Goal: Task Accomplishment & Management: Use online tool/utility

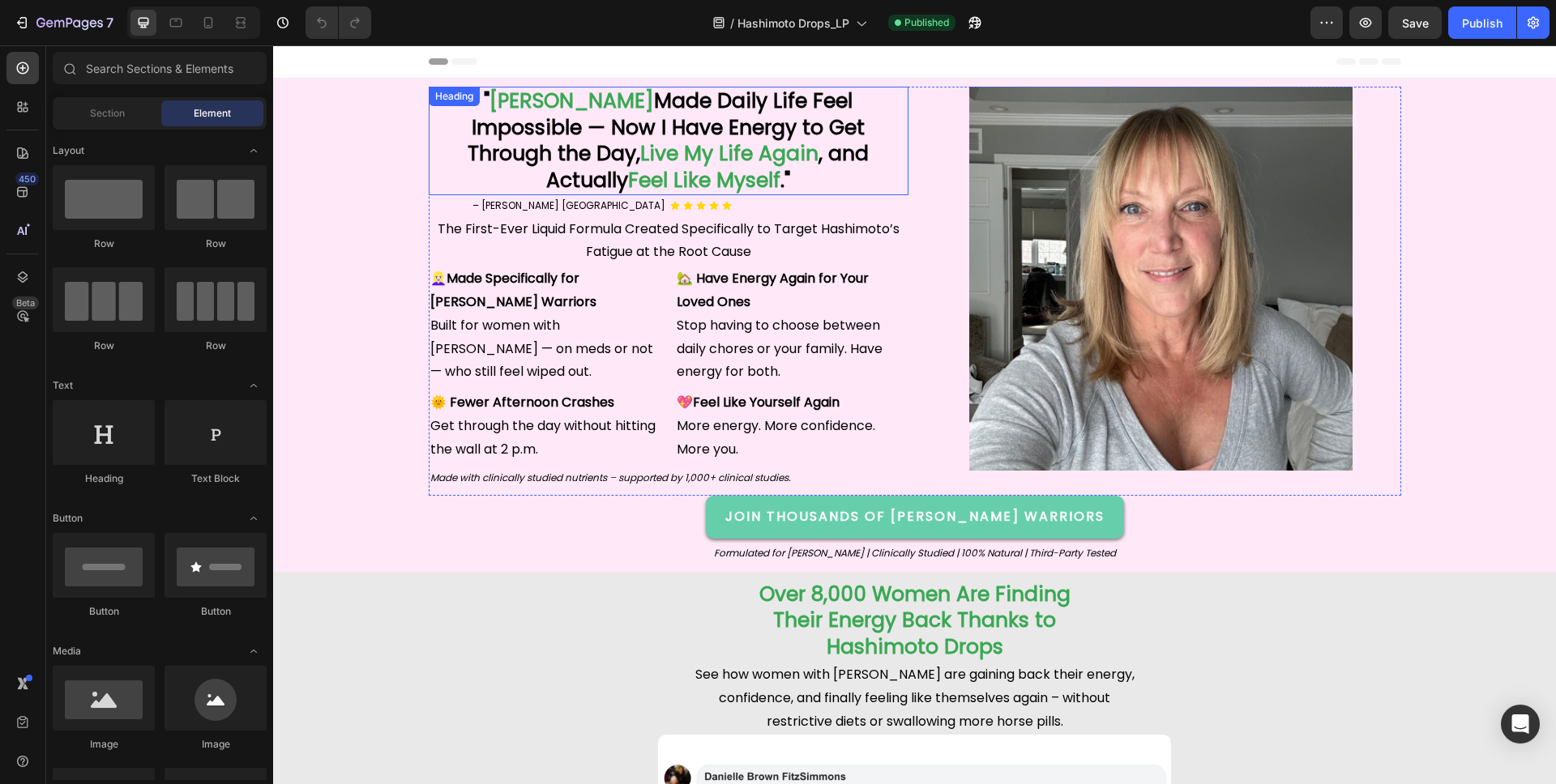
click at [686, 128] on strong "Made Daily Life Feel Impossible — Now I Have Energy to Get Through the Day," at bounding box center [665, 128] width 397 height 81
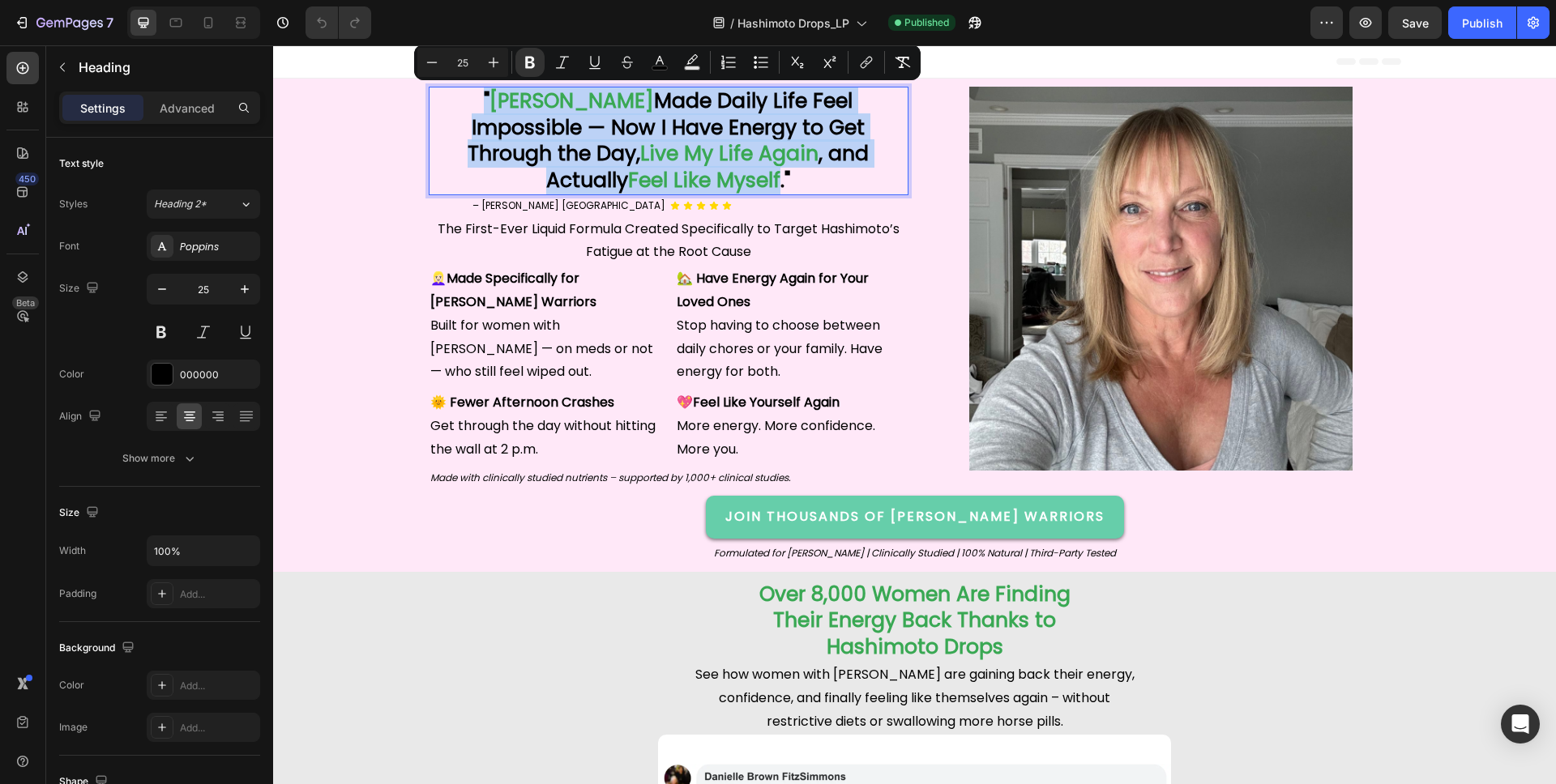
copy p "" [PERSON_NAME] Made Daily Life Feel Impossible — Now I Have Energy to Get Thro…"
click at [770, 166] on strong "Feel Like Myself" at bounding box center [704, 180] width 153 height 29
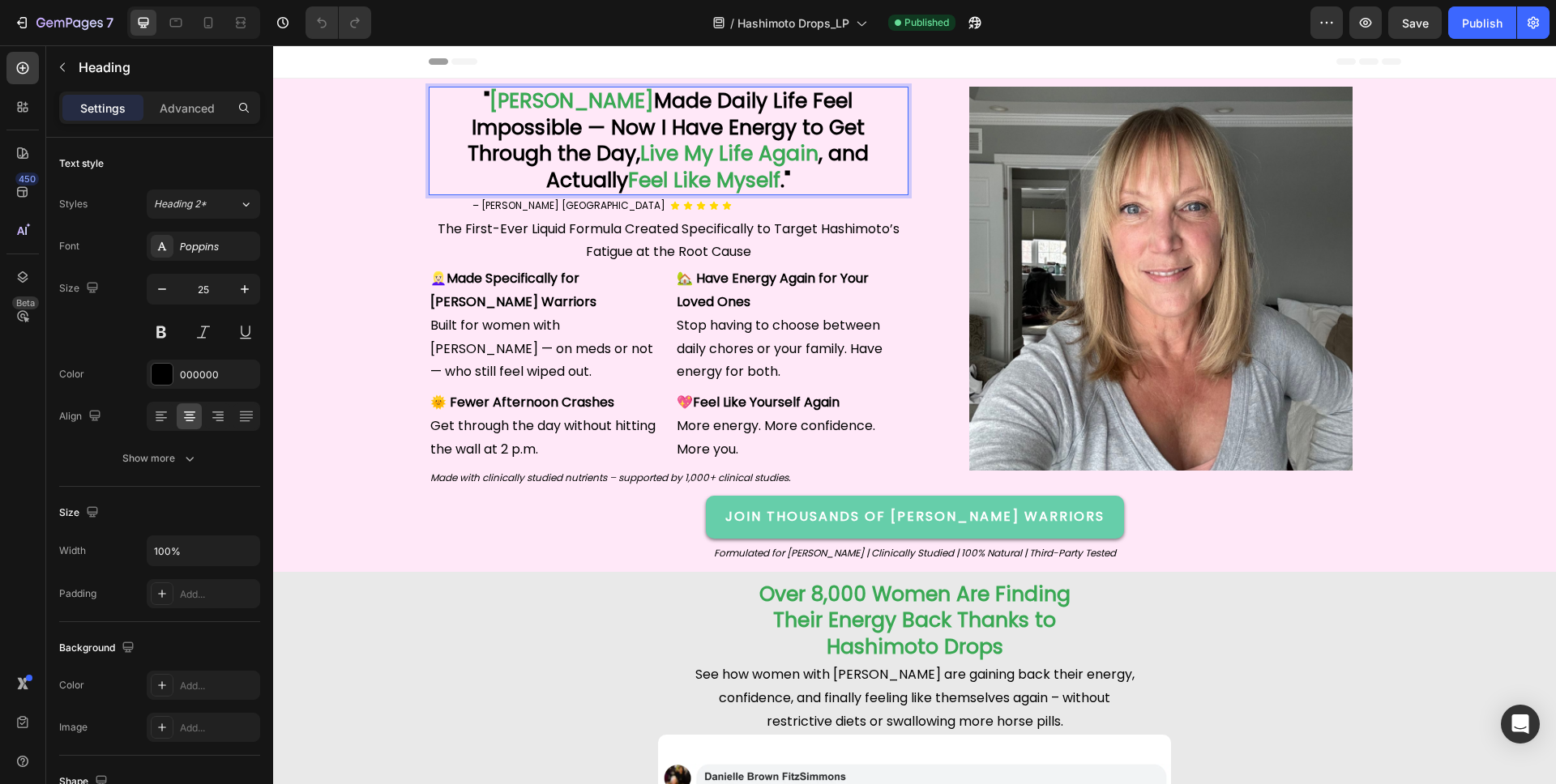
click at [781, 166] on strong "Feel Like Myself" at bounding box center [704, 180] width 153 height 29
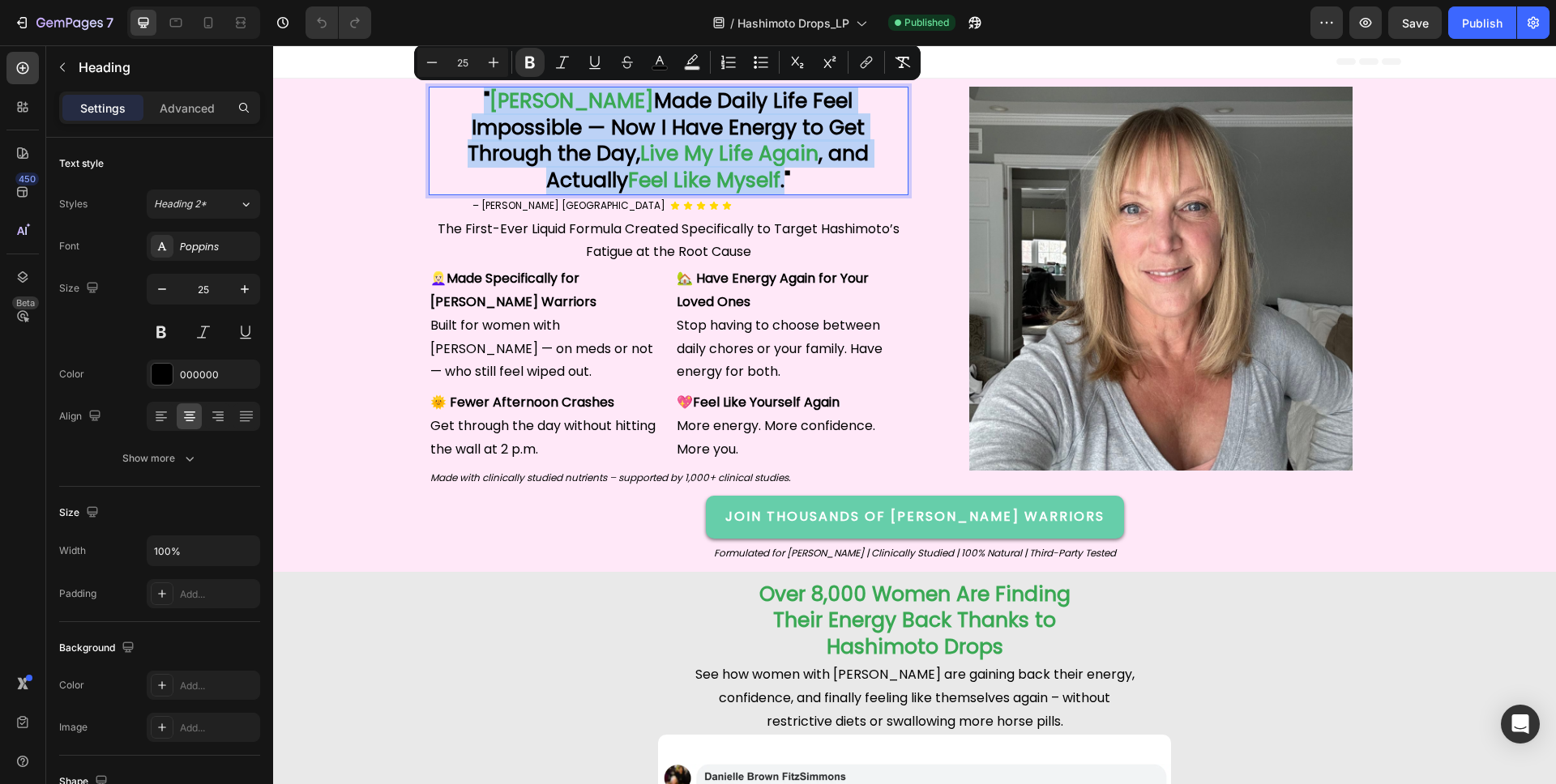
drag, startPoint x: 881, startPoint y: 153, endPoint x: 435, endPoint y: 104, distance: 448.7
click at [435, 104] on p "" [PERSON_NAME] Made Daily Life Feel Impossible — Now I Have Energy to Get Thro…" at bounding box center [668, 141] width 476 height 105
click at [489, 103] on strong "[PERSON_NAME]" at bounding box center [572, 101] width 165 height 29
drag, startPoint x: 441, startPoint y: 100, endPoint x: 879, endPoint y: 156, distance: 441.6
click at [879, 156] on p "" [PERSON_NAME] Made Daily Life Feel Impossible — Now I Have Energy to Get Thro…" at bounding box center [668, 141] width 476 height 105
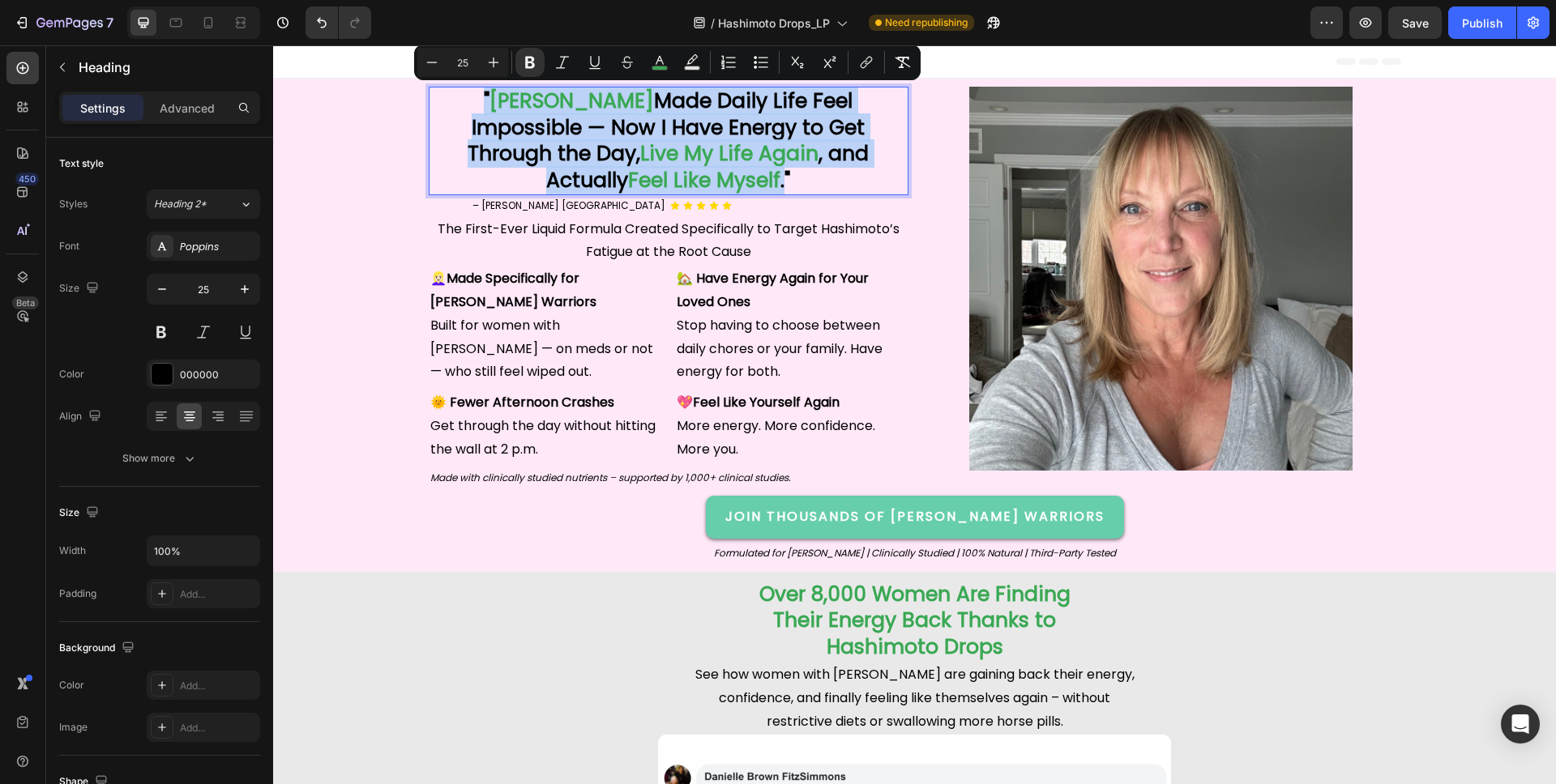
click at [680, 137] on strong "Made Daily Life Feel Impossible — Now I Have Energy to Get Through the Day," at bounding box center [665, 128] width 397 height 81
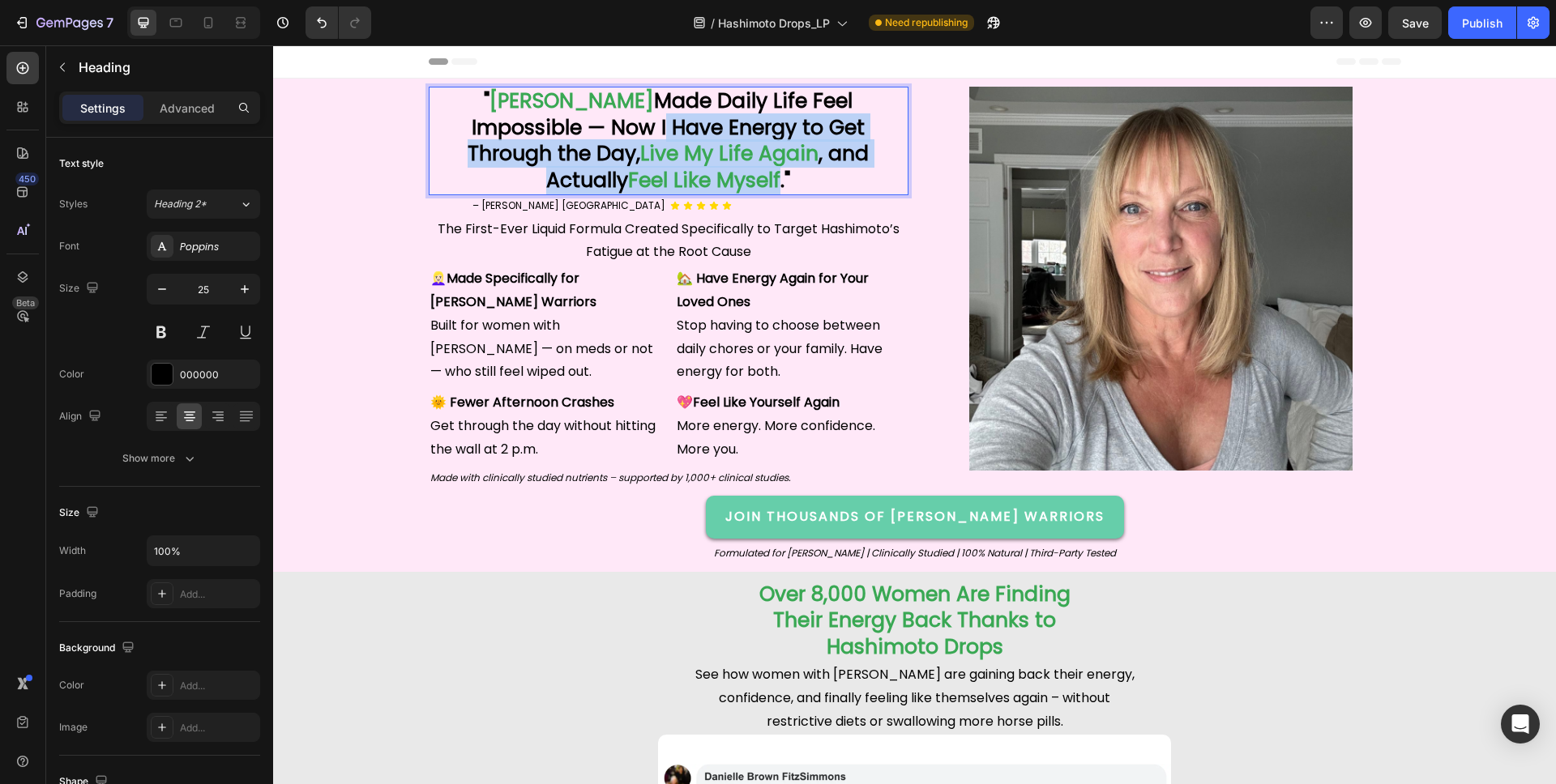
drag, startPoint x: 481, startPoint y: 127, endPoint x: 873, endPoint y: 150, distance: 392.7
click at [873, 150] on p "" [PERSON_NAME] Made Daily Life Feel Impossible — Now I Have Energy to Get Thro…" at bounding box center [668, 141] width 476 height 105
copy p "I Have Energy to Get Through the Day, Live My Life Again , and Actually Feel Li…"
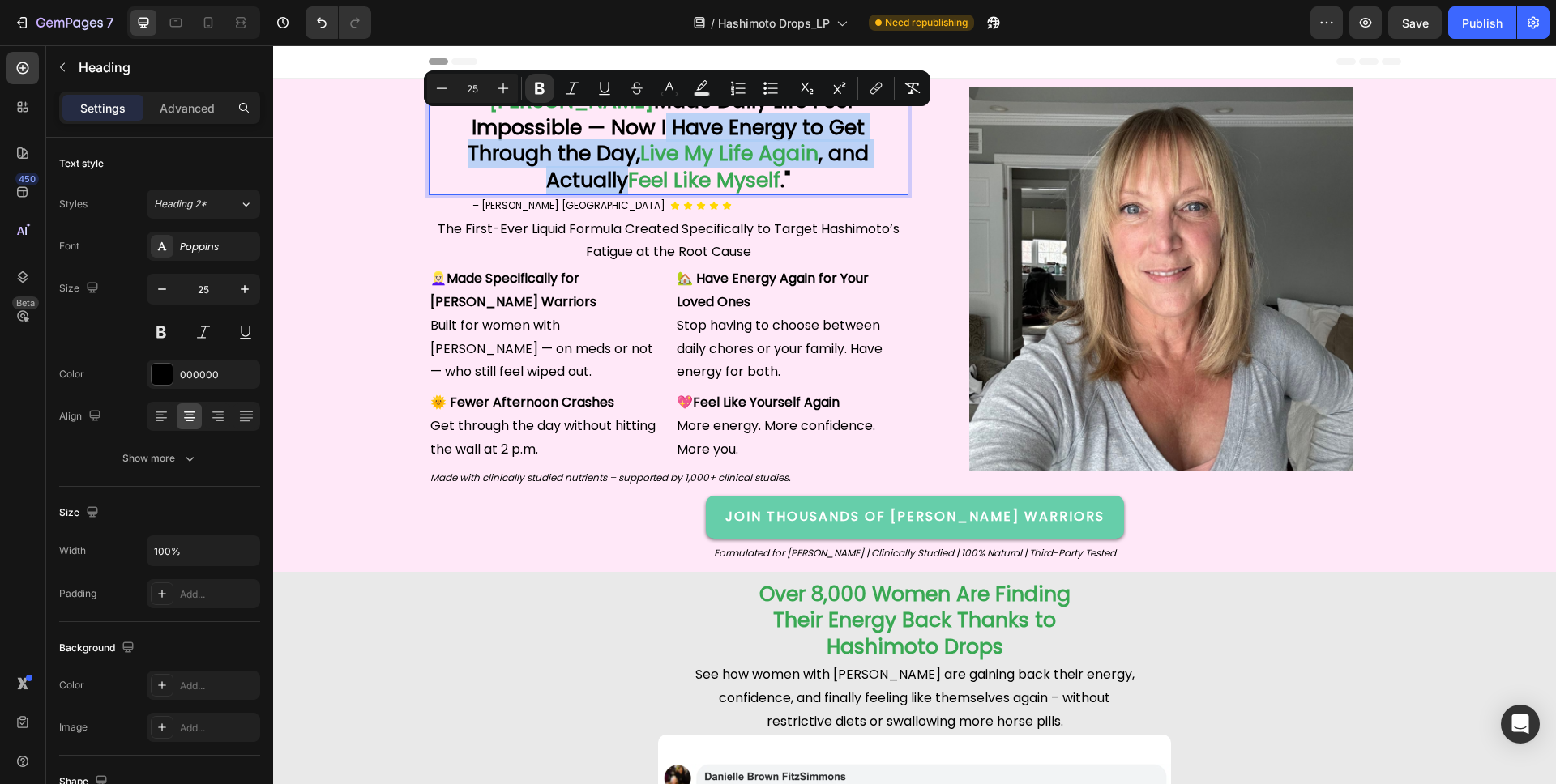
click at [652, 129] on strong "Made Daily Life Feel Impossible — Now I Have Energy to Get Through the Day," at bounding box center [665, 128] width 397 height 81
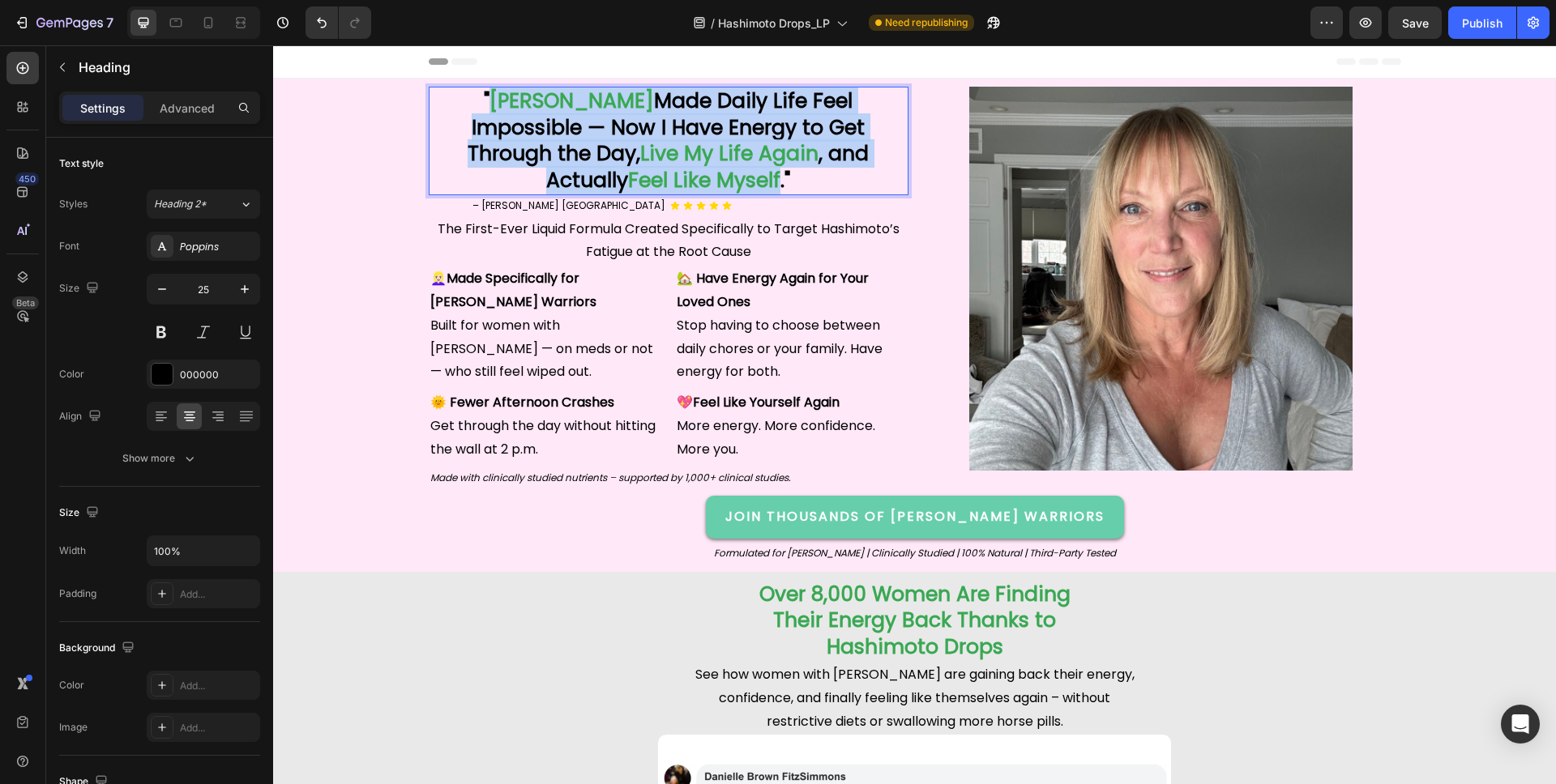
drag, startPoint x: 877, startPoint y: 159, endPoint x: 445, endPoint y: 103, distance: 435.6
click at [445, 103] on p "" [PERSON_NAME] Made Daily Life Feel Impossible — Now I Have Energy to Get Thro…" at bounding box center [668, 141] width 476 height 105
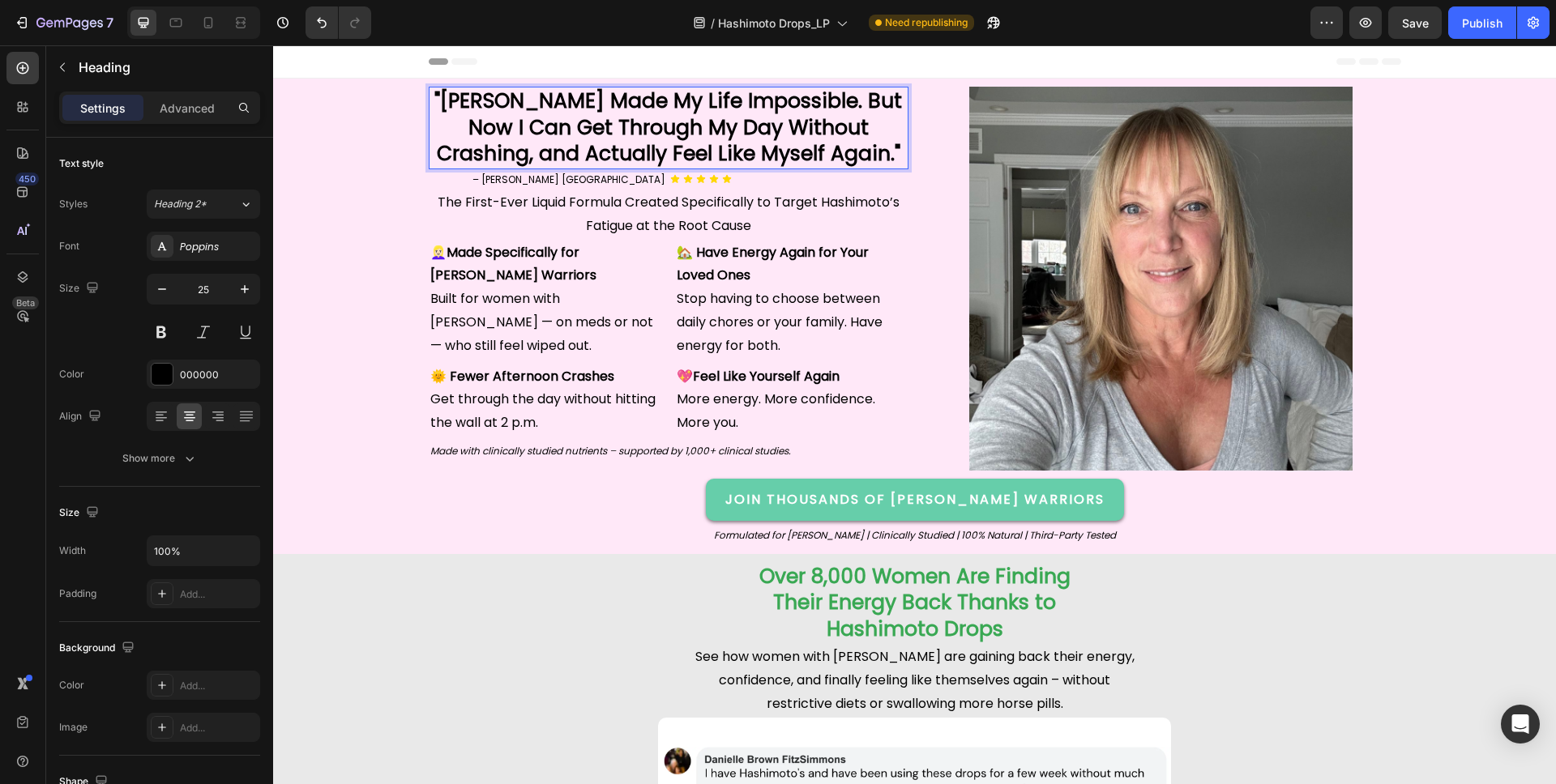
click at [827, 97] on strong ""[PERSON_NAME] Made My Life Impossible. But Now I Can Get Through My Day Withou…" at bounding box center [668, 128] width 467 height 81
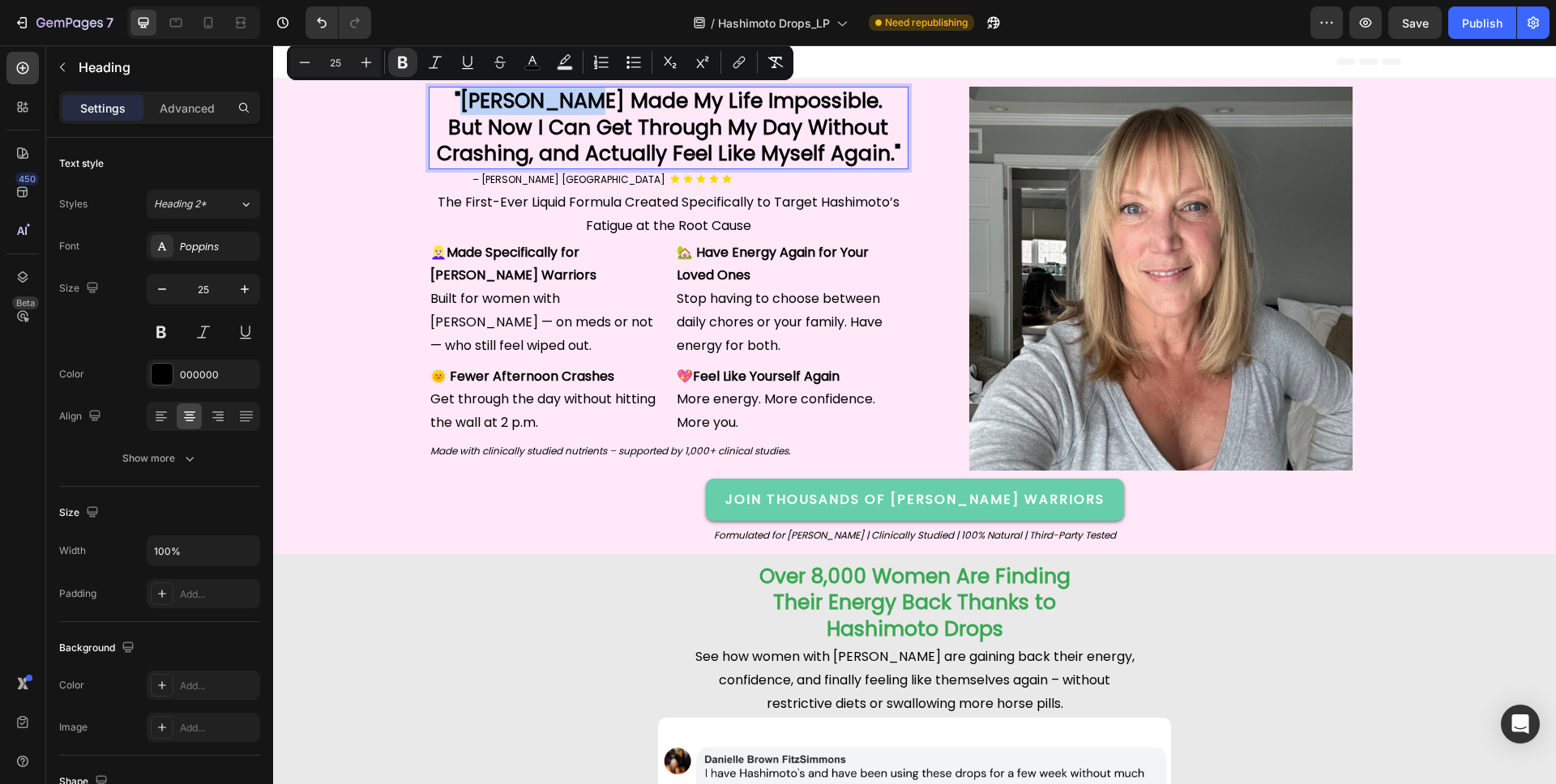
drag, startPoint x: 603, startPoint y: 103, endPoint x: 485, endPoint y: 104, distance: 118.0
click at [485, 104] on strong ""[PERSON_NAME] Made My Life Impossible." at bounding box center [668, 101] width 428 height 29
click at [177, 378] on div "000000" at bounding box center [204, 374] width 114 height 30
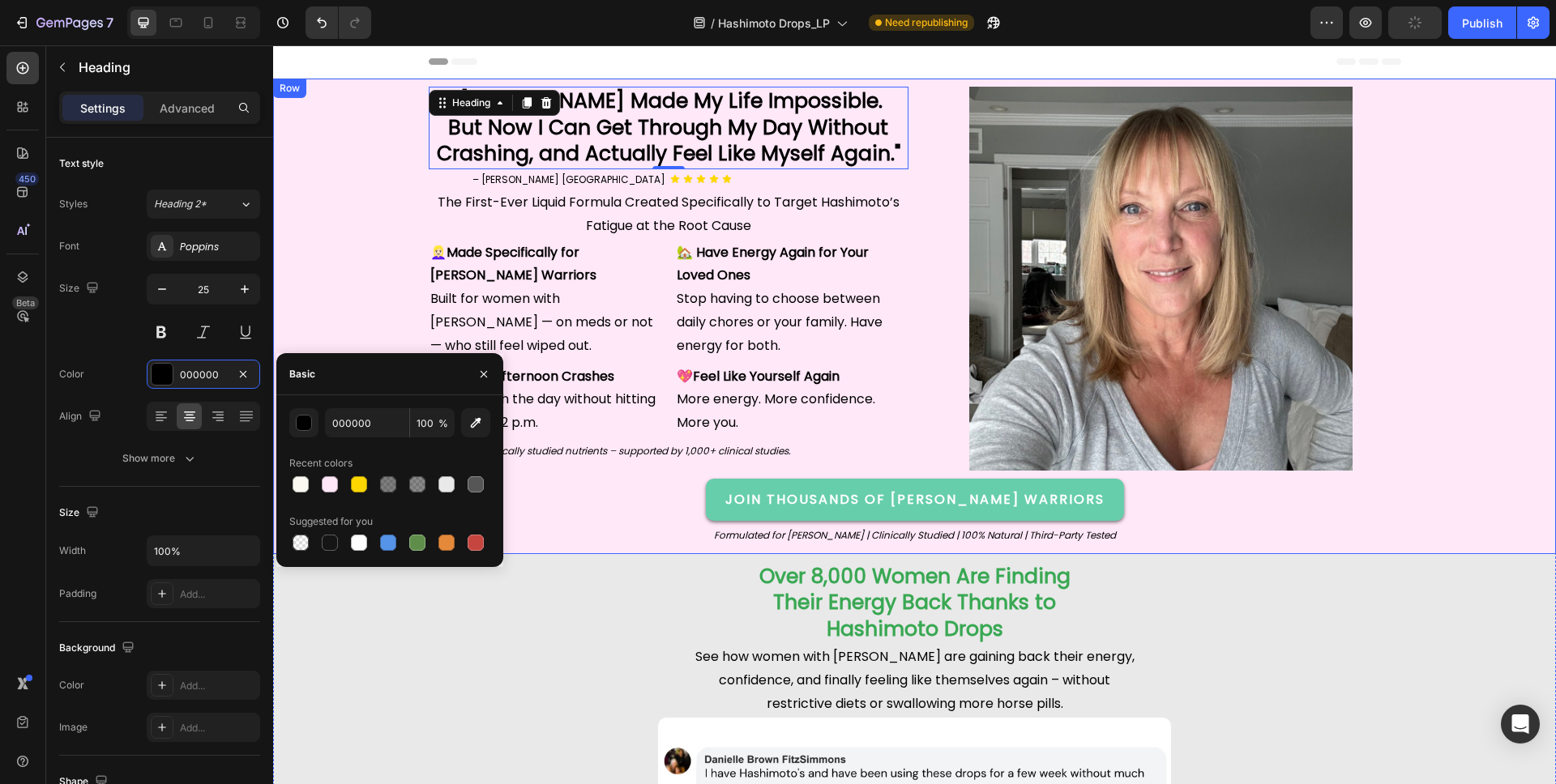
click at [791, 578] on strong "Over 8,000 Women Are Finding" at bounding box center [915, 576] width 311 height 29
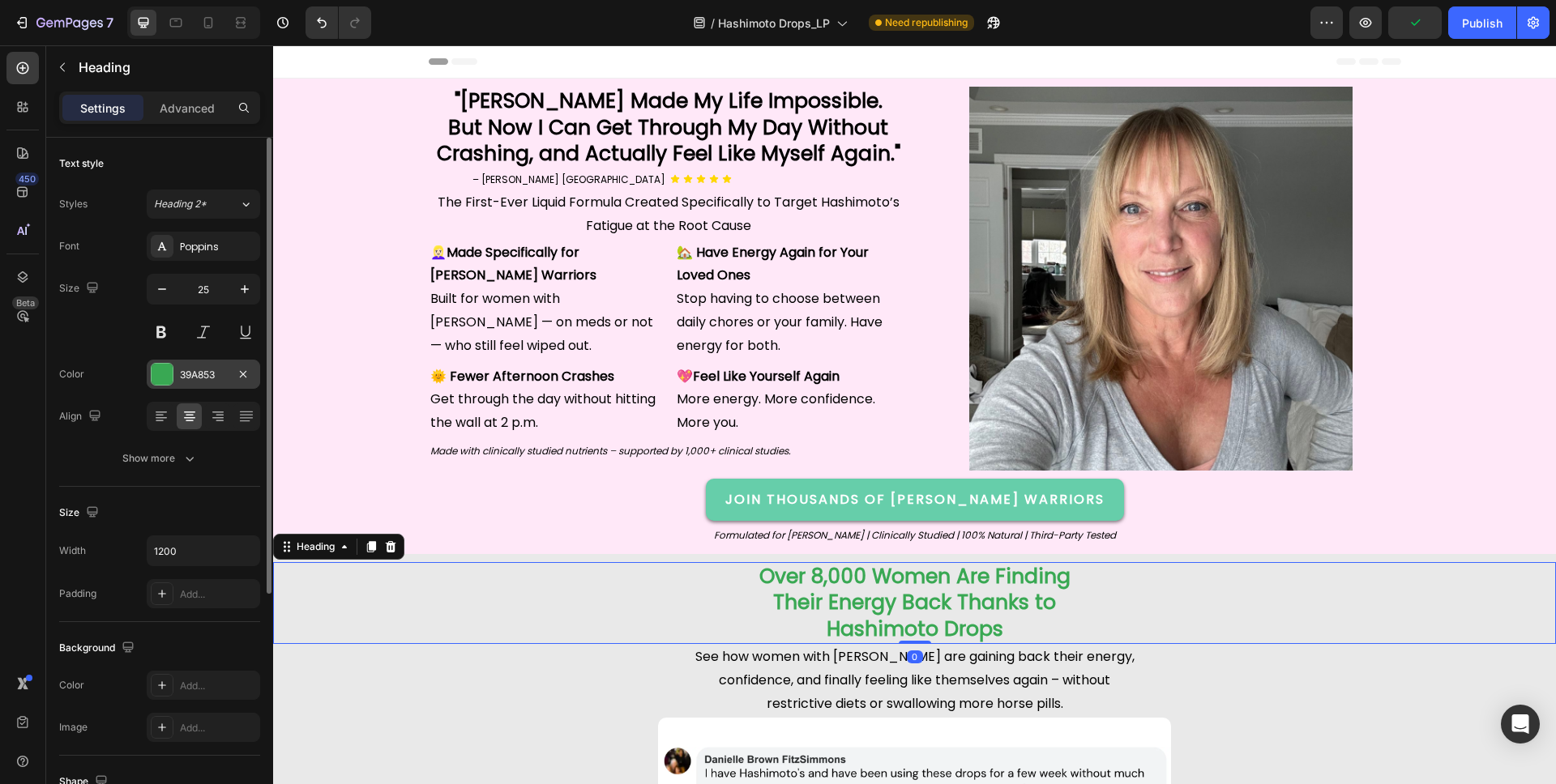
drag, startPoint x: 201, startPoint y: 374, endPoint x: 211, endPoint y: 375, distance: 10.0
click at [201, 374] on div "39A853" at bounding box center [203, 375] width 47 height 15
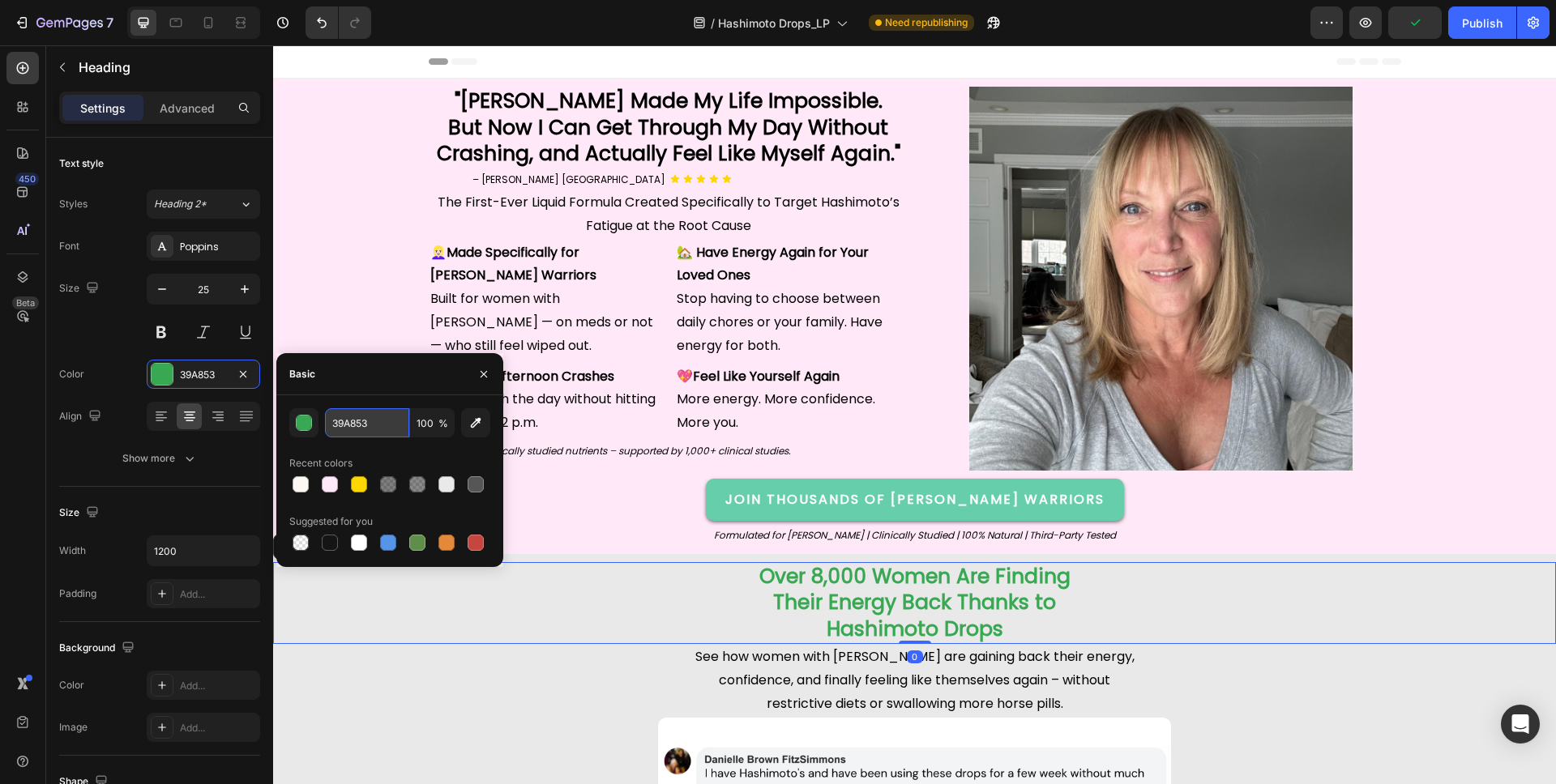
click at [337, 422] on input "39A853" at bounding box center [366, 423] width 84 height 30
click at [565, 81] on div "⁠⁠⁠⁠⁠⁠⁠ "[PERSON_NAME] Made My Life Impossible. But Now I Can Get Through My Da…" at bounding box center [914, 316] width 1283 height 475
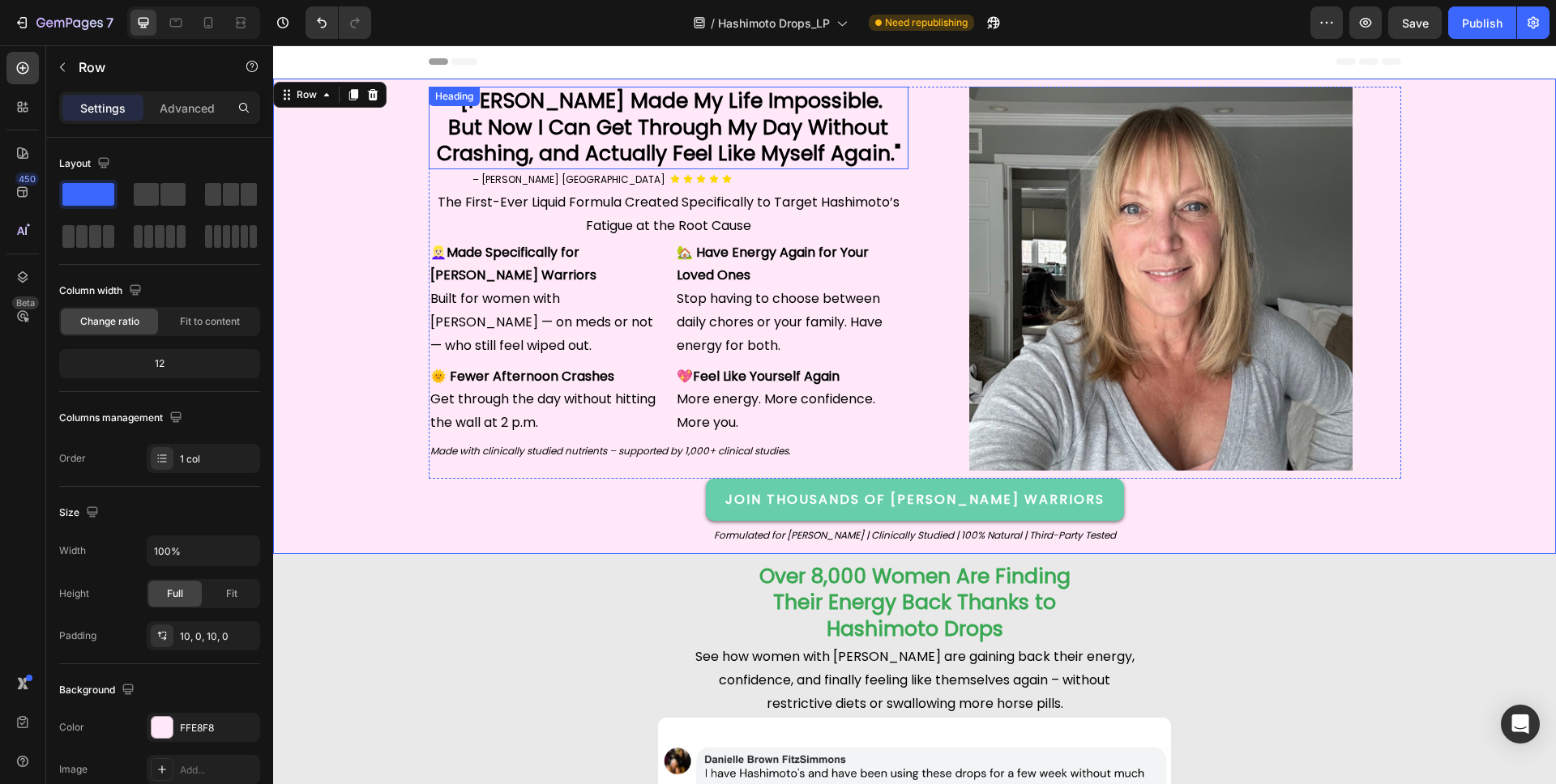
click at [578, 100] on strong ""[PERSON_NAME] Made My Life Impossible." at bounding box center [668, 101] width 428 height 29
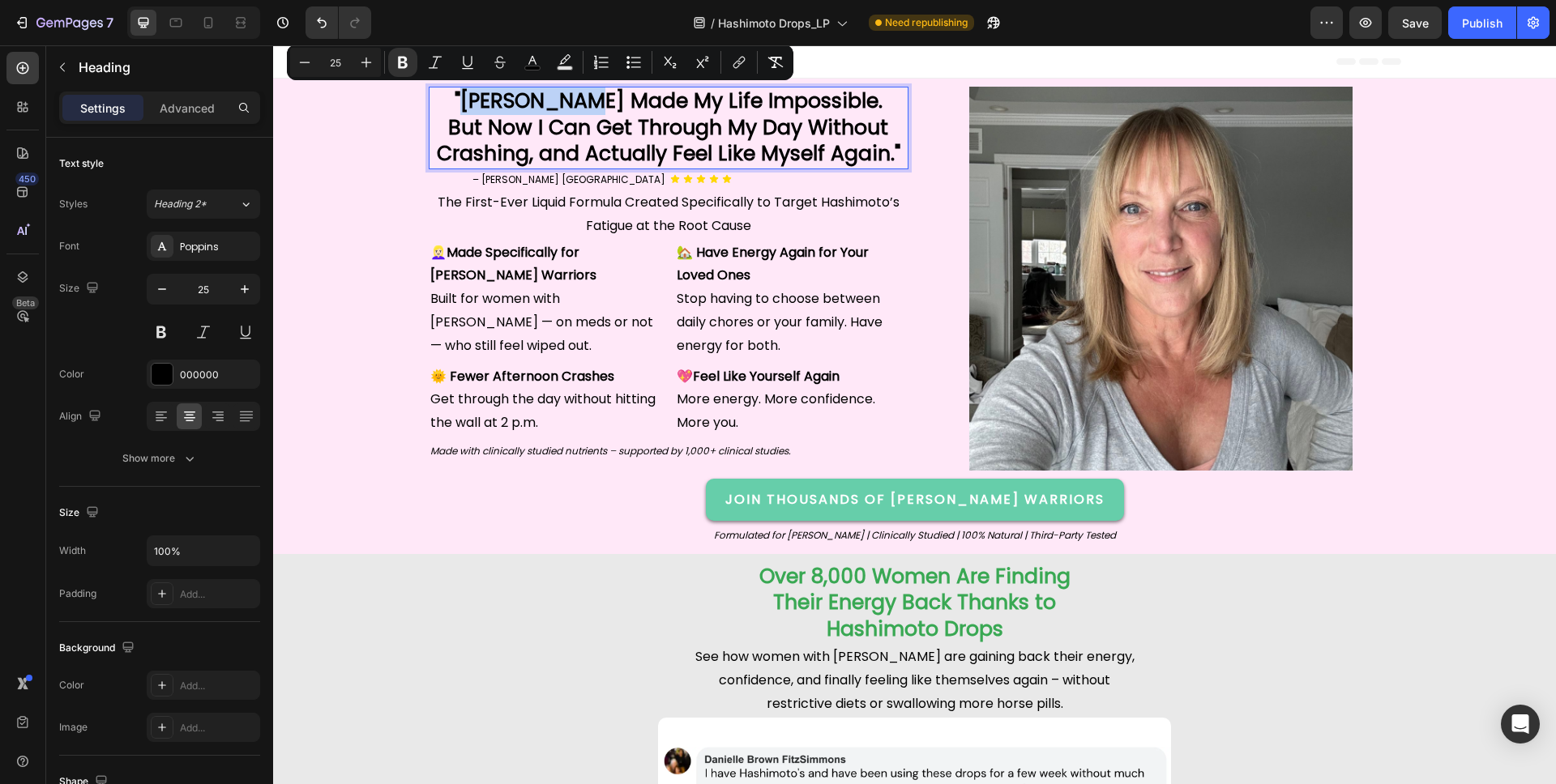
drag, startPoint x: 603, startPoint y: 101, endPoint x: 485, endPoint y: 106, distance: 118.1
click at [485, 106] on strong ""[PERSON_NAME] Made My Life Impossible." at bounding box center [668, 101] width 428 height 29
click at [539, 64] on icon "Editor contextual toolbar" at bounding box center [533, 63] width 17 height 17
type input "000000"
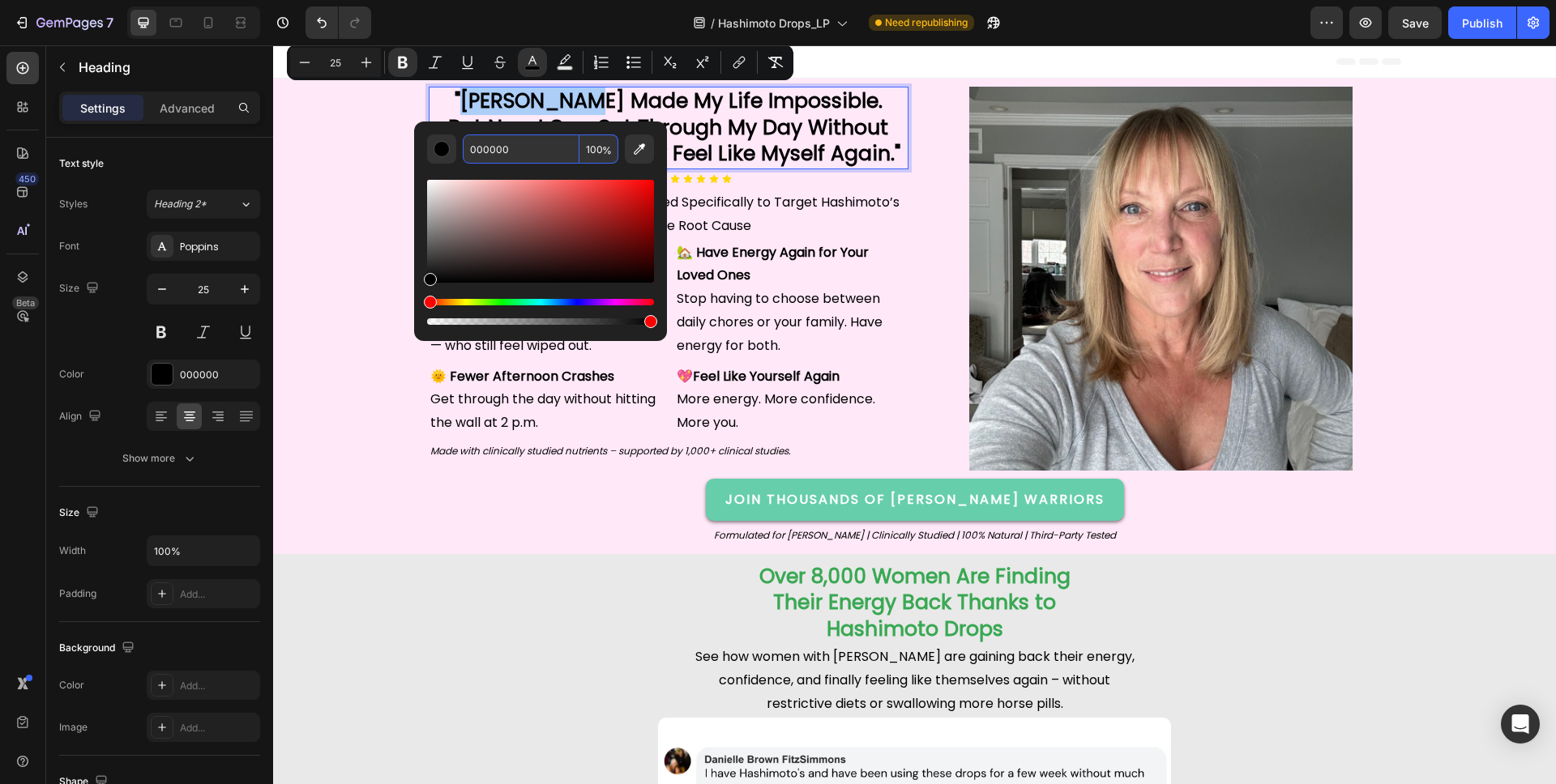
click at [496, 149] on input "000000" at bounding box center [521, 149] width 117 height 30
paste input "39A853"
type input "39A853"
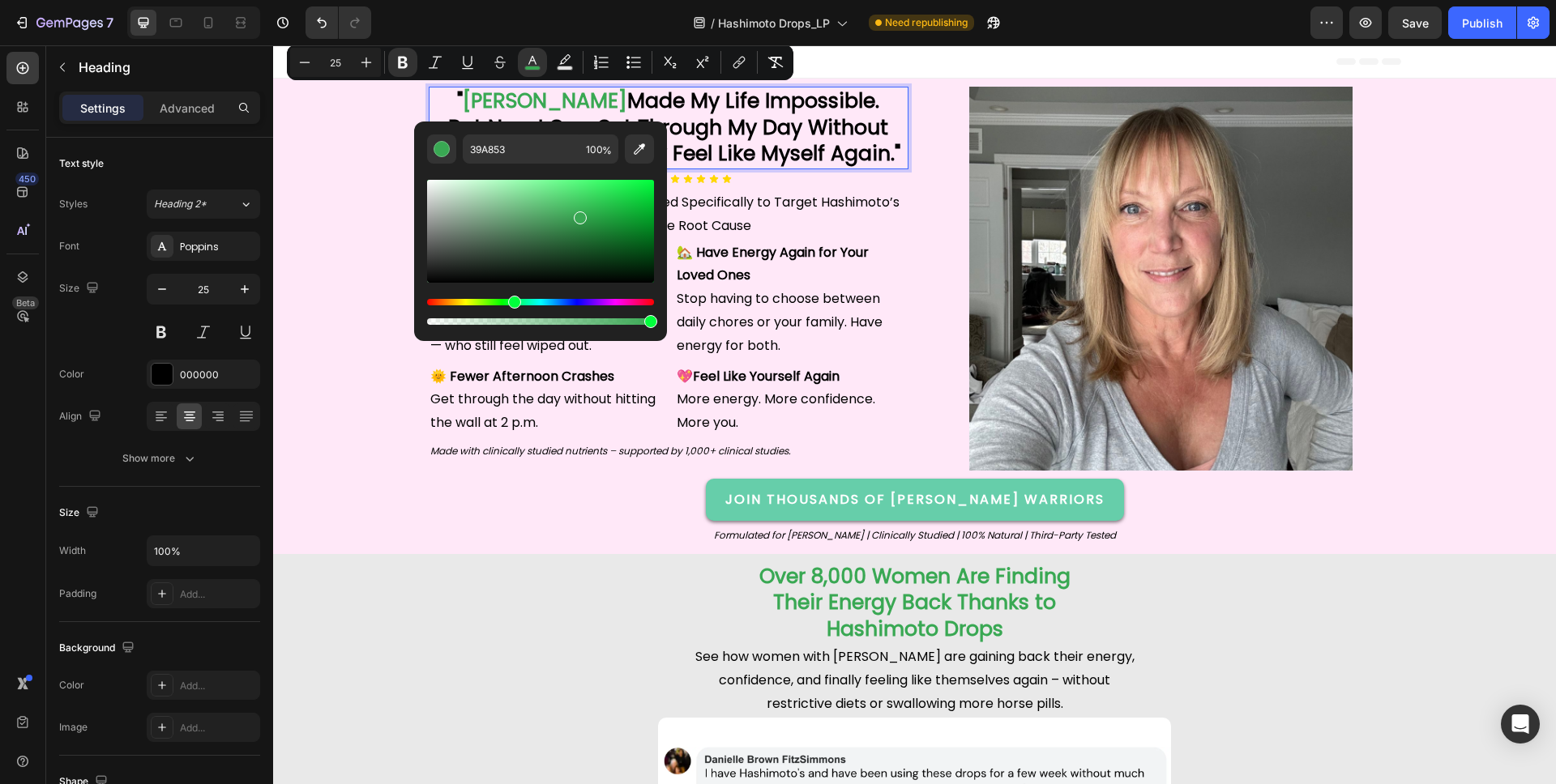
click at [732, 134] on strong "But Now I Can Get Through My Day Without Crashing, and Actually Feel Like Mysel…" at bounding box center [668, 141] width 463 height 55
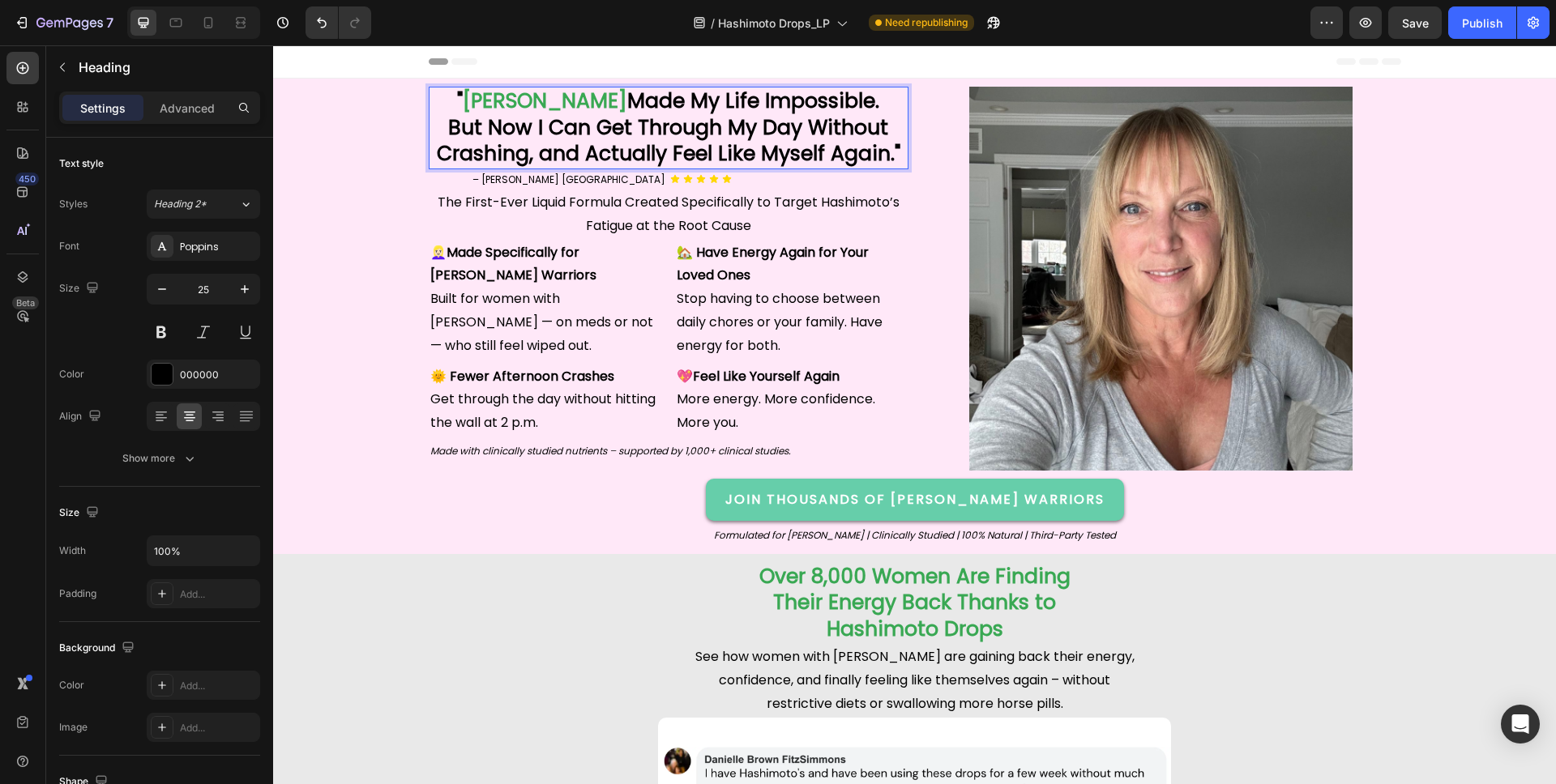
click at [651, 134] on strong "But Now I Can Get Through My Day Without Crashing, and Actually Feel Like Mysel…" at bounding box center [668, 141] width 463 height 55
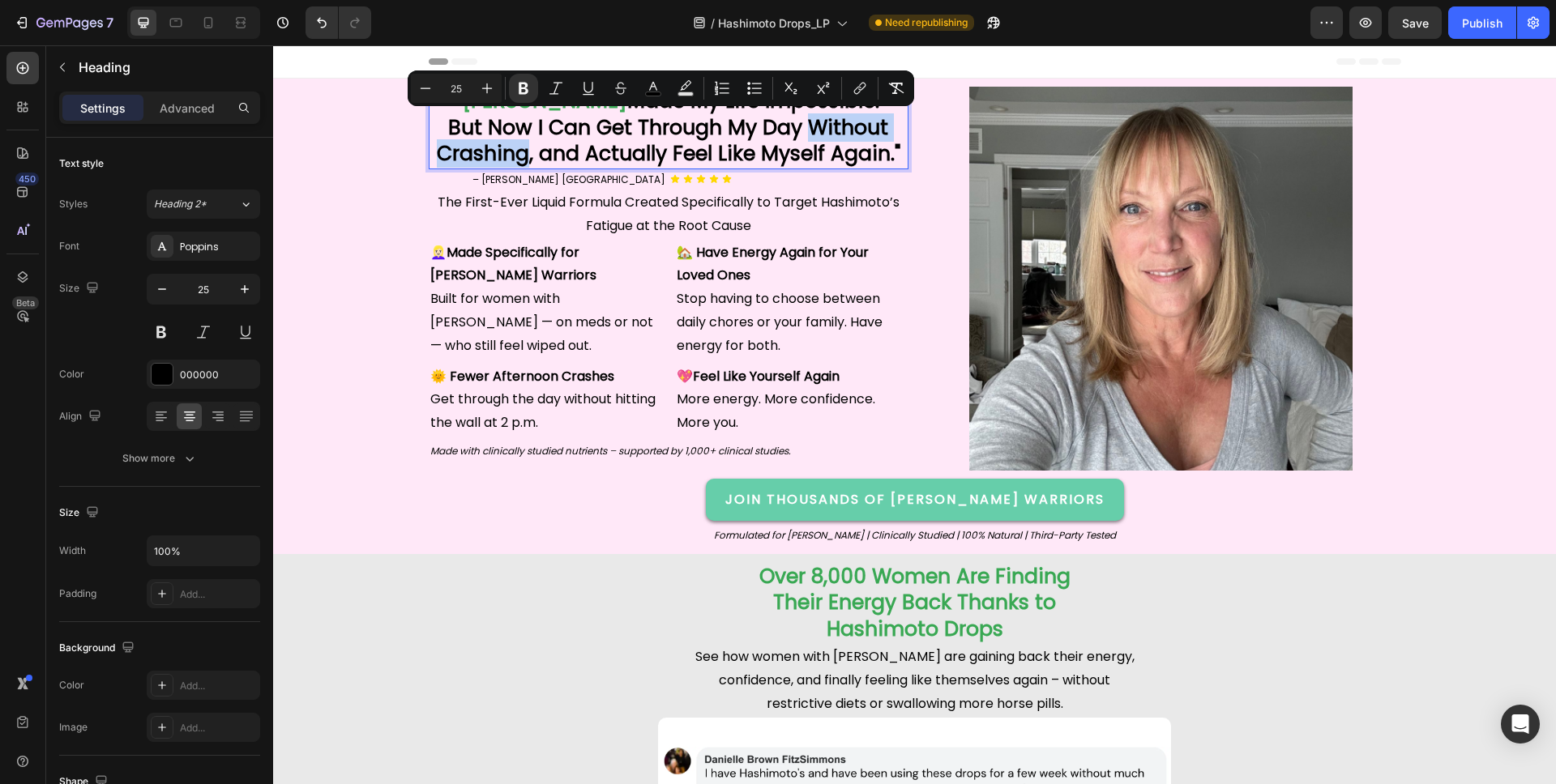
drag, startPoint x: 531, startPoint y: 156, endPoint x: 811, endPoint y: 132, distance: 281.0
click at [814, 133] on strong "But Now I Can Get Through My Day Without Crashing, and Actually Feel Like Mysel…" at bounding box center [668, 141] width 463 height 55
click at [648, 94] on rect "Editor contextual toolbar" at bounding box center [653, 94] width 16 height 4
type input "000000"
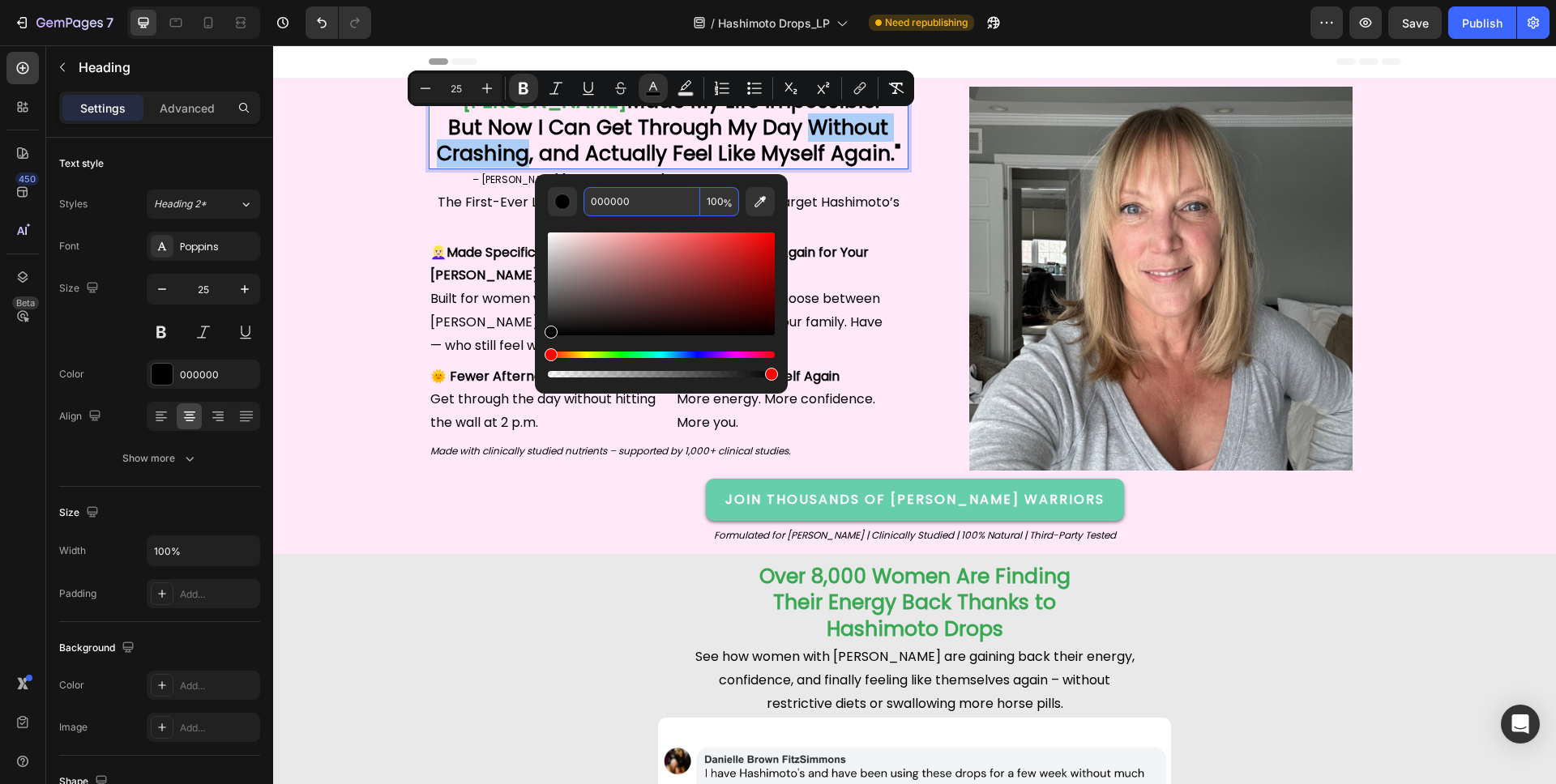
click at [617, 199] on input "000000" at bounding box center [642, 202] width 117 height 30
paste input "39A853"
type input "39A853"
click at [729, 137] on strong "But Now I Can Get Through My Day Without Crashing, and Actually Feel Like Mysel…" at bounding box center [668, 141] width 463 height 55
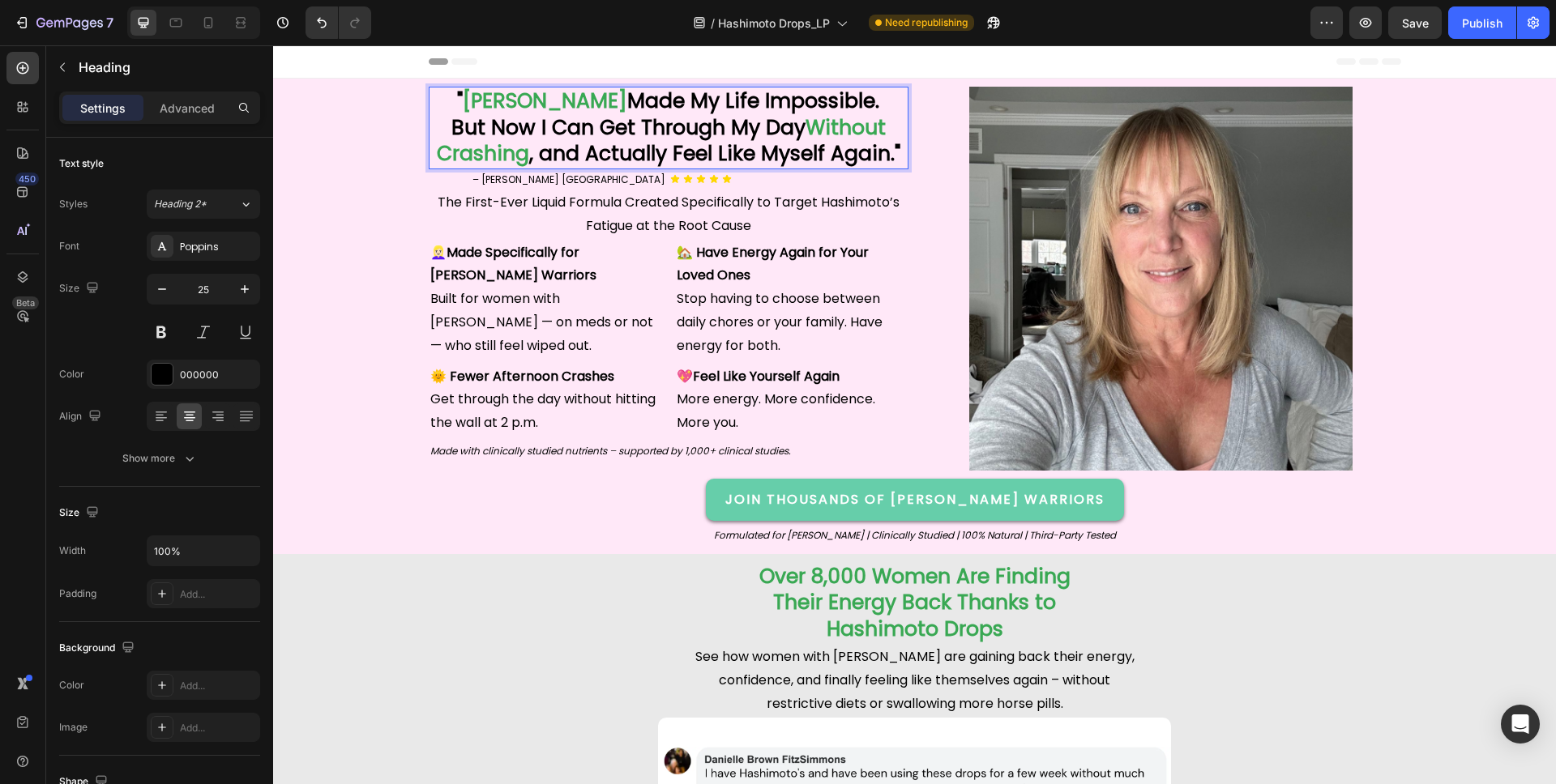
click at [725, 151] on strong ", and Actually Feel Like Myself Again."" at bounding box center [714, 153] width 371 height 29
drag, startPoint x: 720, startPoint y: 155, endPoint x: 819, endPoint y: 153, distance: 99.0
click at [823, 154] on strong ", and Actually Feel Like Myself Again."" at bounding box center [714, 153] width 371 height 29
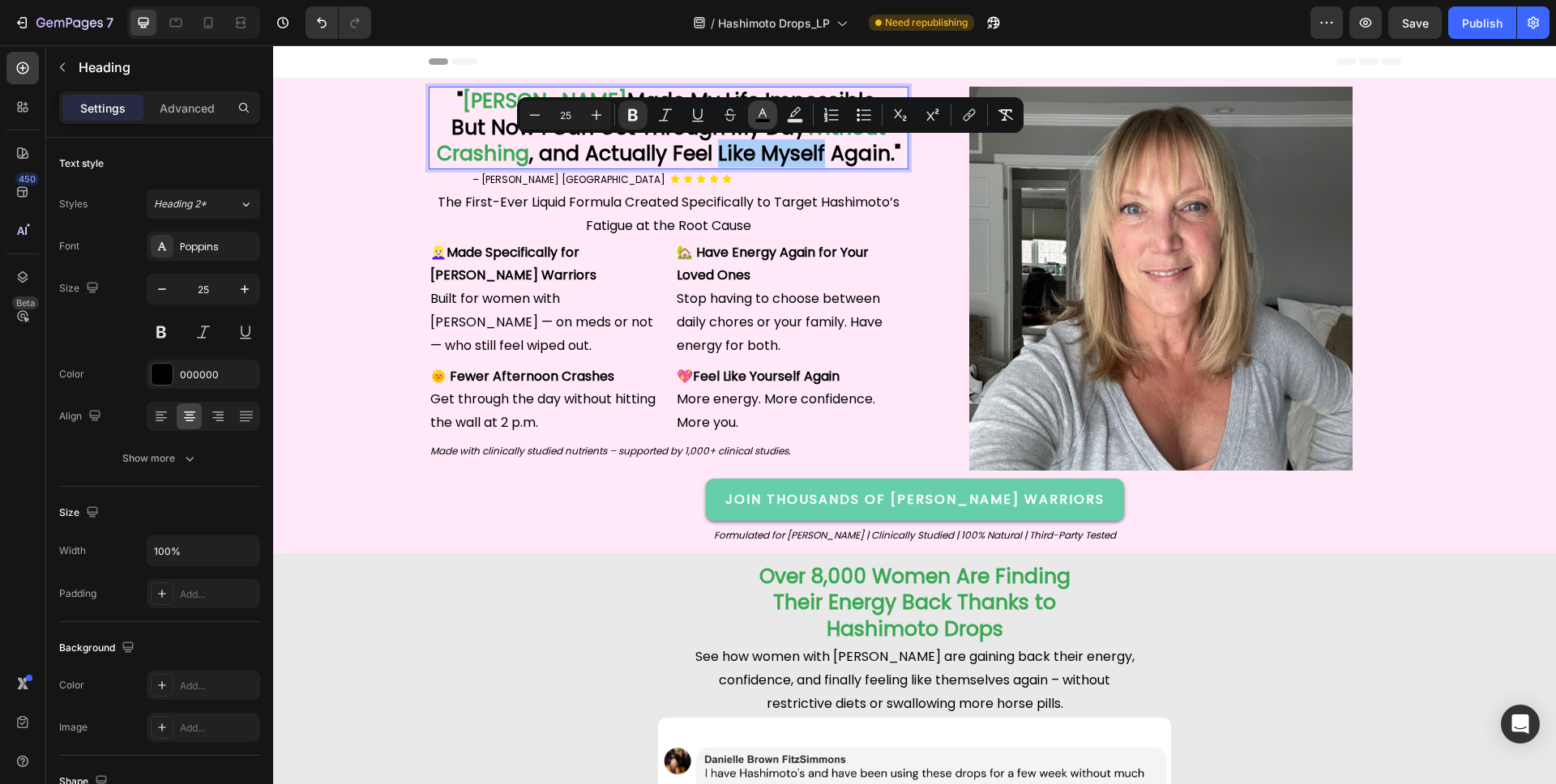
click at [767, 115] on icon "Editor contextual toolbar" at bounding box center [763, 116] width 17 height 17
type input "000000"
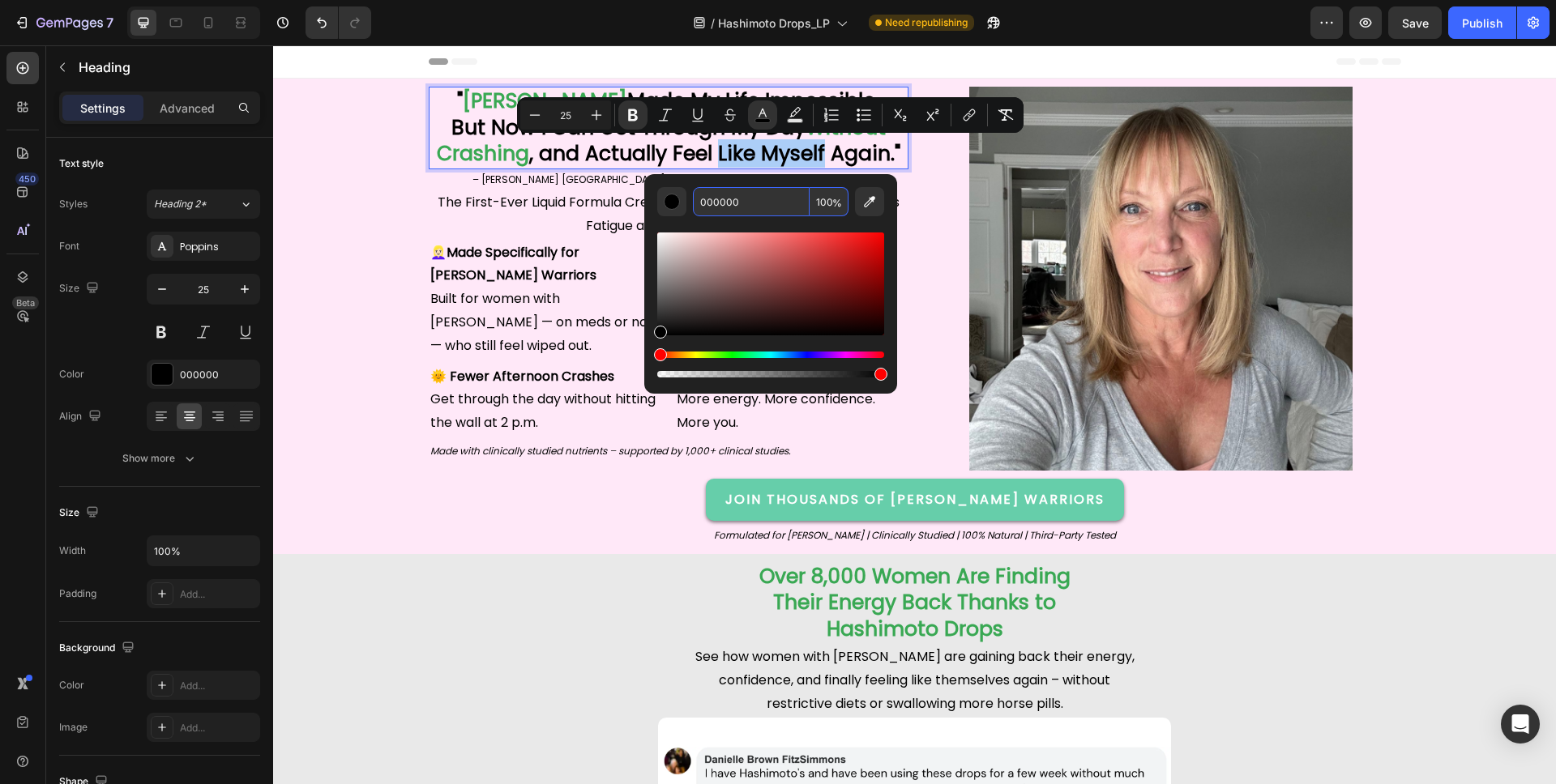
click at [724, 202] on input "000000" at bounding box center [751, 202] width 117 height 30
paste input "39A853"
paste input "Editor contextual toolbar"
type input "39A853"
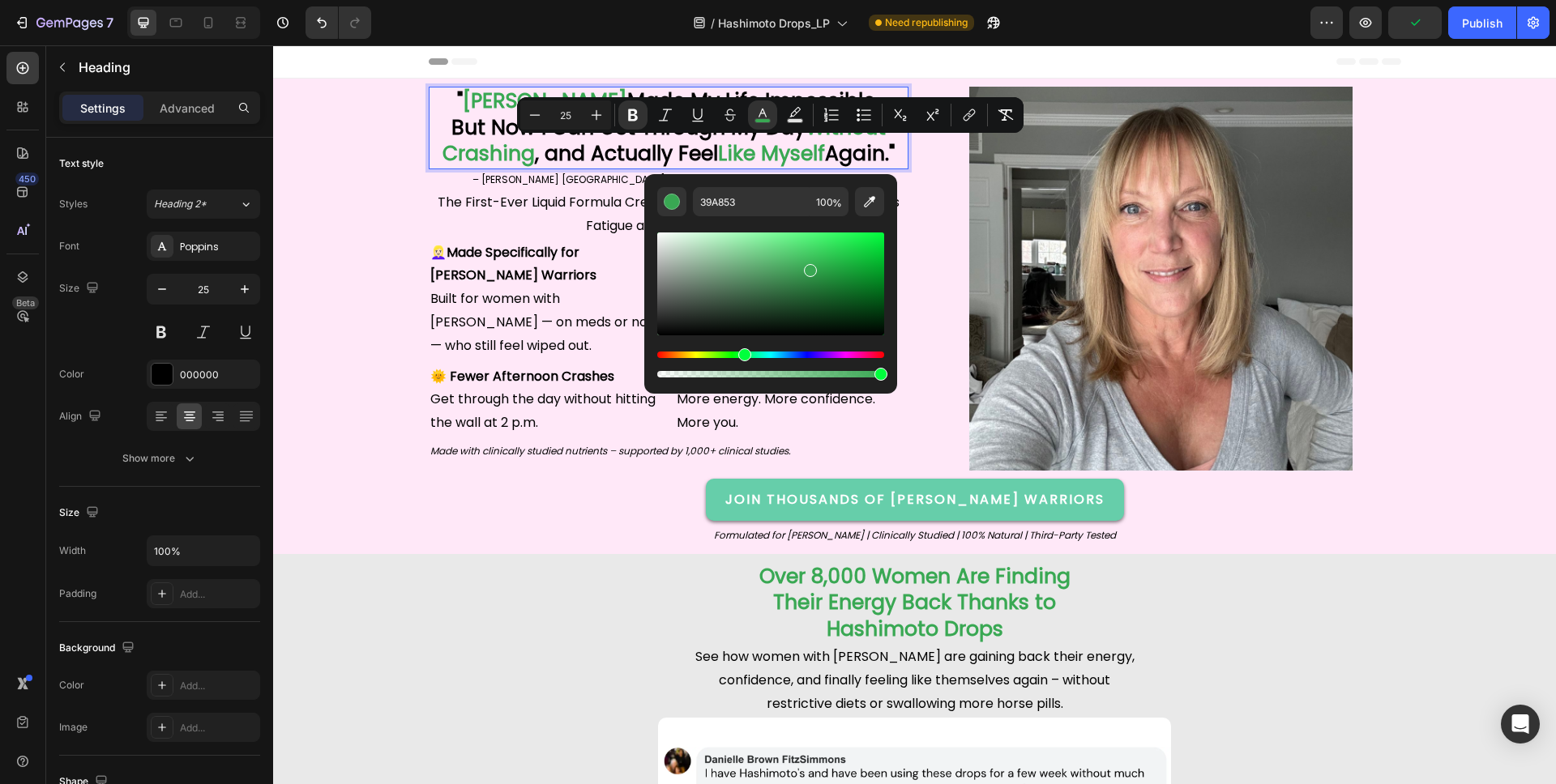
click at [741, 151] on strong "Like Myself" at bounding box center [772, 153] width 107 height 29
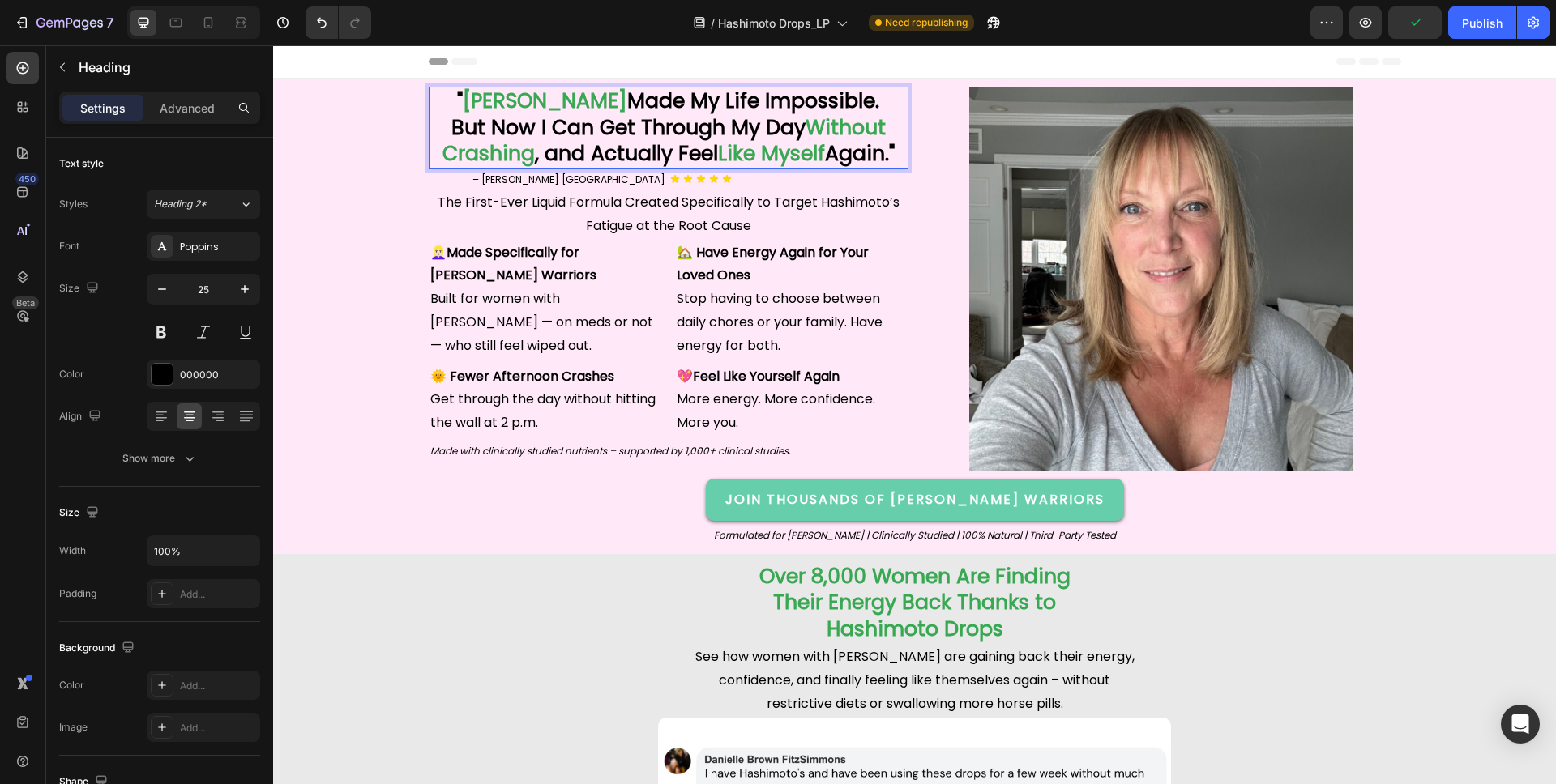
drag, startPoint x: 771, startPoint y: 148, endPoint x: 825, endPoint y: 153, distance: 54.2
click at [771, 148] on strong "Like Myself" at bounding box center [772, 153] width 107 height 29
click at [872, 157] on strong "Again."" at bounding box center [859, 153] width 69 height 29
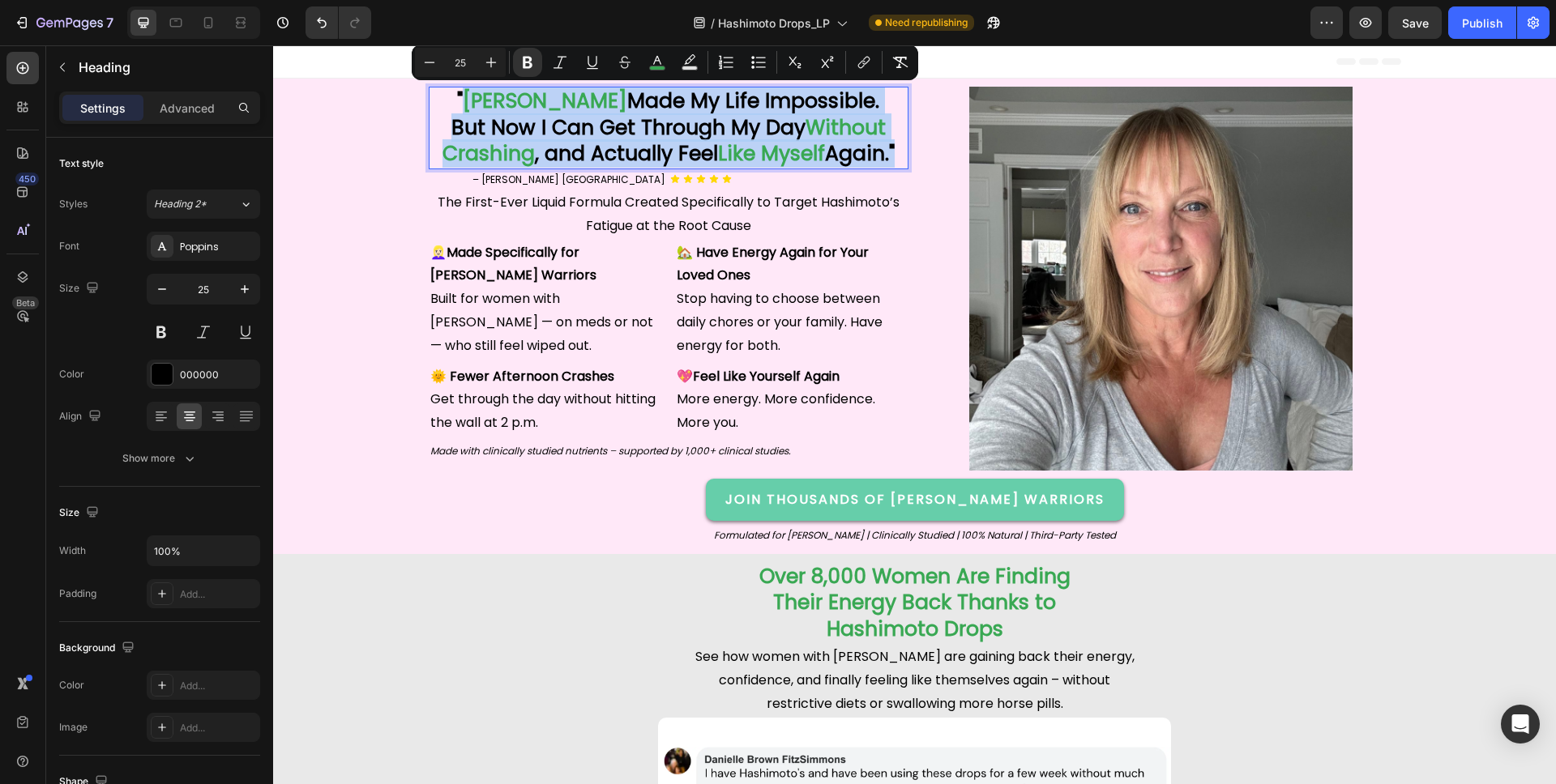
drag, startPoint x: 893, startPoint y: 160, endPoint x: 481, endPoint y: 109, distance: 415.1
click at [481, 109] on p "" [PERSON_NAME] Made My Life Impossible. But Now I Can Get Through My Day Witho…" at bounding box center [668, 128] width 476 height 80
copy p "[PERSON_NAME] Made My Life Impossible. But Now I Can Get Through My Day Without…"
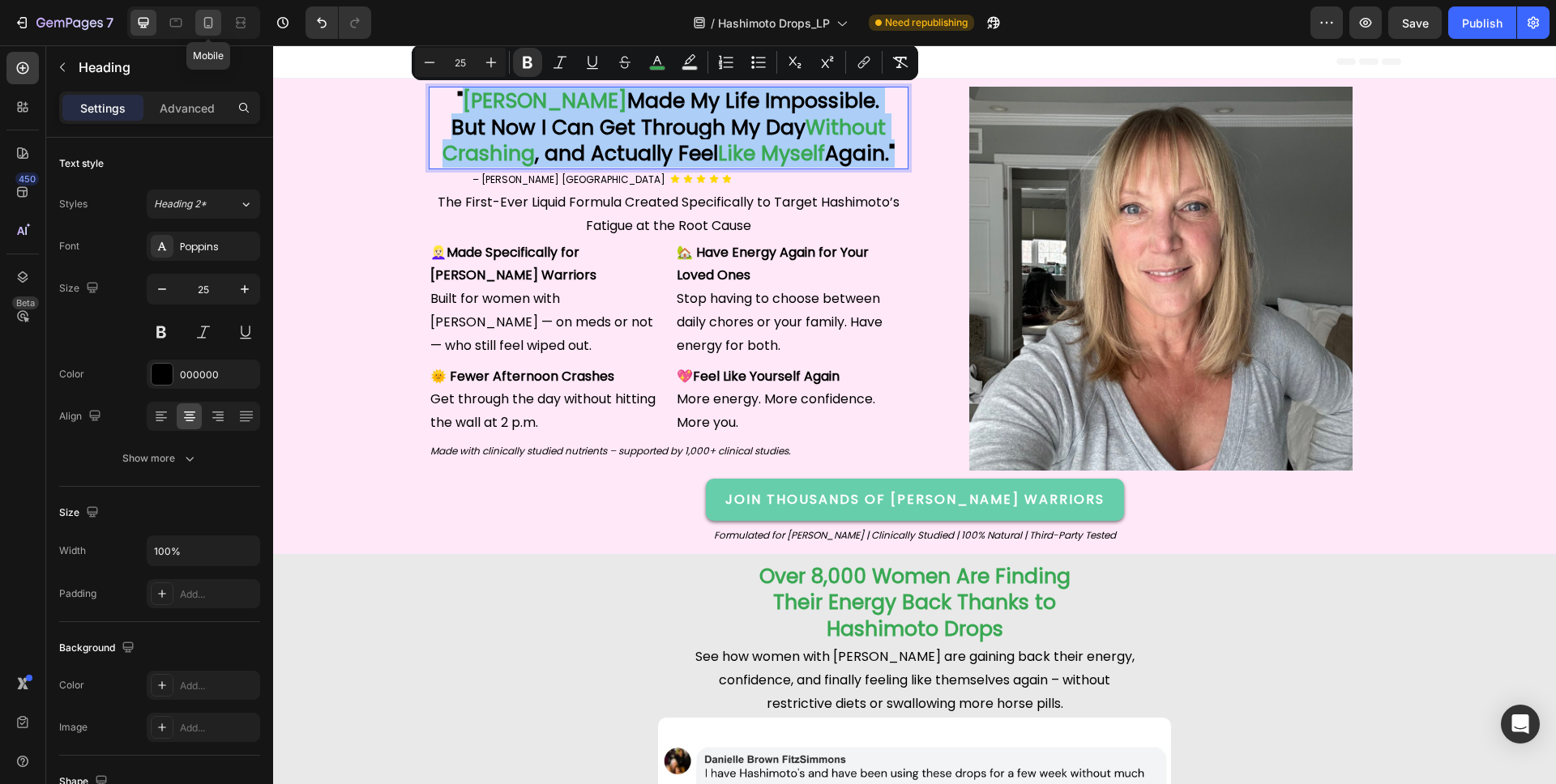
click at [215, 27] on icon at bounding box center [208, 23] width 17 height 17
type input "18"
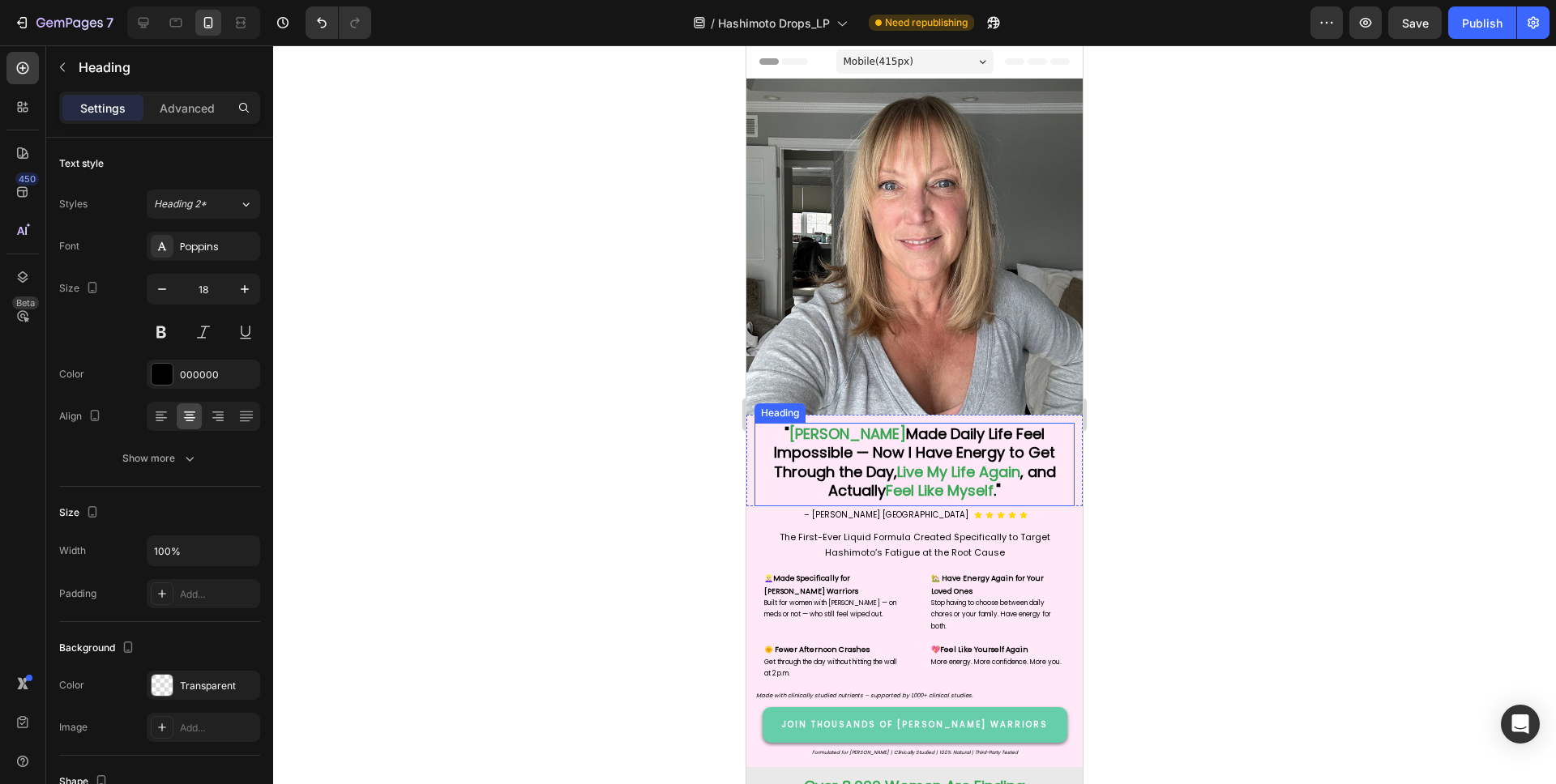
drag, startPoint x: 961, startPoint y: 463, endPoint x: 840, endPoint y: 445, distance: 122.3
click at [961, 463] on strong "Live My Life Again" at bounding box center [958, 472] width 123 height 20
click at [806, 441] on strong "Made Daily Life Feel Impossible — Now I Have Energy to Get Through the Day," at bounding box center [915, 452] width 282 height 58
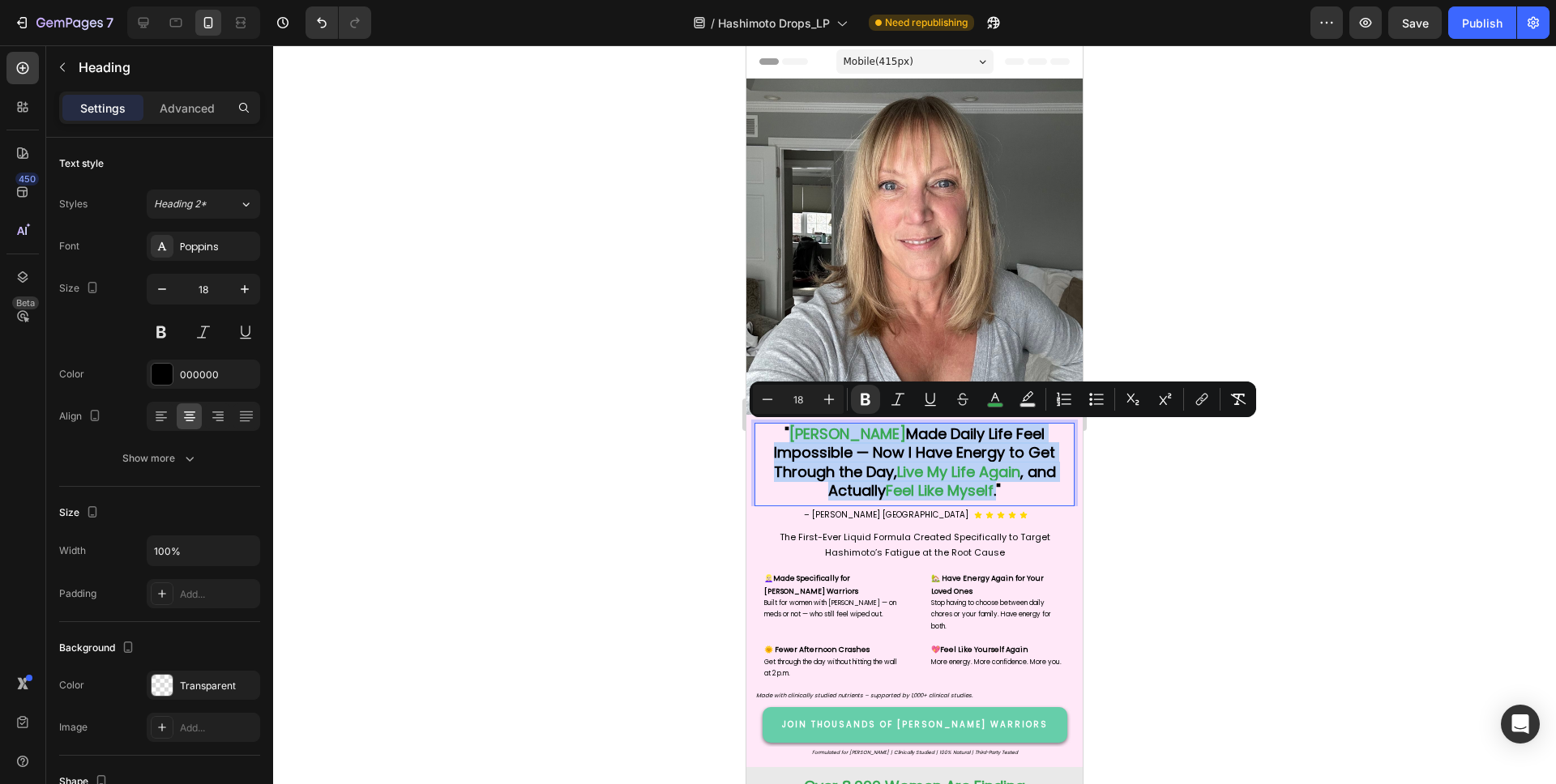
drag, startPoint x: 802, startPoint y: 435, endPoint x: 999, endPoint y: 494, distance: 205.6
click at [999, 494] on p "" [PERSON_NAME] Made Daily Life Feel Impossible — Now I Have Energy to Get Thro…" at bounding box center [914, 462] width 317 height 76
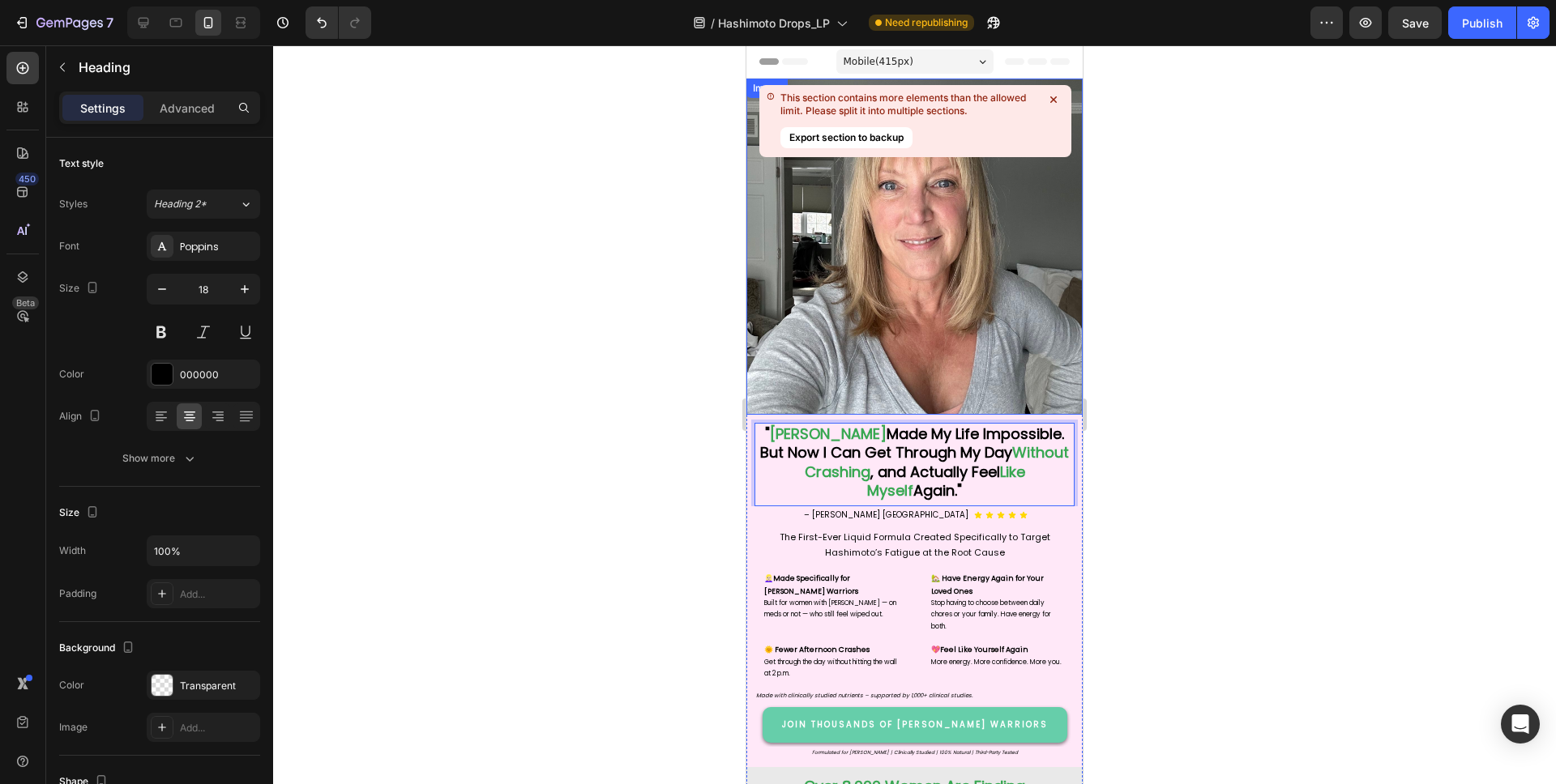
click at [1053, 96] on icon at bounding box center [1054, 100] width 17 height 17
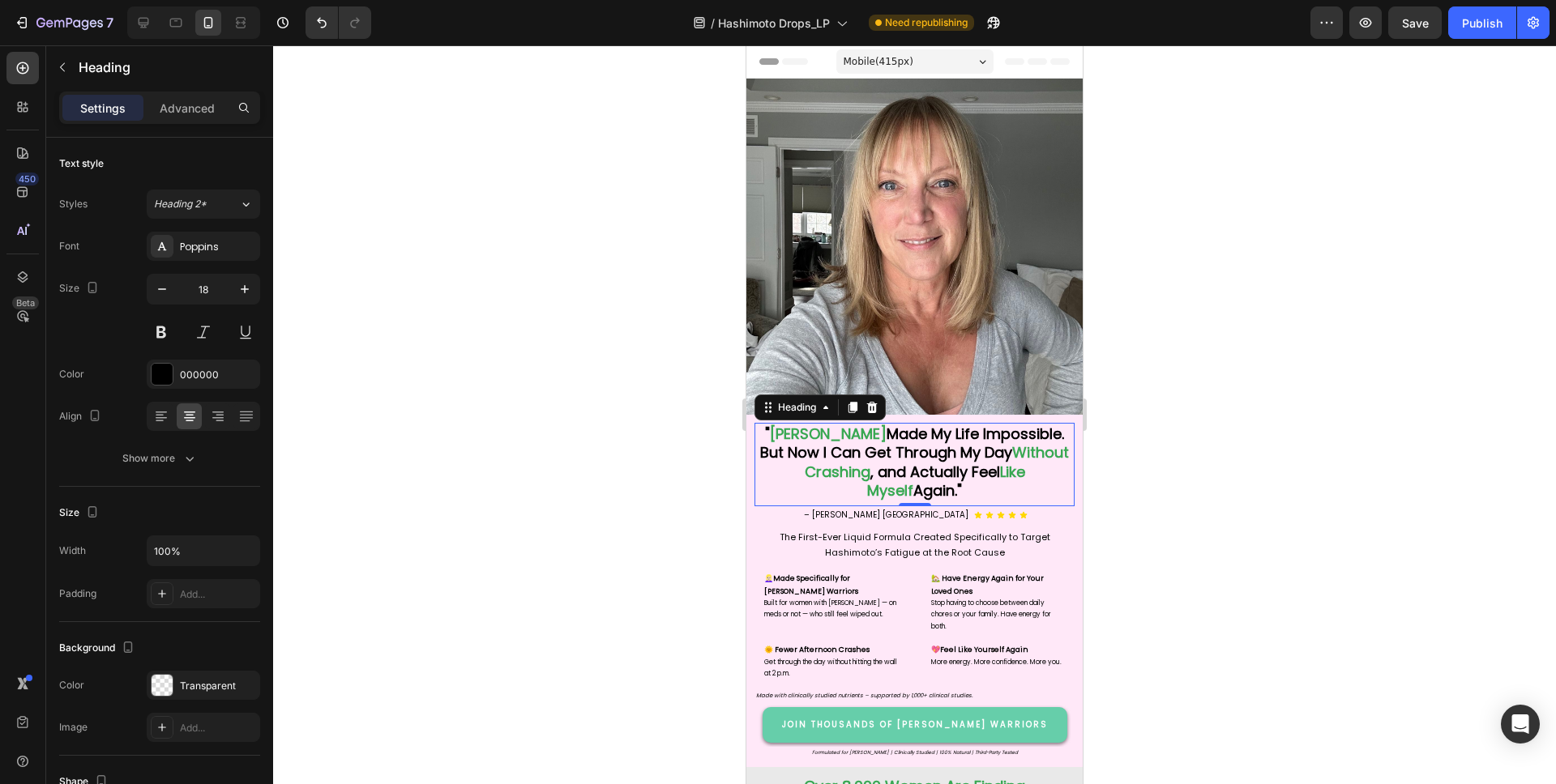
click at [961, 475] on strong ", and Actually Feel" at bounding box center [935, 472] width 130 height 20
click at [1161, 456] on div at bounding box center [914, 414] width 1283 height 739
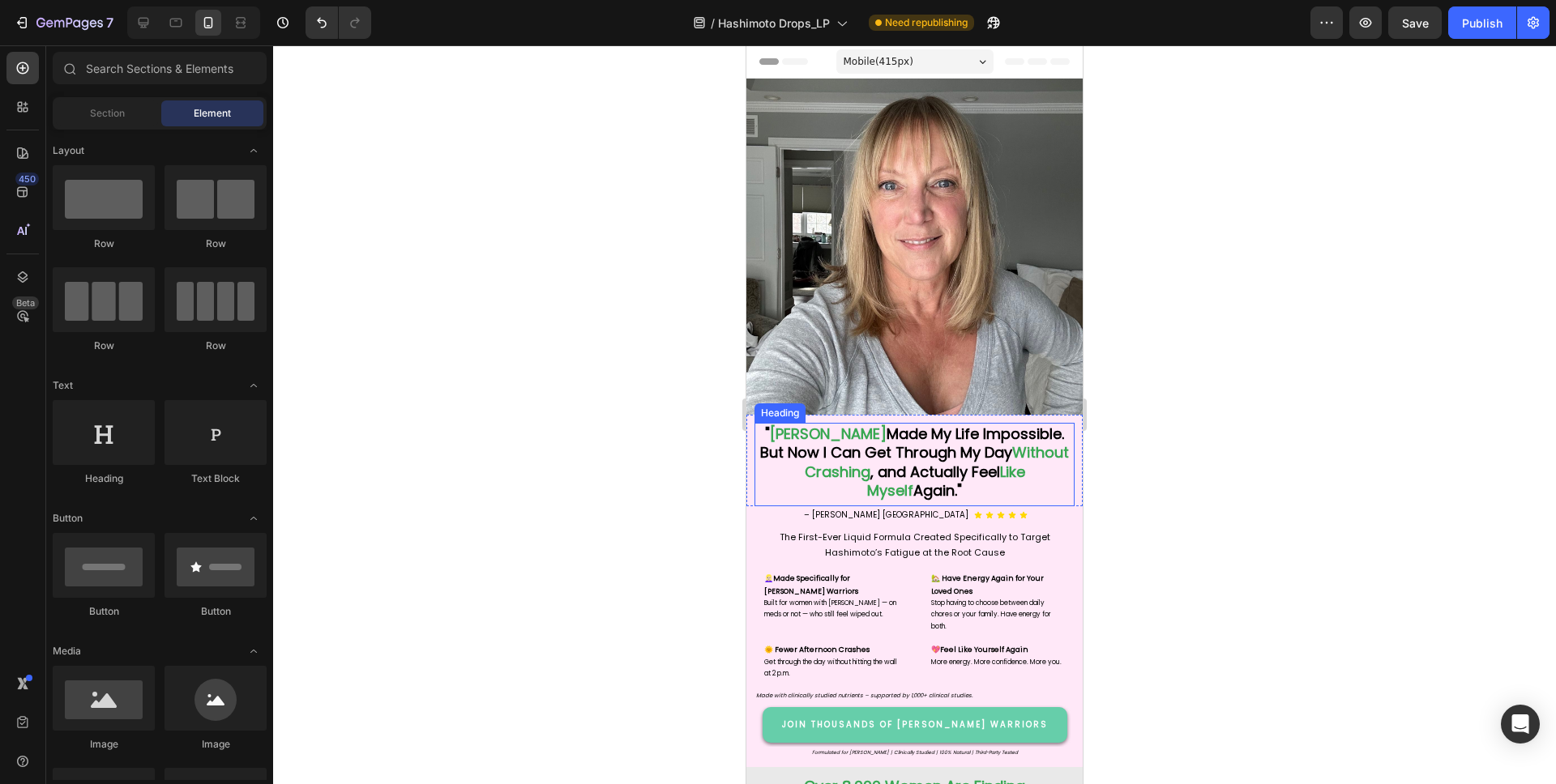
click at [994, 461] on strong "Like Myself" at bounding box center [945, 481] width 158 height 39
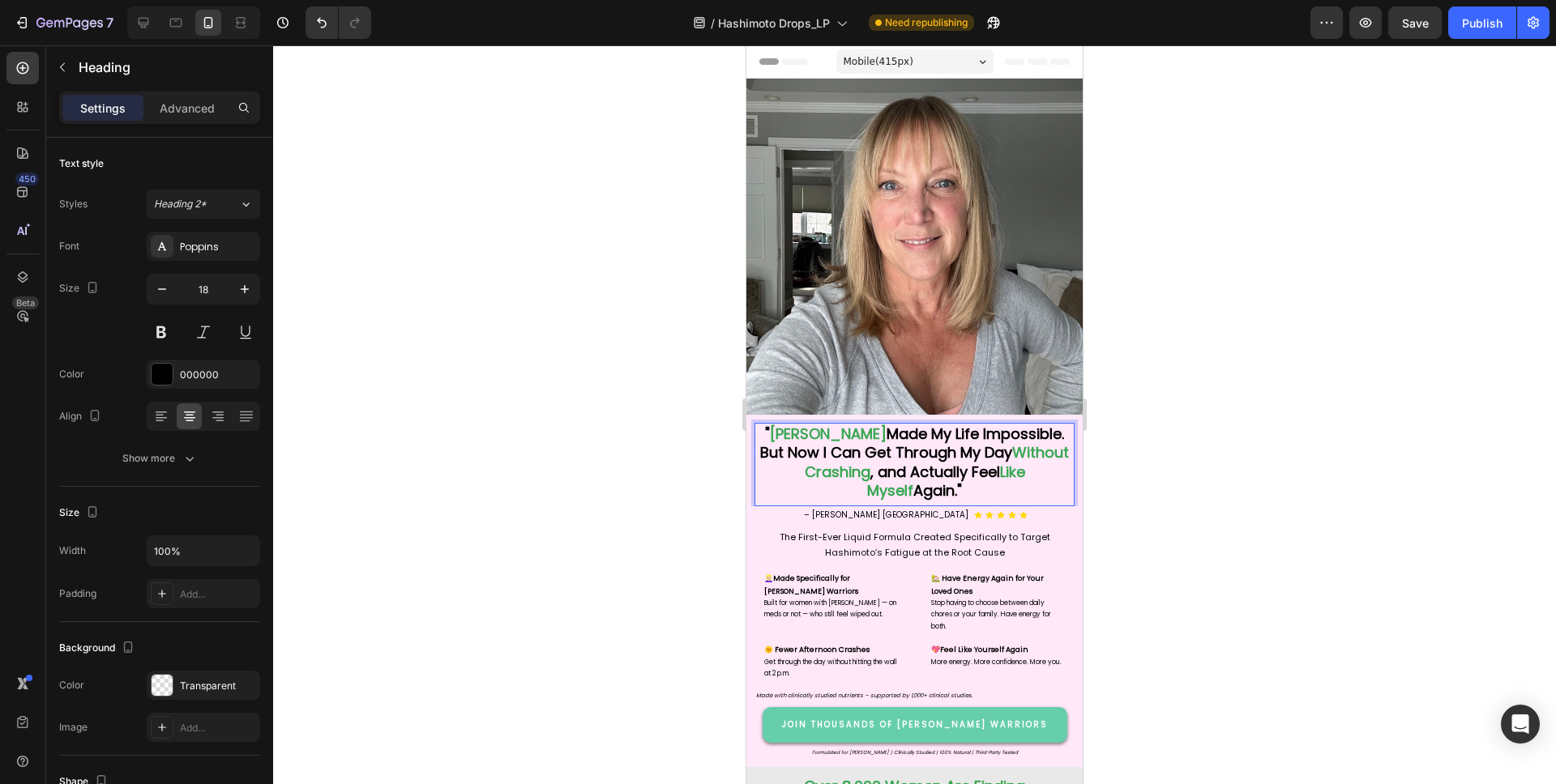
click at [1017, 454] on strong "Without Crashing" at bounding box center [937, 461] width 265 height 39
click at [1032, 473] on strong "Like Myself" at bounding box center [960, 481] width 188 height 39
click at [1135, 440] on div at bounding box center [914, 414] width 1283 height 739
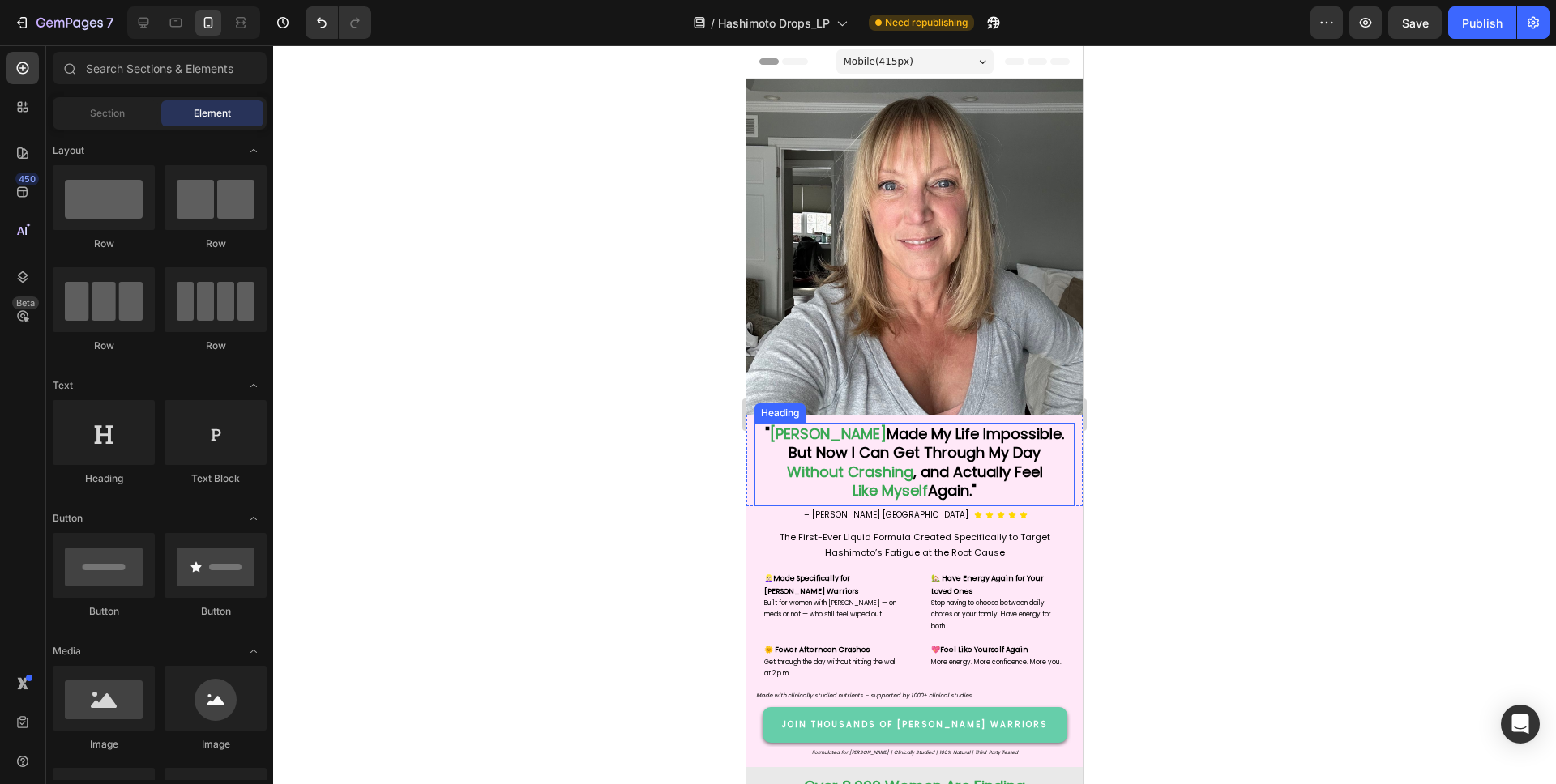
drag, startPoint x: 834, startPoint y: 459, endPoint x: 809, endPoint y: 455, distance: 25.3
click at [834, 459] on strong "But Now I Can Get Through My Day" at bounding box center [914, 452] width 252 height 20
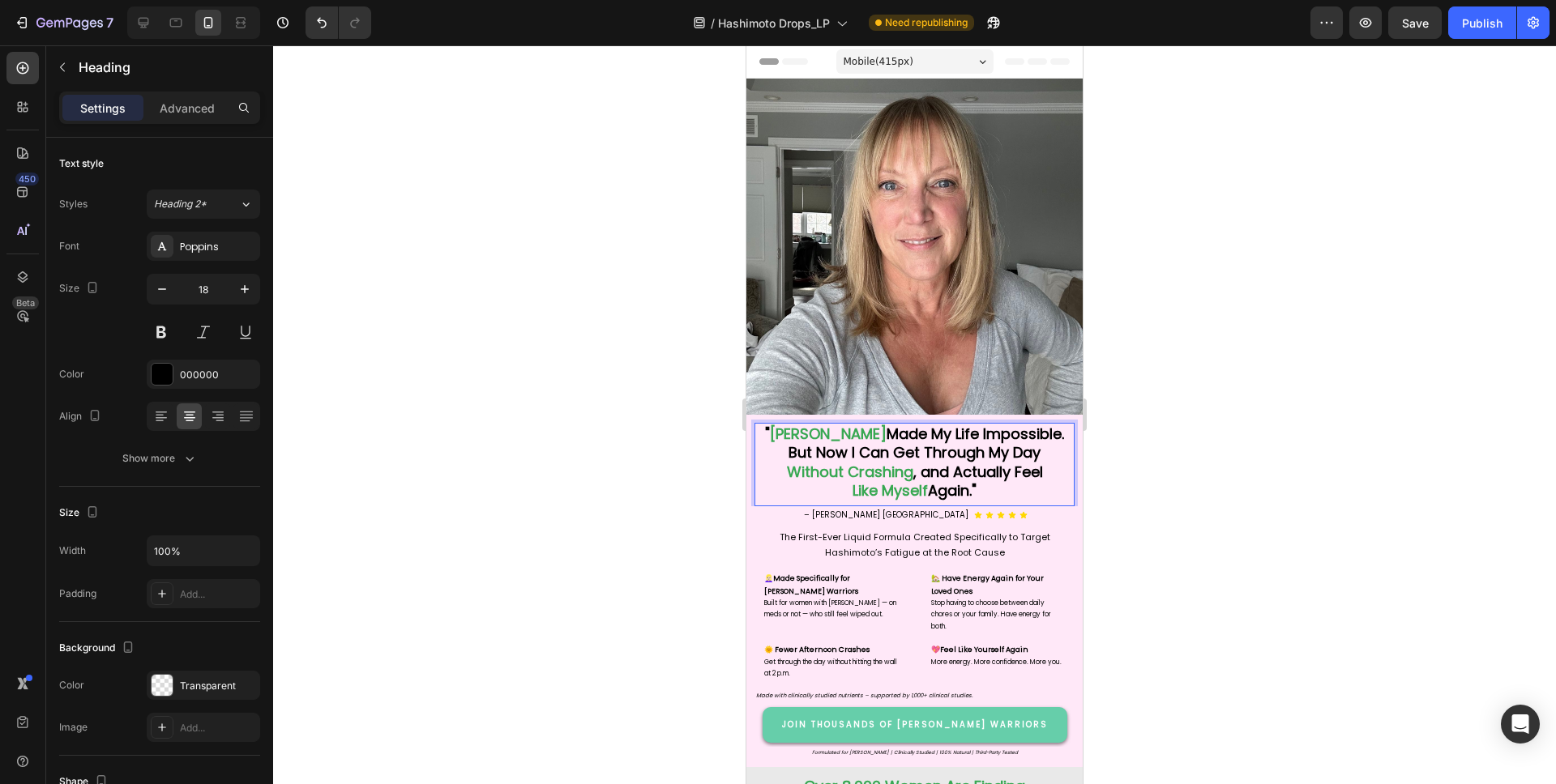
click at [811, 454] on strong "But Now I Can Get Through My Day" at bounding box center [914, 452] width 252 height 20
click at [1147, 409] on div at bounding box center [914, 414] width 1283 height 739
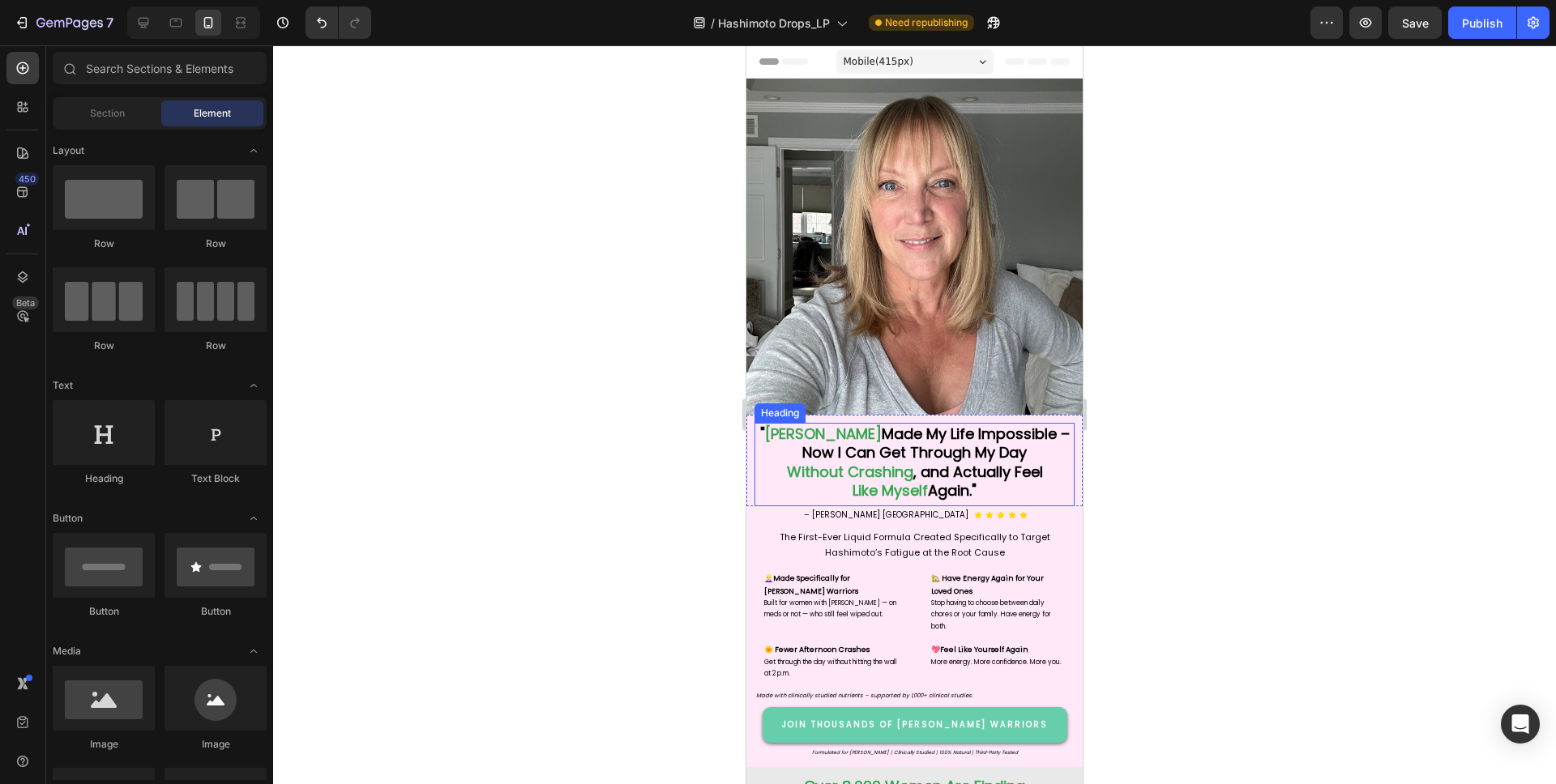
drag, startPoint x: 903, startPoint y: 440, endPoint x: 891, endPoint y: 436, distance: 12.6
click at [903, 440] on strong "Made My Life Impossible – Now I Can Get Through My Day" at bounding box center [935, 443] width 267 height 39
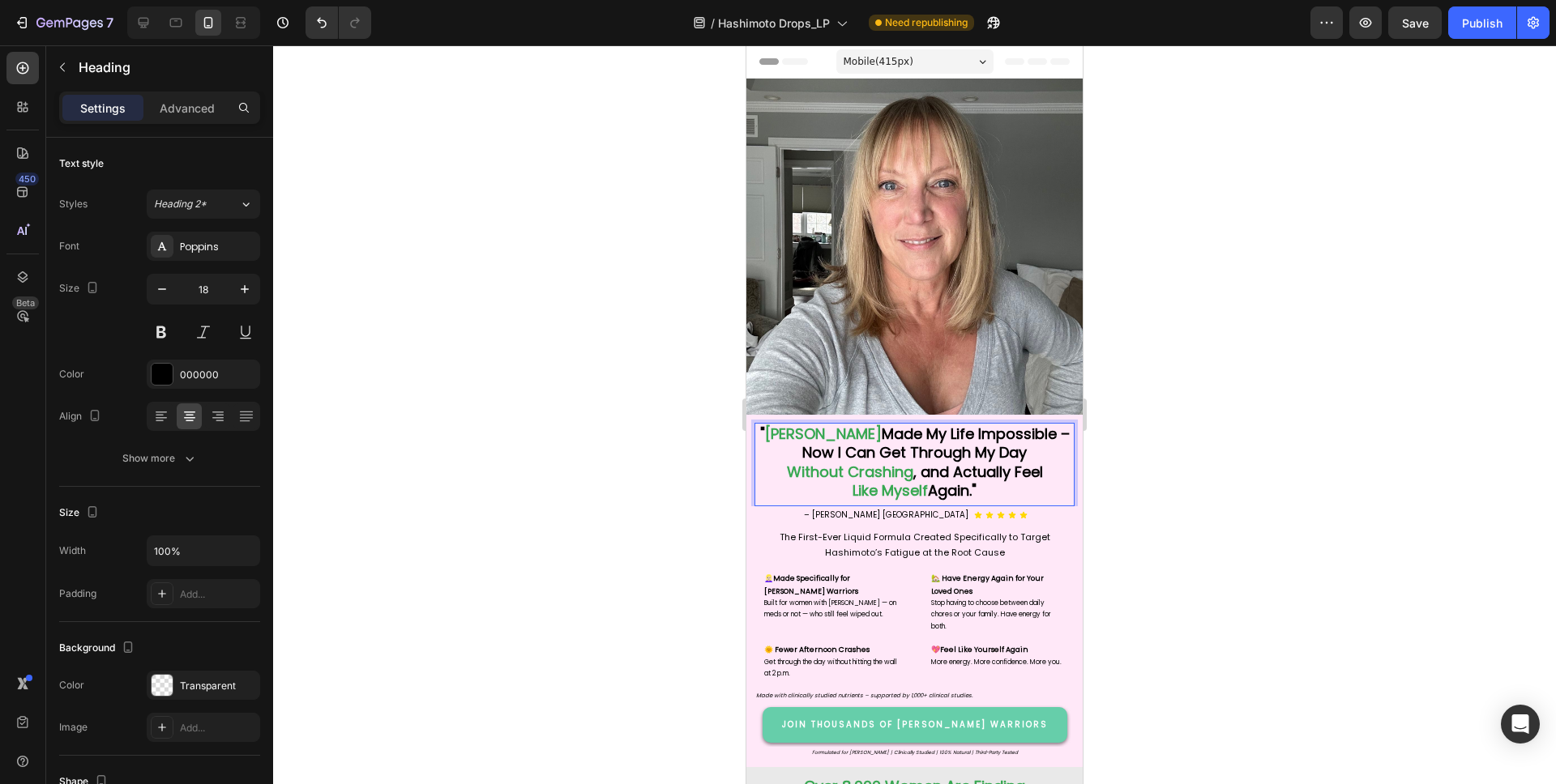
click at [884, 435] on strong "Made My Life Impossible – Now I Can Get Through My Day" at bounding box center [935, 443] width 267 height 39
click at [889, 441] on strong "Made My Life Impossible – Now I Can Get Through My Day" at bounding box center [935, 443] width 267 height 39
click at [1154, 472] on div at bounding box center [914, 414] width 1283 height 739
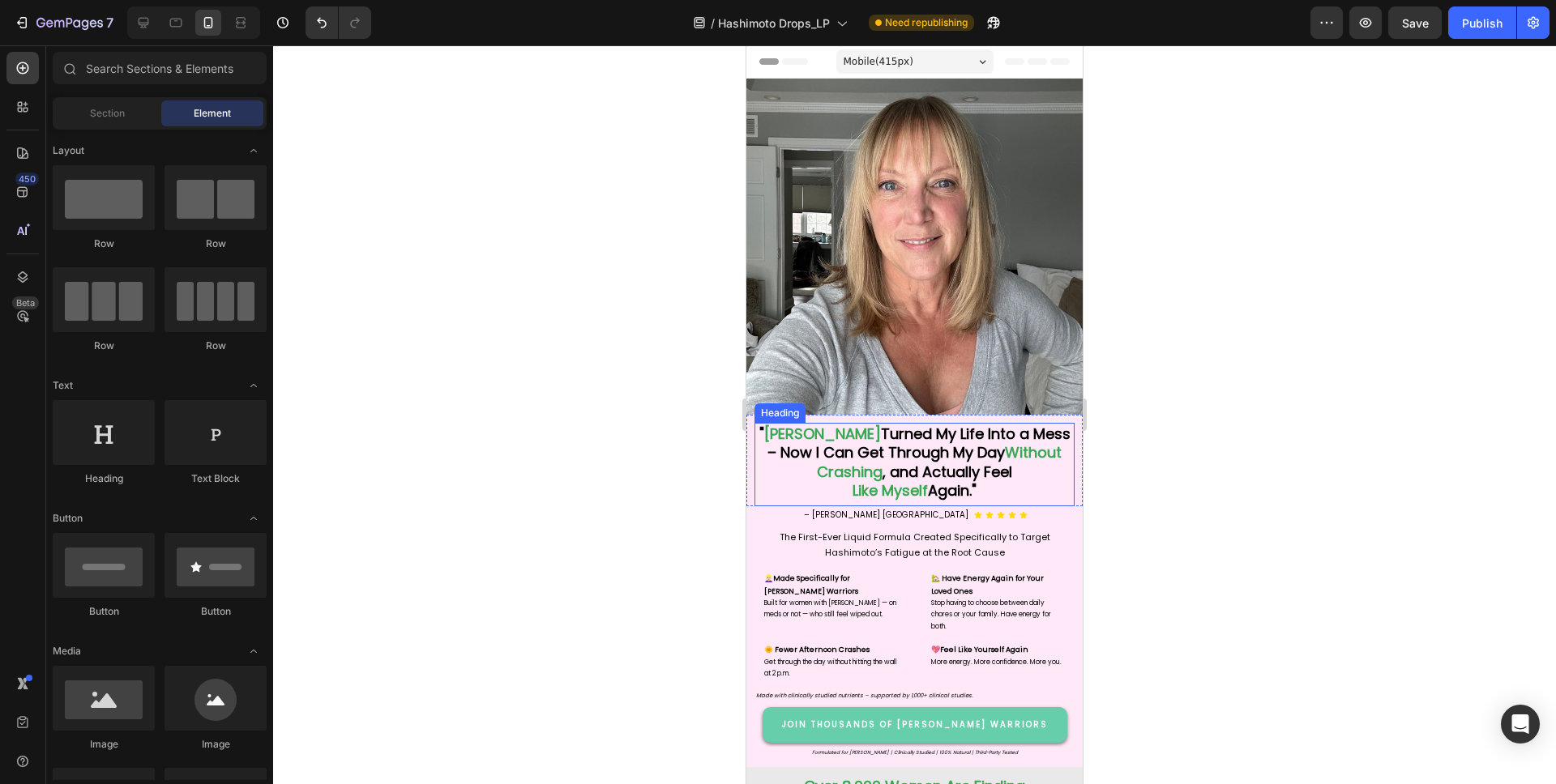
drag, startPoint x: 953, startPoint y: 485, endPoint x: 862, endPoint y: 490, distance: 91.1
click at [953, 485] on strong "Again."" at bounding box center [952, 490] width 49 height 20
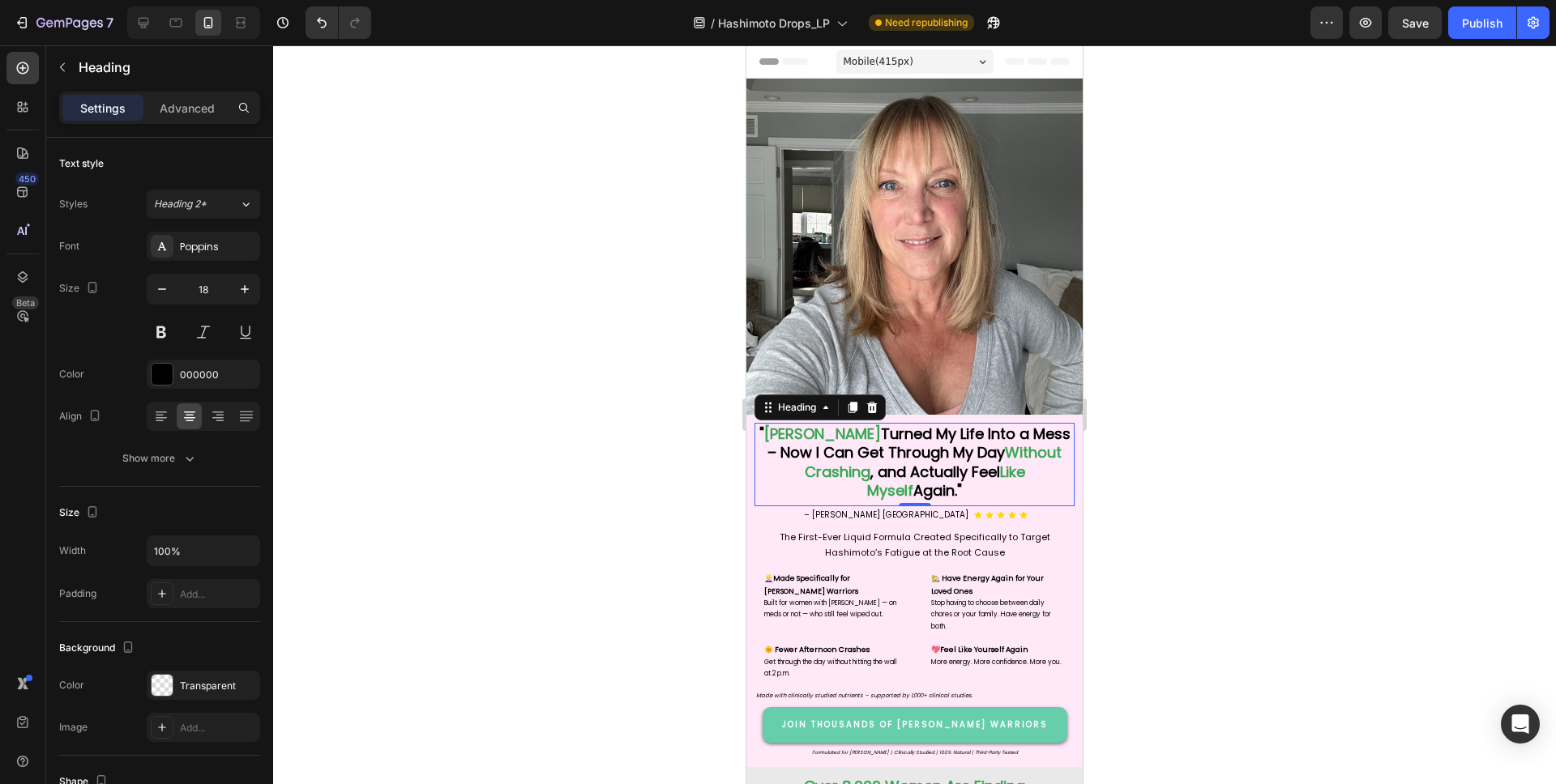
click at [1186, 447] on div at bounding box center [914, 414] width 1283 height 739
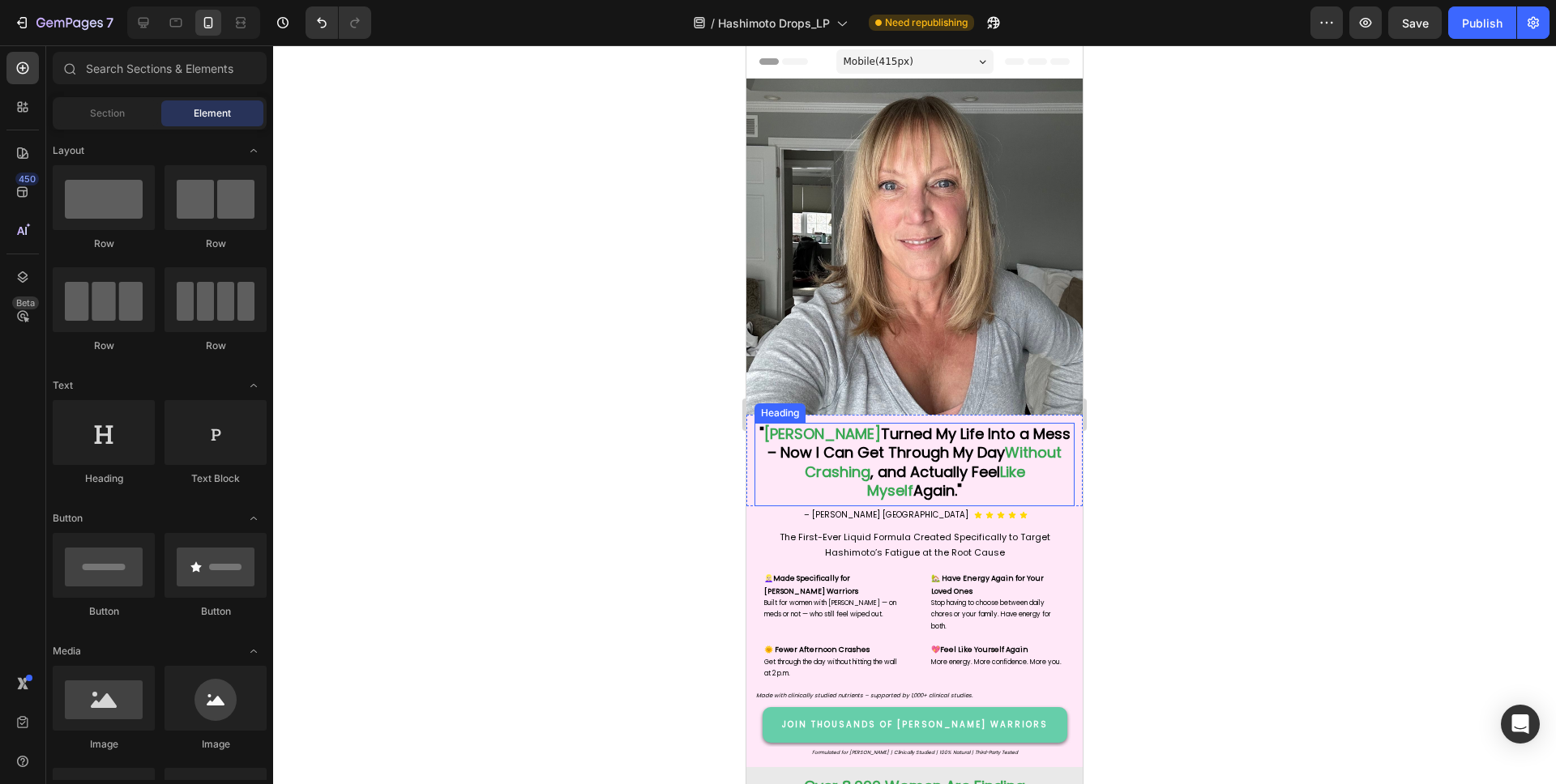
click at [909, 460] on strong "Turned My Life Into a Mess – Now I Can Get Through My Day" at bounding box center [920, 443] width 303 height 39
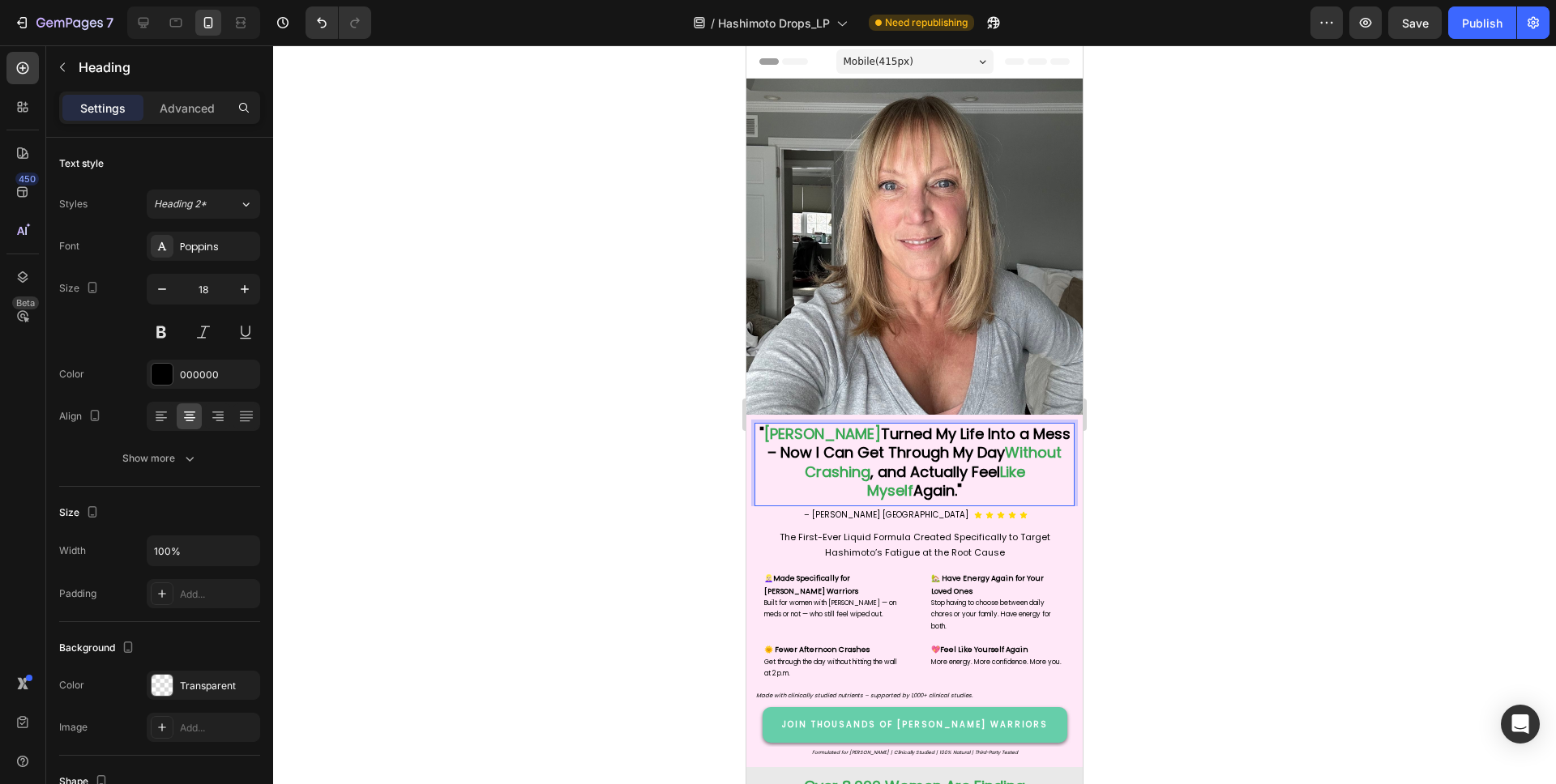
click at [892, 460] on strong "Turned My Life Into a Mess – Now I Can Get Through My Day" at bounding box center [920, 443] width 303 height 39
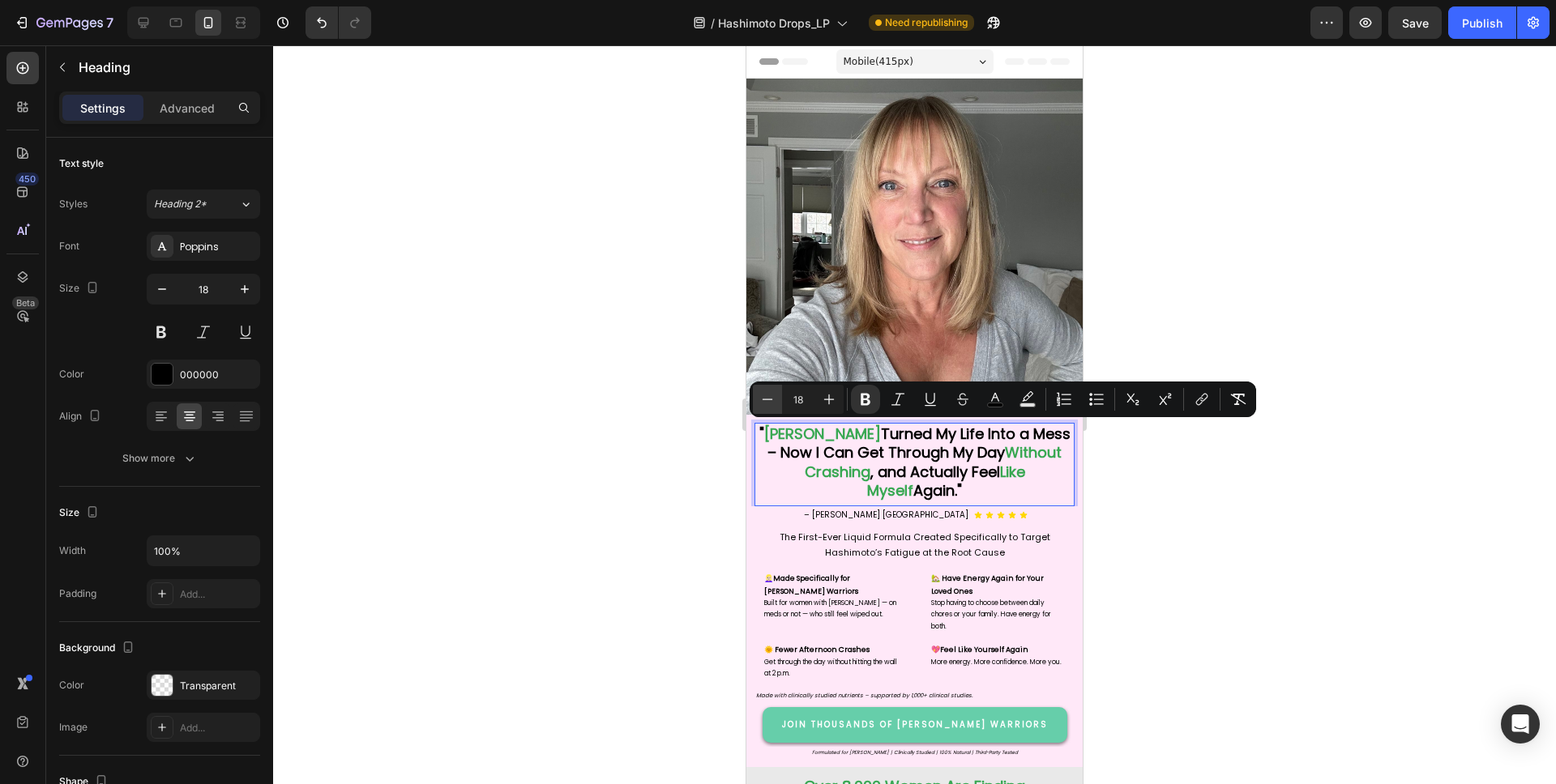
click at [759, 395] on icon "Editor contextual toolbar" at bounding box center [768, 399] width 17 height 17
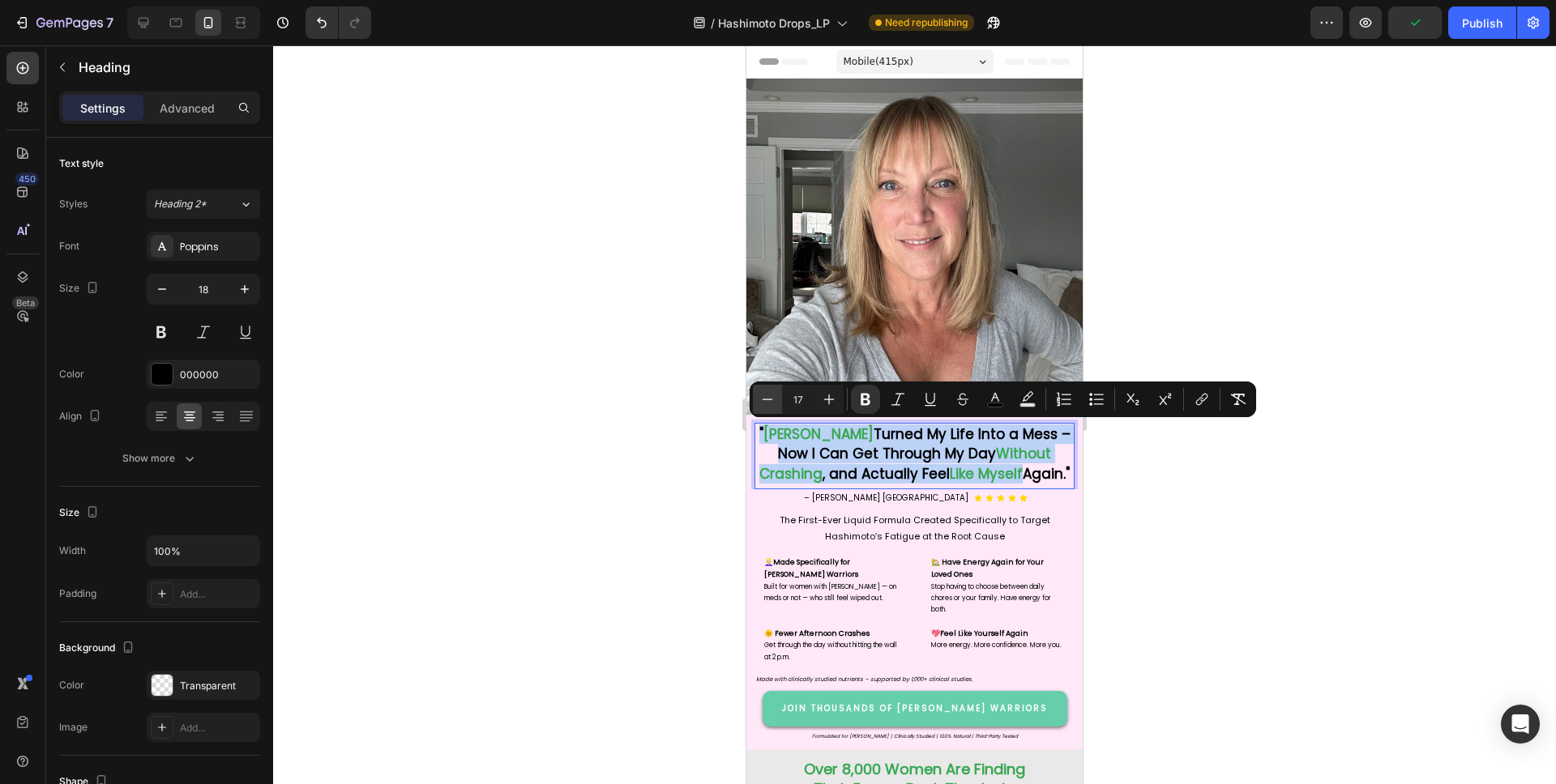
type input "18"
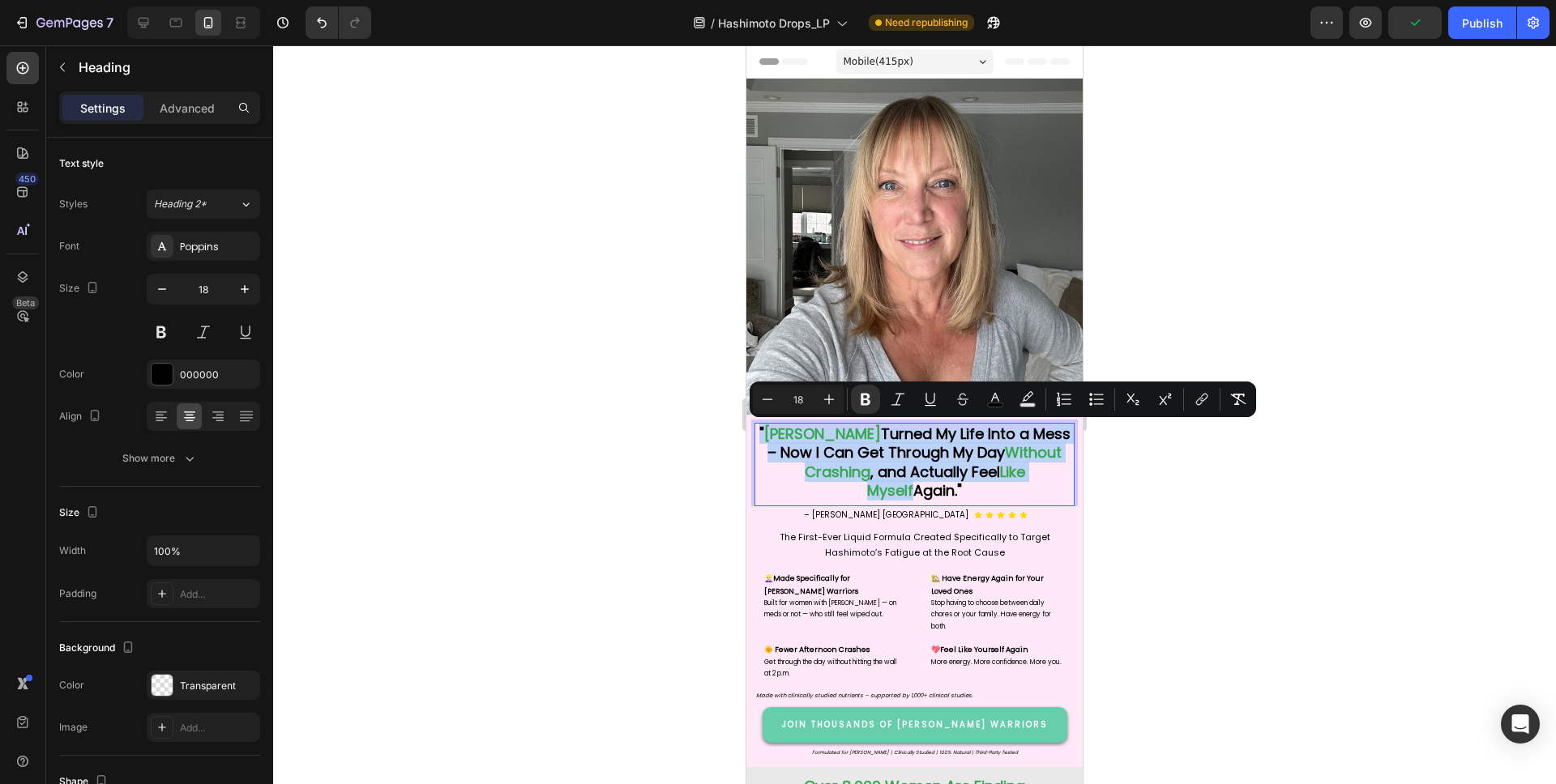
click at [872, 459] on strong "Turned My Life Into a Mess – Now I Can Get Through My Day" at bounding box center [920, 443] width 303 height 39
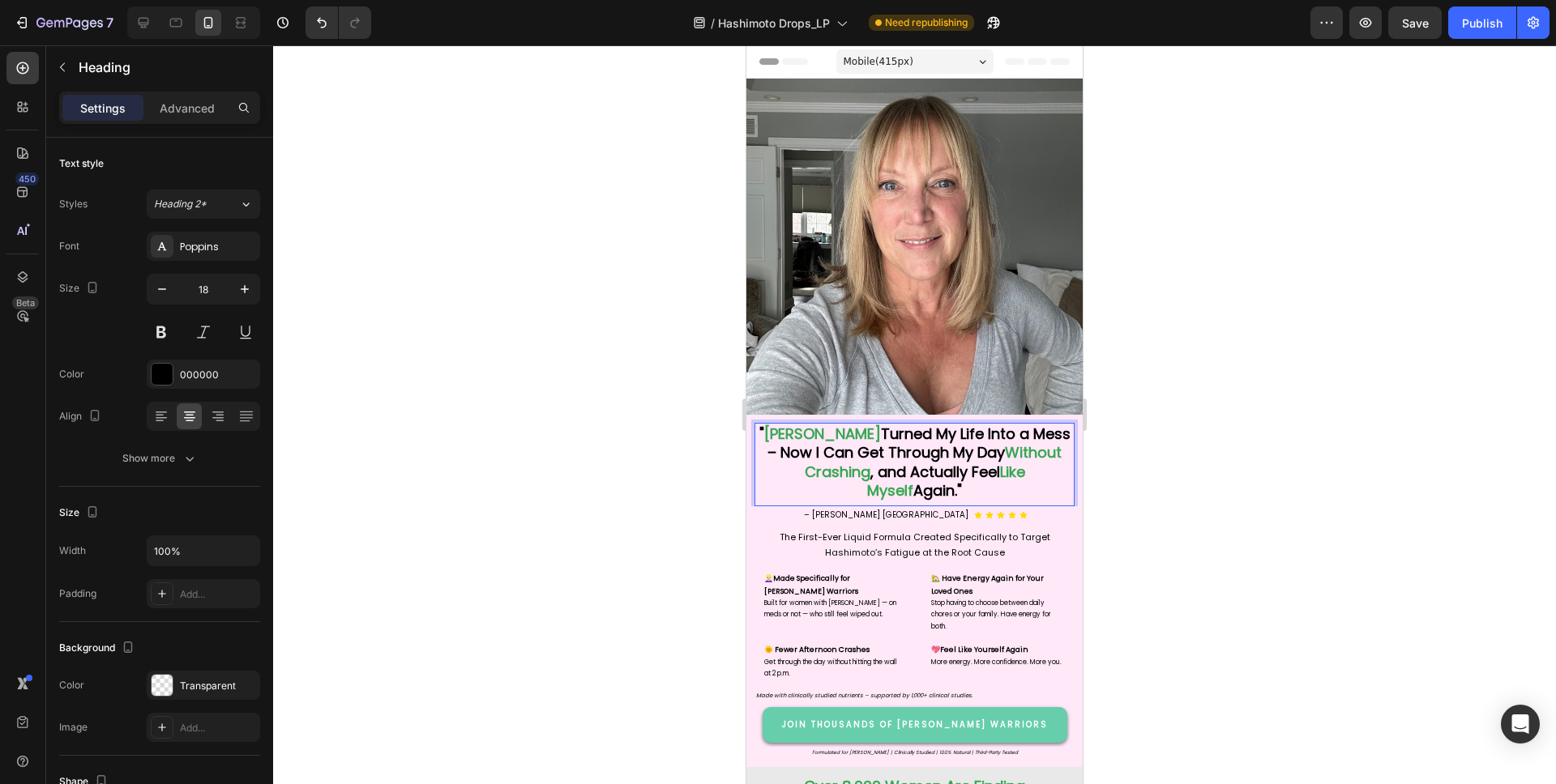
click at [976, 472] on strong ", and Actually Feel" at bounding box center [935, 472] width 130 height 20
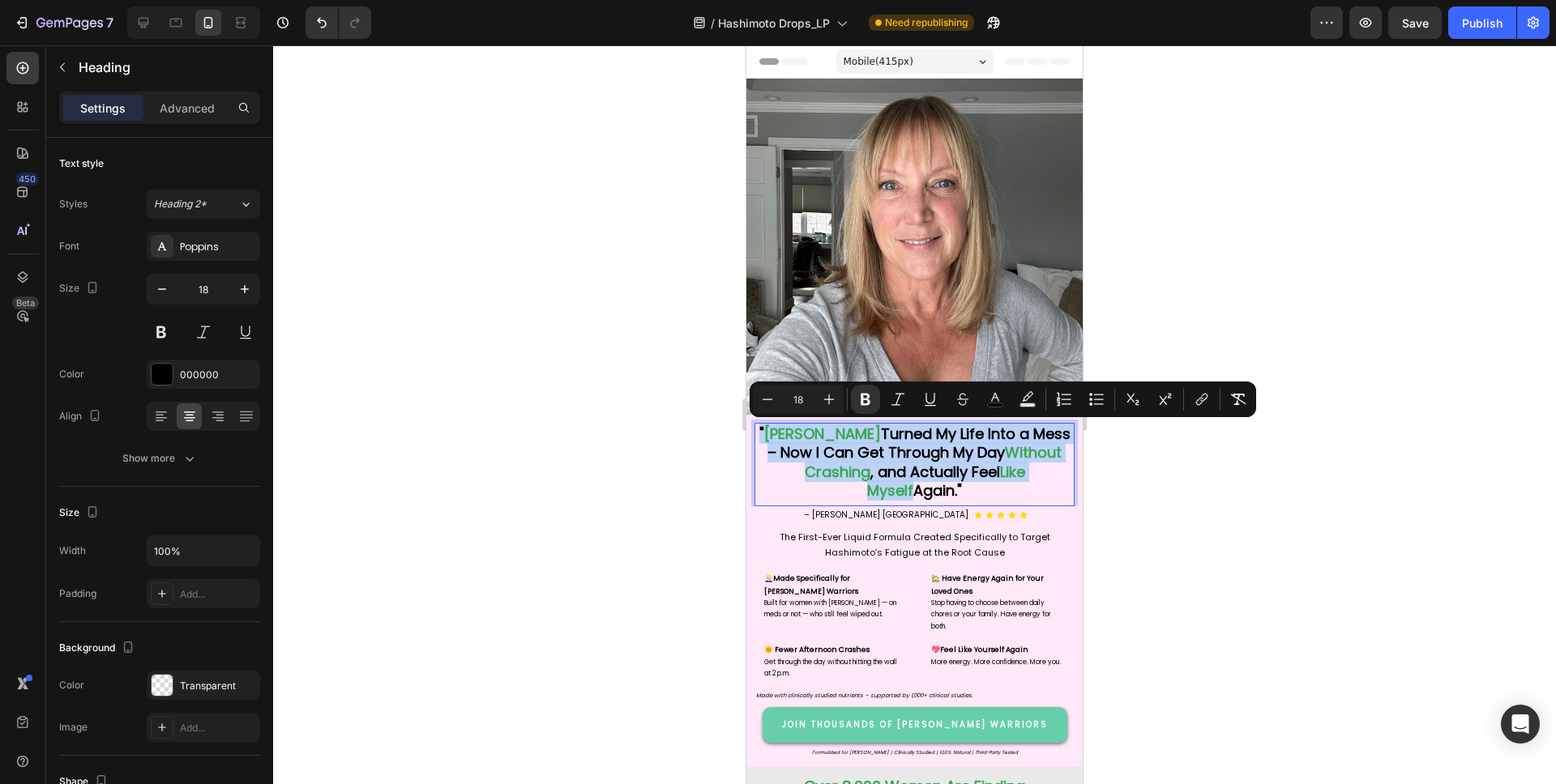
copy p "" [PERSON_NAME] Turned My Life Into a Mess – Now I Can Get Through My Day Witho…"
drag, startPoint x: 963, startPoint y: 471, endPoint x: 957, endPoint y: 455, distance: 17.1
click at [963, 471] on strong ", and Actually Feel" at bounding box center [935, 472] width 130 height 20
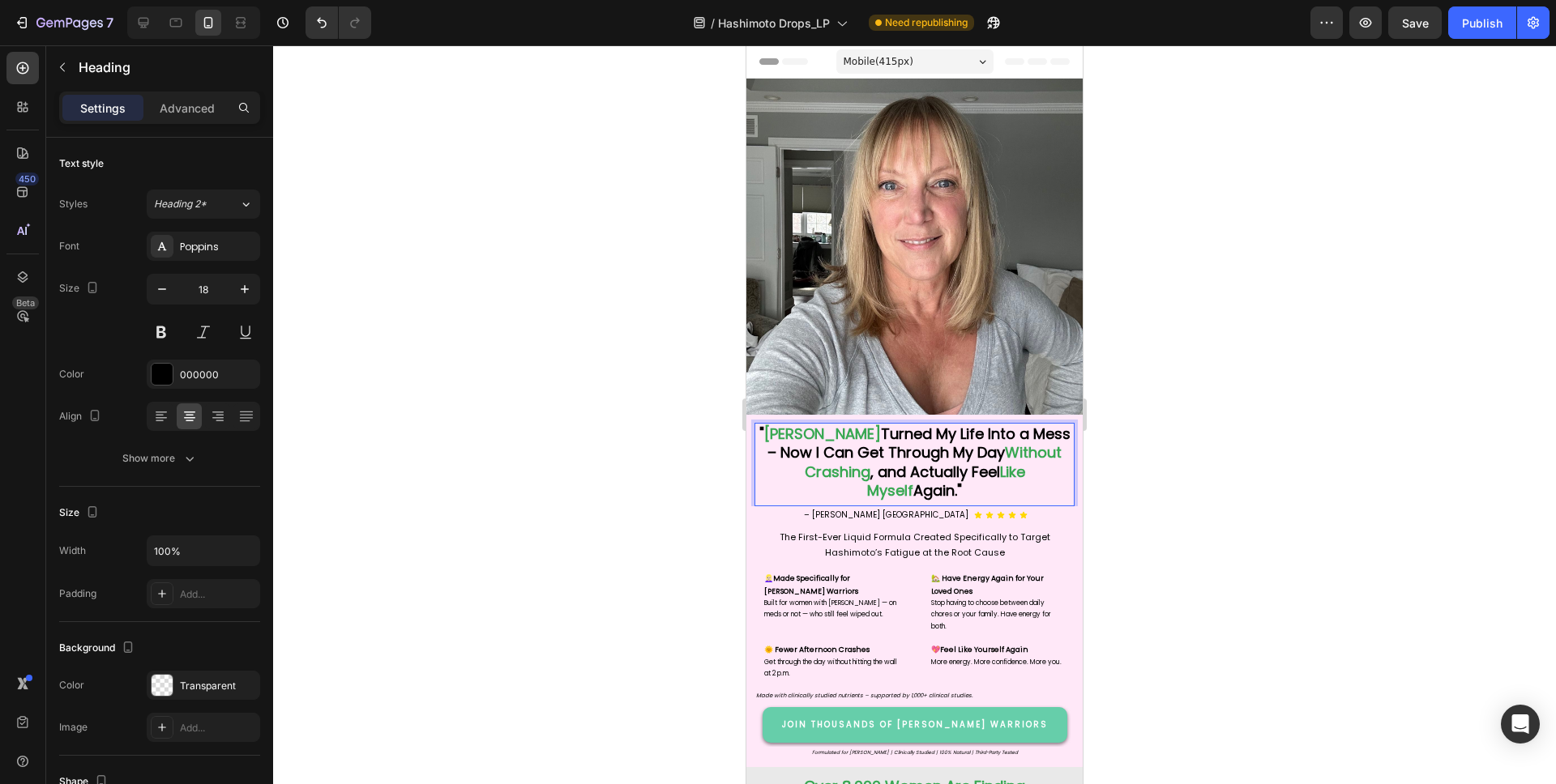
click at [955, 450] on strong "Turned My Life Into a Mess – Now I Can Get Through My Day" at bounding box center [920, 443] width 303 height 39
click at [1193, 448] on div at bounding box center [914, 414] width 1283 height 739
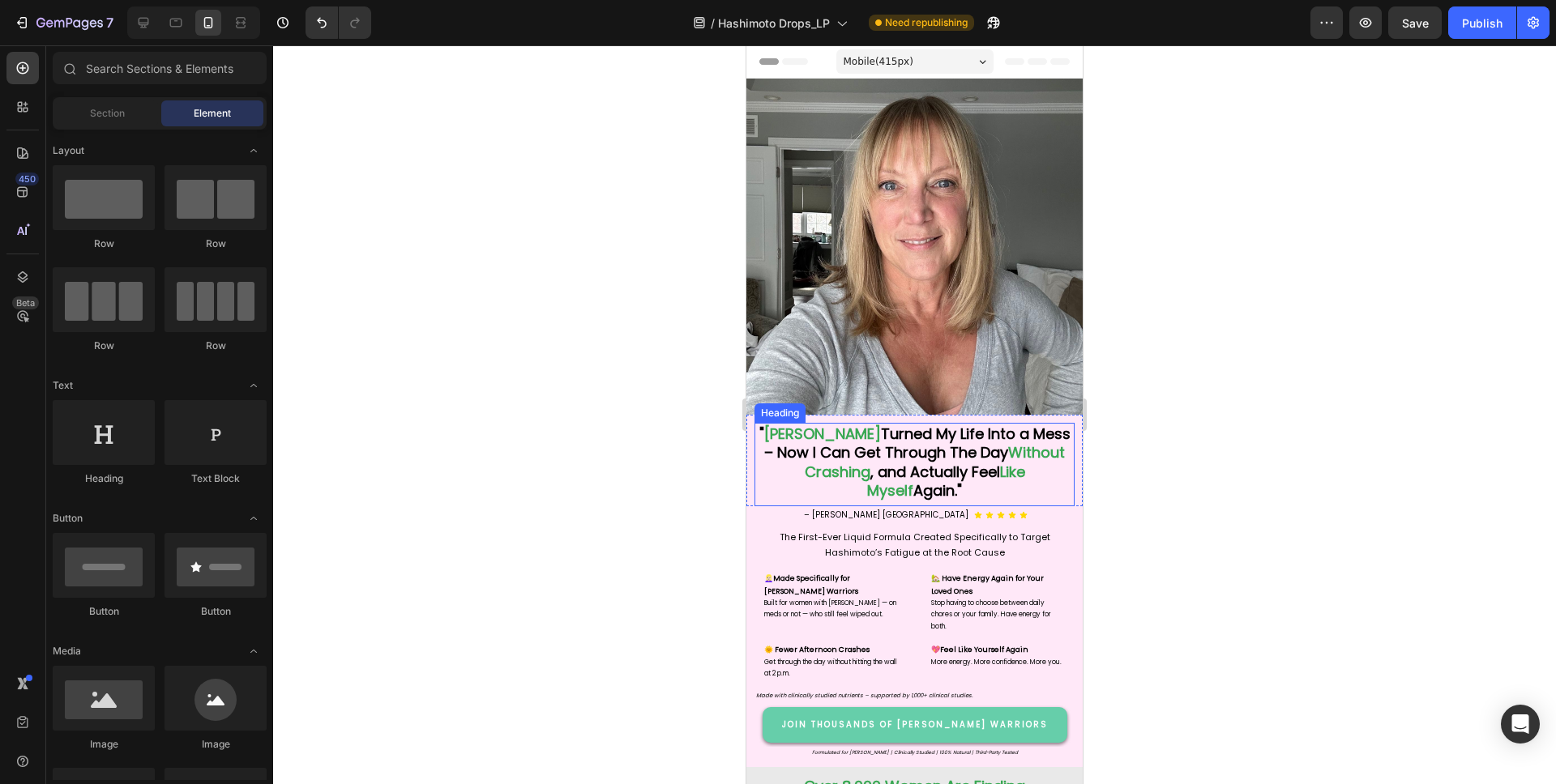
click at [990, 466] on strong "Like Myself" at bounding box center [945, 481] width 158 height 39
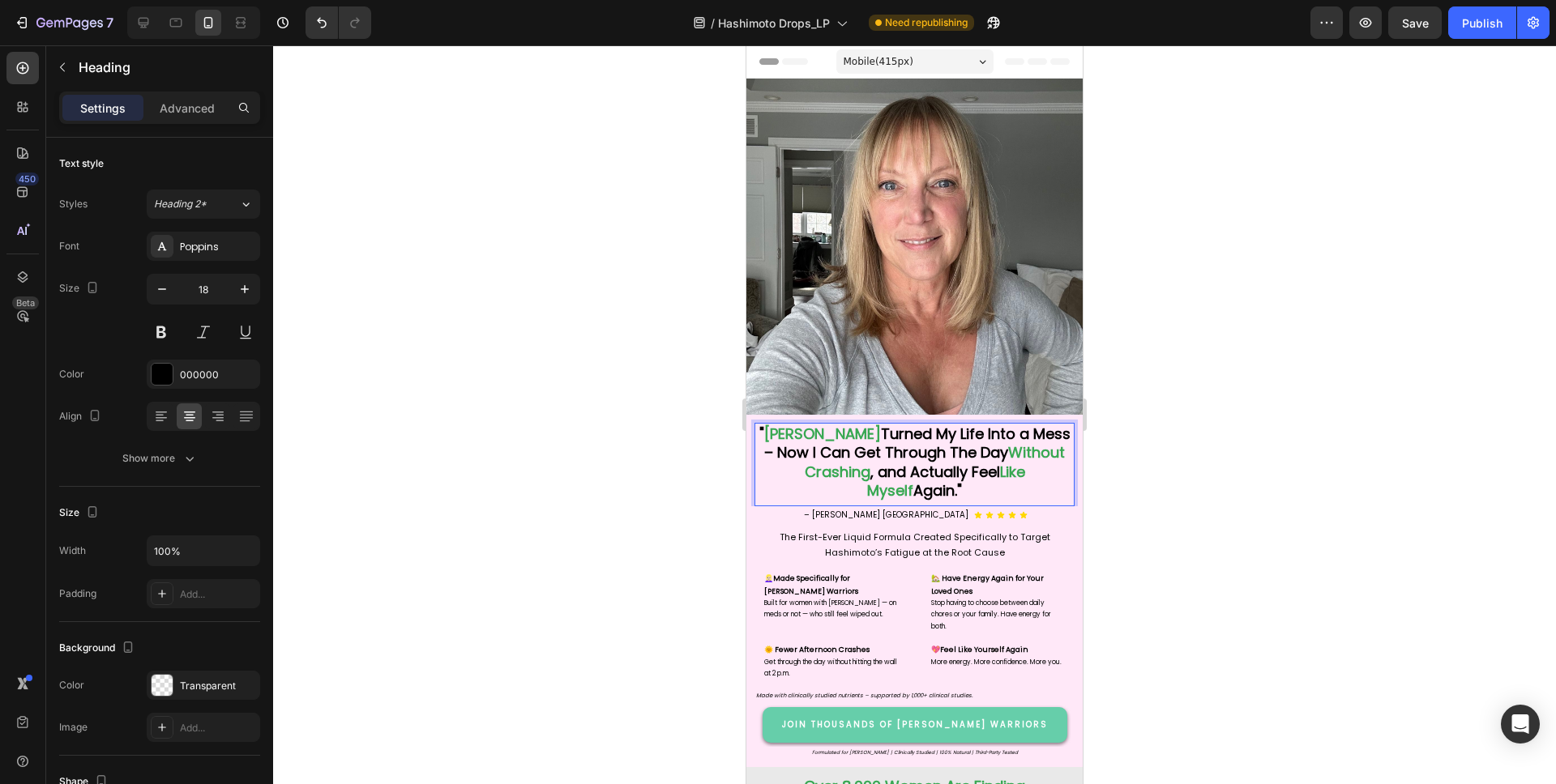
click at [933, 491] on strong "Again."" at bounding box center [937, 490] width 49 height 20
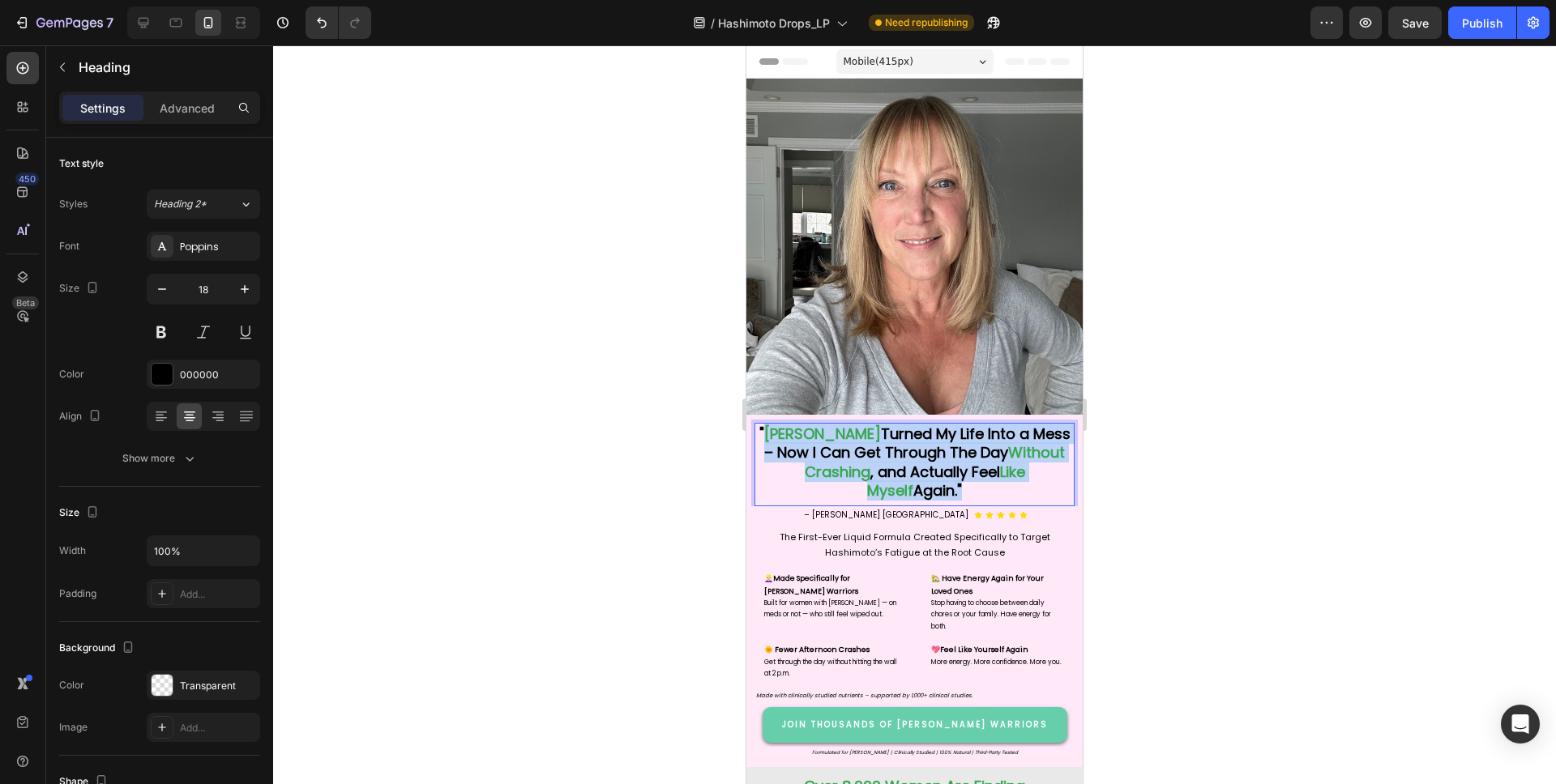
drag, startPoint x: 935, startPoint y: 495, endPoint x: 769, endPoint y: 433, distance: 177.2
click at [769, 433] on p "" [PERSON_NAME] Turned My Life Into a Mess – Now I Can Get Through The Day With…" at bounding box center [914, 462] width 317 height 76
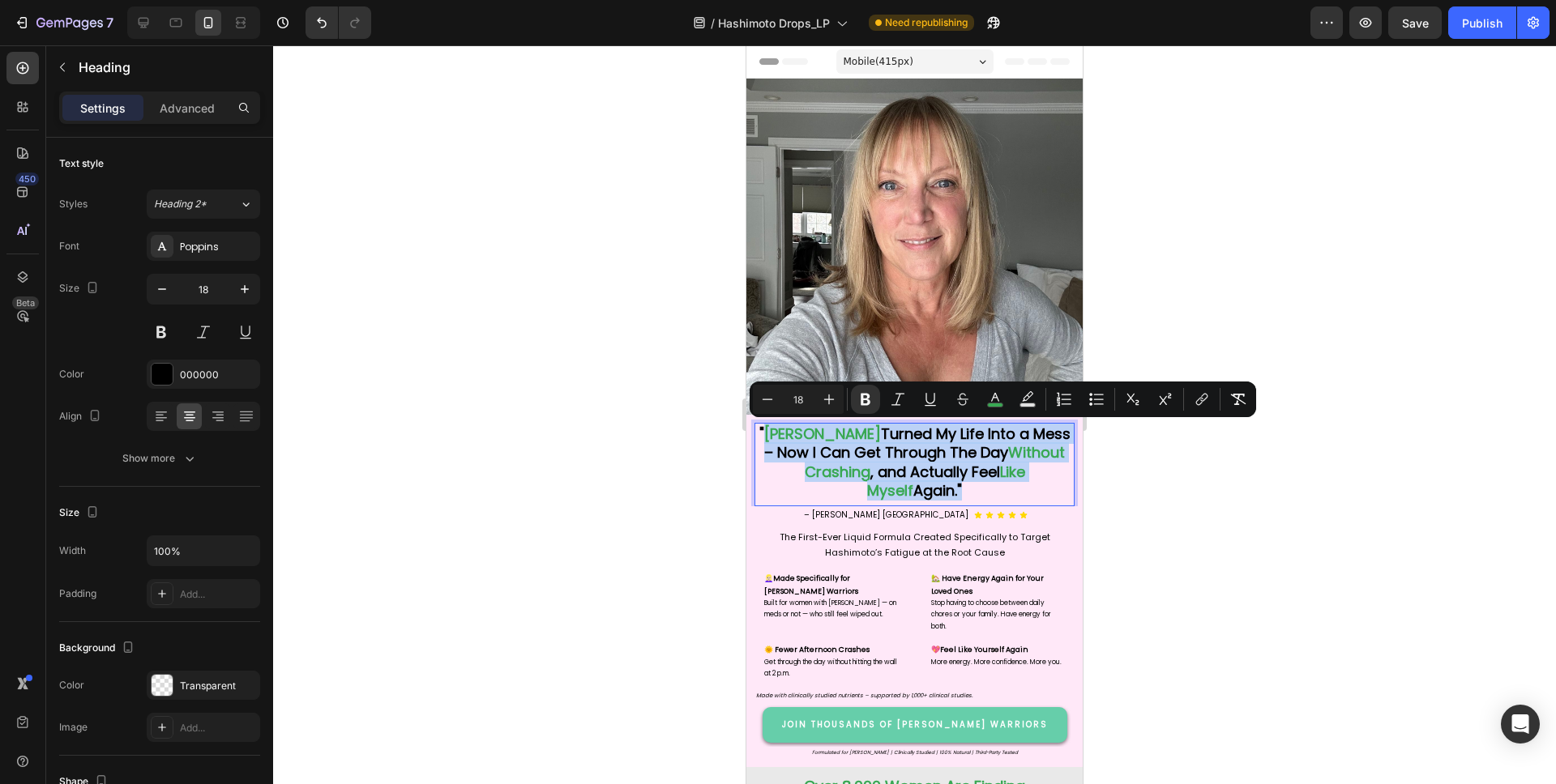
copy p "[PERSON_NAME] Turned My Life Into a Mess – Now I Can Get Through The Day Withou…"
click at [138, 18] on icon at bounding box center [143, 23] width 17 height 17
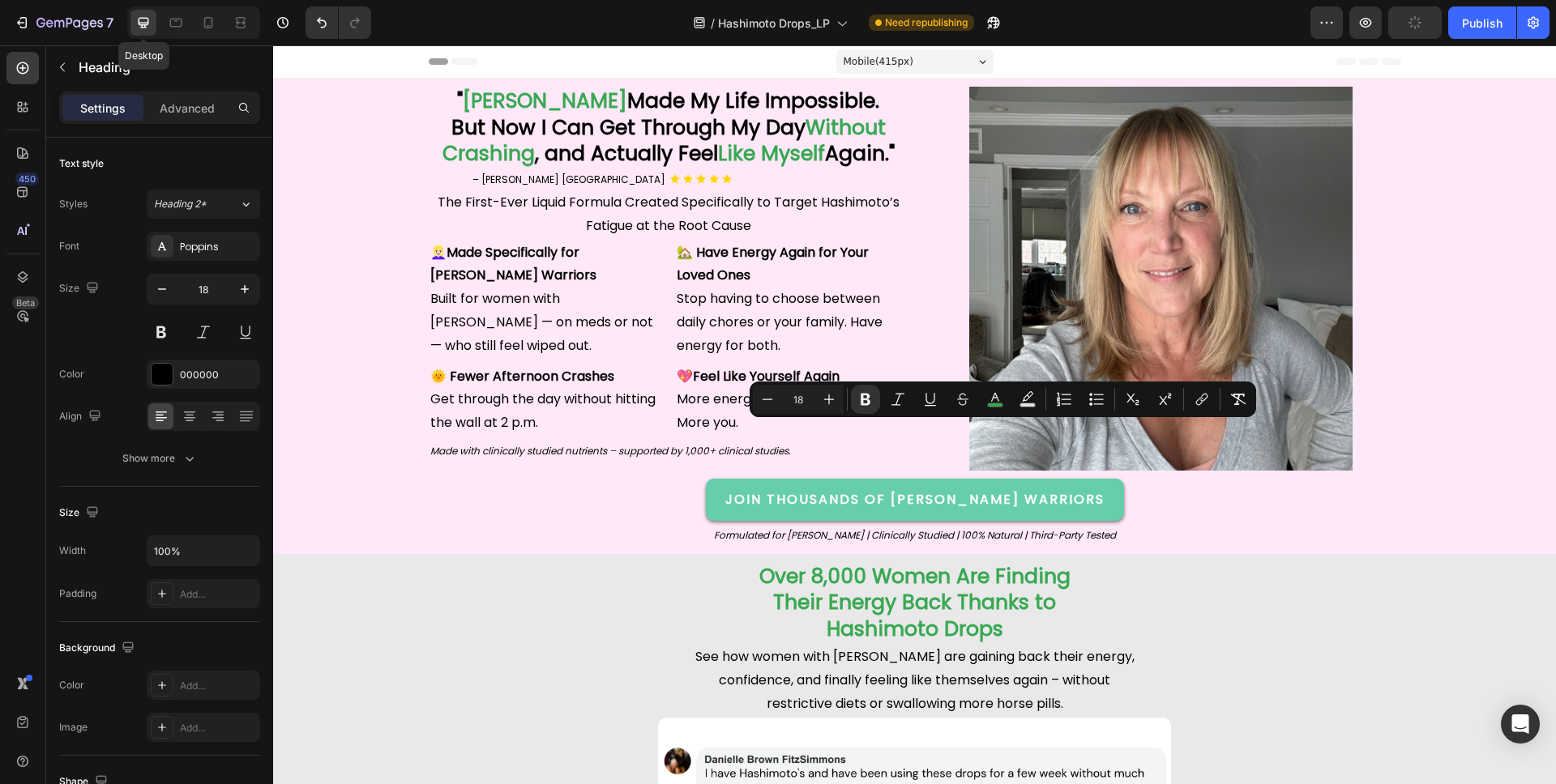
type input "46"
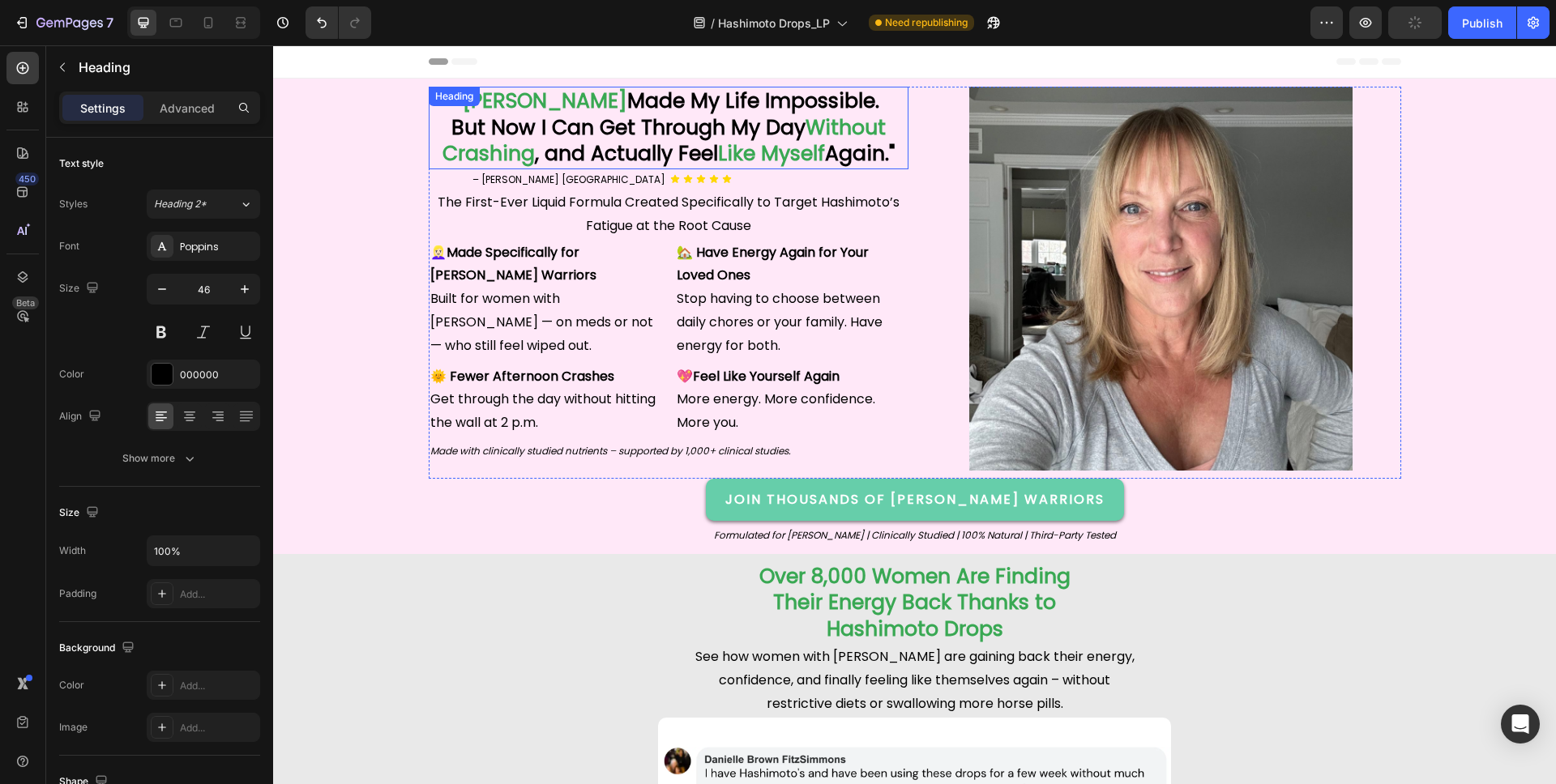
click at [701, 145] on strong ", and Actually Feel" at bounding box center [626, 153] width 183 height 29
click at [875, 157] on strong "Again."" at bounding box center [859, 153] width 69 height 29
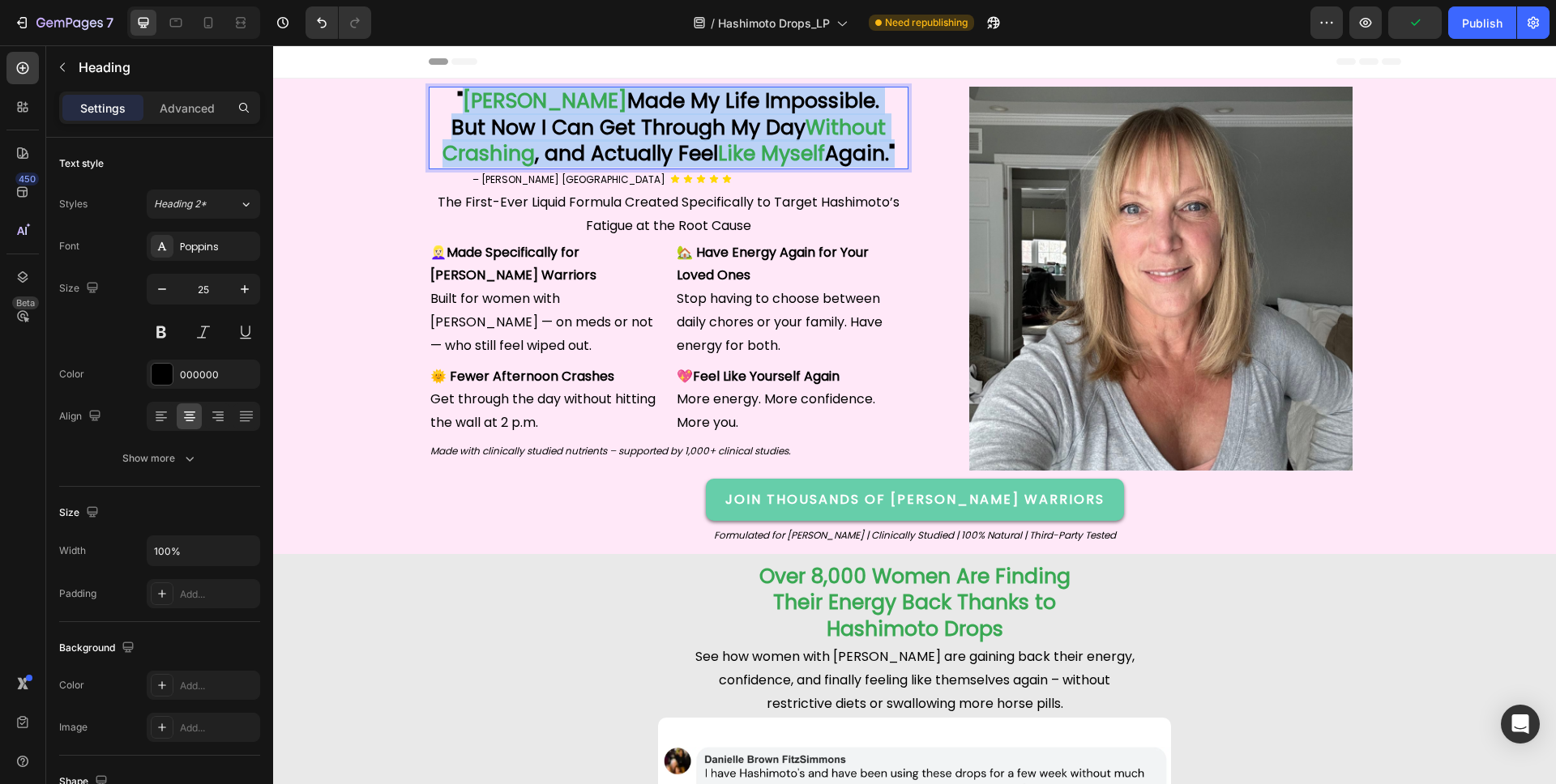
drag, startPoint x: 892, startPoint y: 158, endPoint x: 480, endPoint y: 108, distance: 415.0
click at [480, 108] on p "" [PERSON_NAME] Made My Life Impossible. But Now I Can Get Through My Day Witho…" at bounding box center [668, 128] width 476 height 80
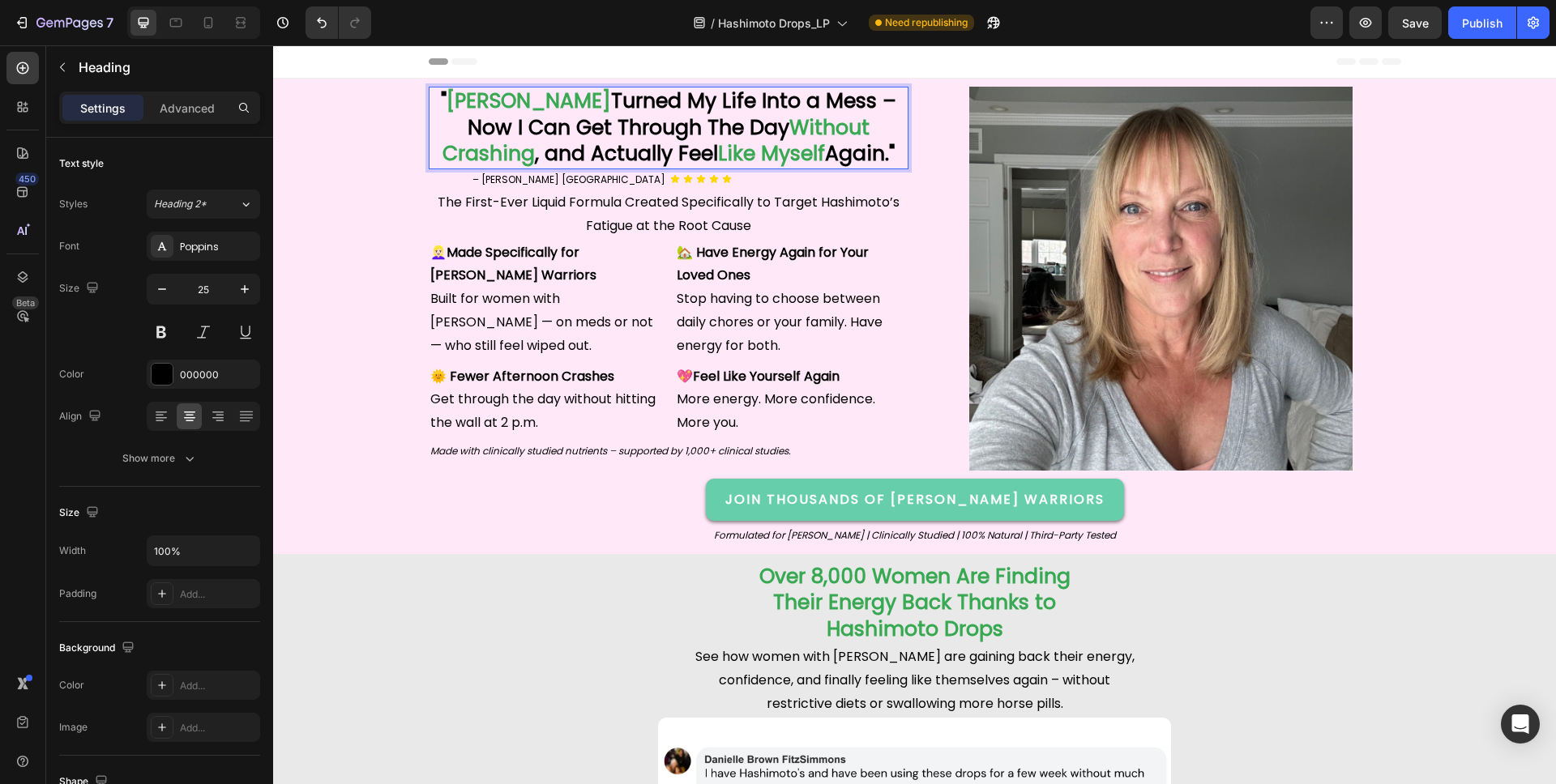
click at [857, 101] on strong "Turned My Life Into a Mess – Now I Can Get Through The Day" at bounding box center [681, 115] width 428 height 55
click at [1450, 239] on div "" [PERSON_NAME] Turned My Life Into a Mess – Now I Can Get Through The Day With…" at bounding box center [914, 316] width 1283 height 459
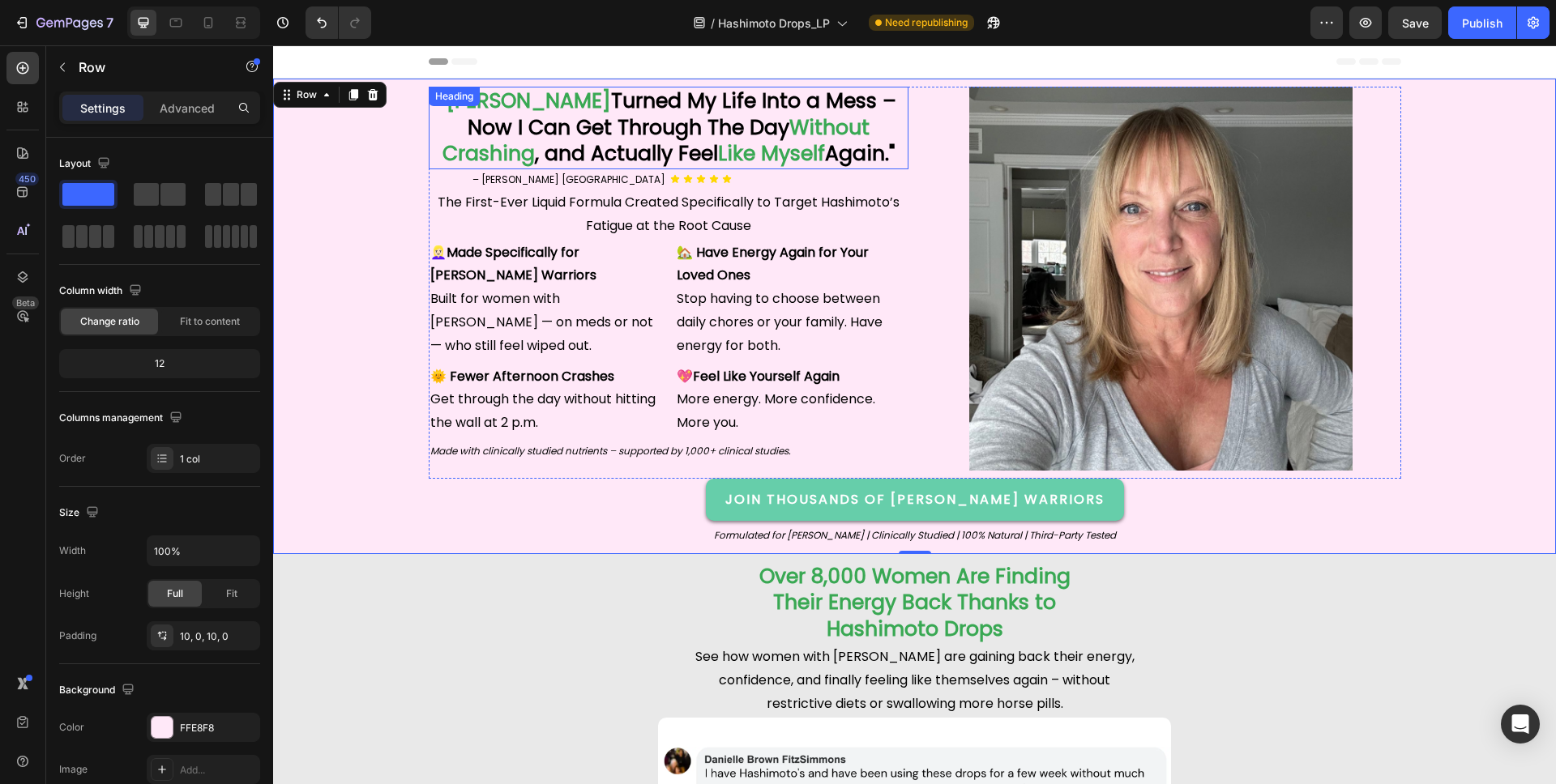
click at [881, 147] on strong "Again."" at bounding box center [859, 153] width 69 height 29
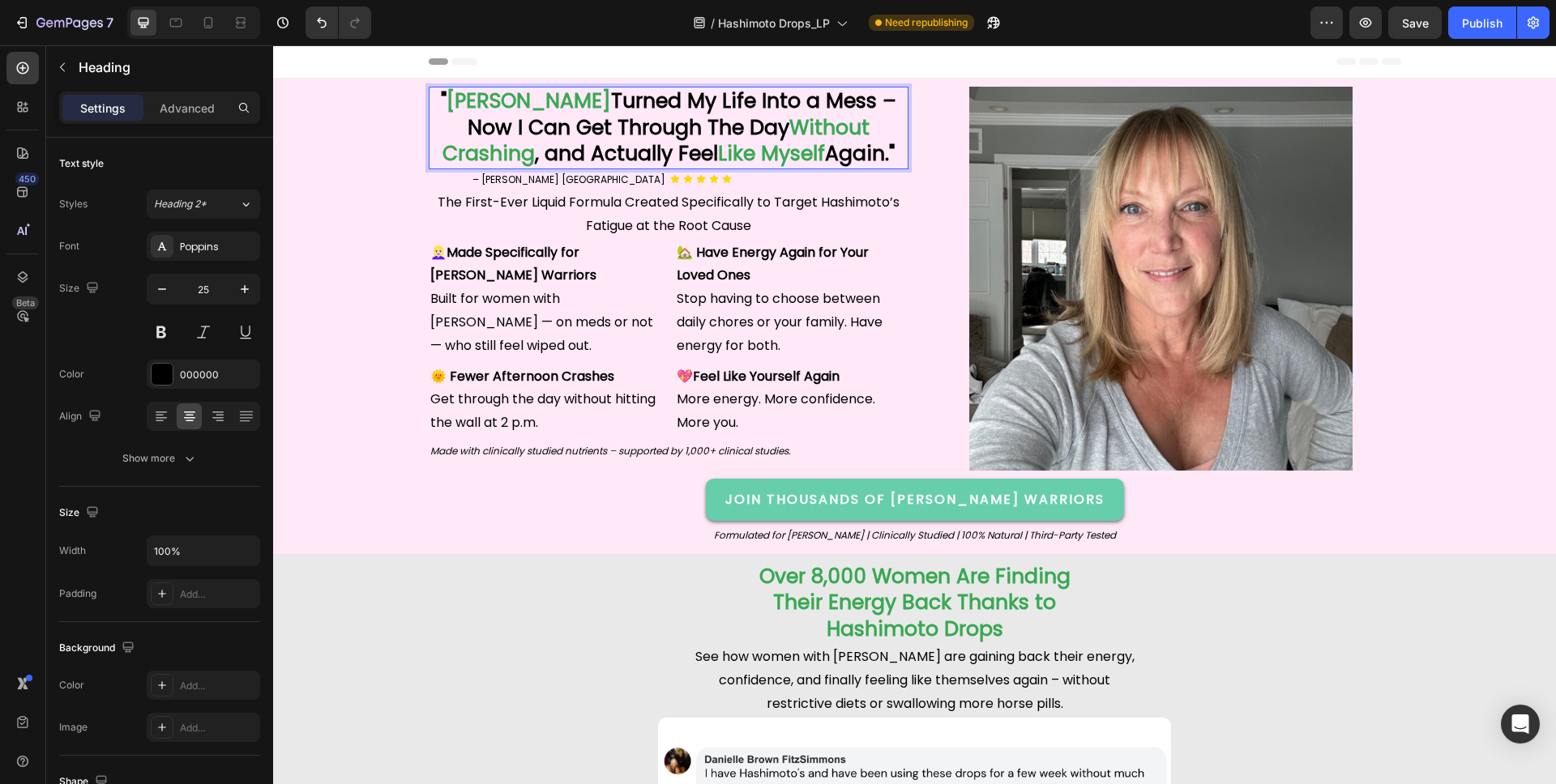
click at [893, 160] on strong "Again."" at bounding box center [859, 153] width 69 height 29
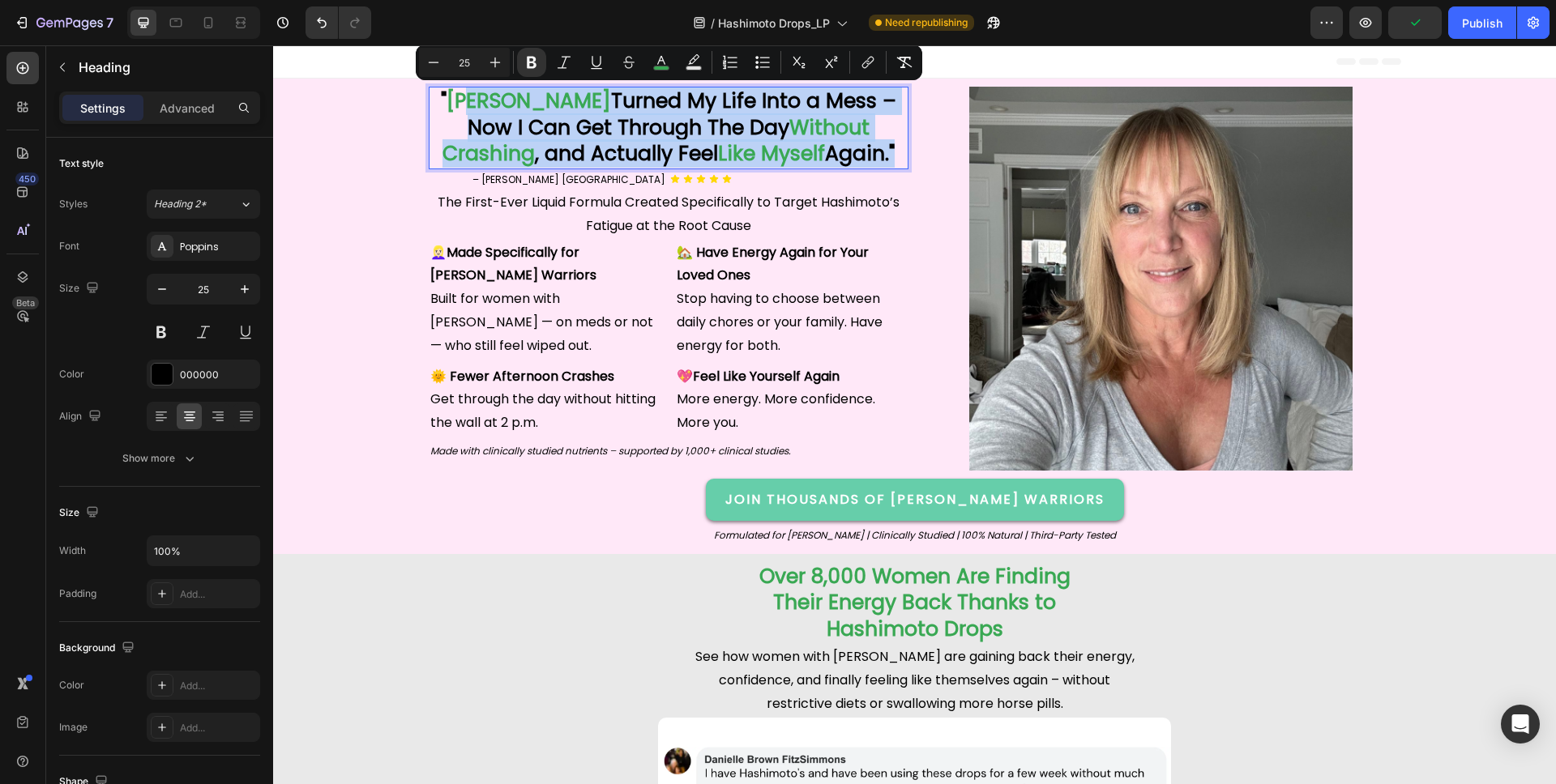
drag, startPoint x: 892, startPoint y: 158, endPoint x: 474, endPoint y: 107, distance: 421.1
click at [474, 107] on p "" [PERSON_NAME] Turned My Life Into a Mess – Now I Can Get Through The Day With…" at bounding box center [668, 128] width 476 height 80
click at [657, 122] on strong "Turned My Life Into a Mess – Now I Can Get Through The Day" at bounding box center [681, 115] width 428 height 55
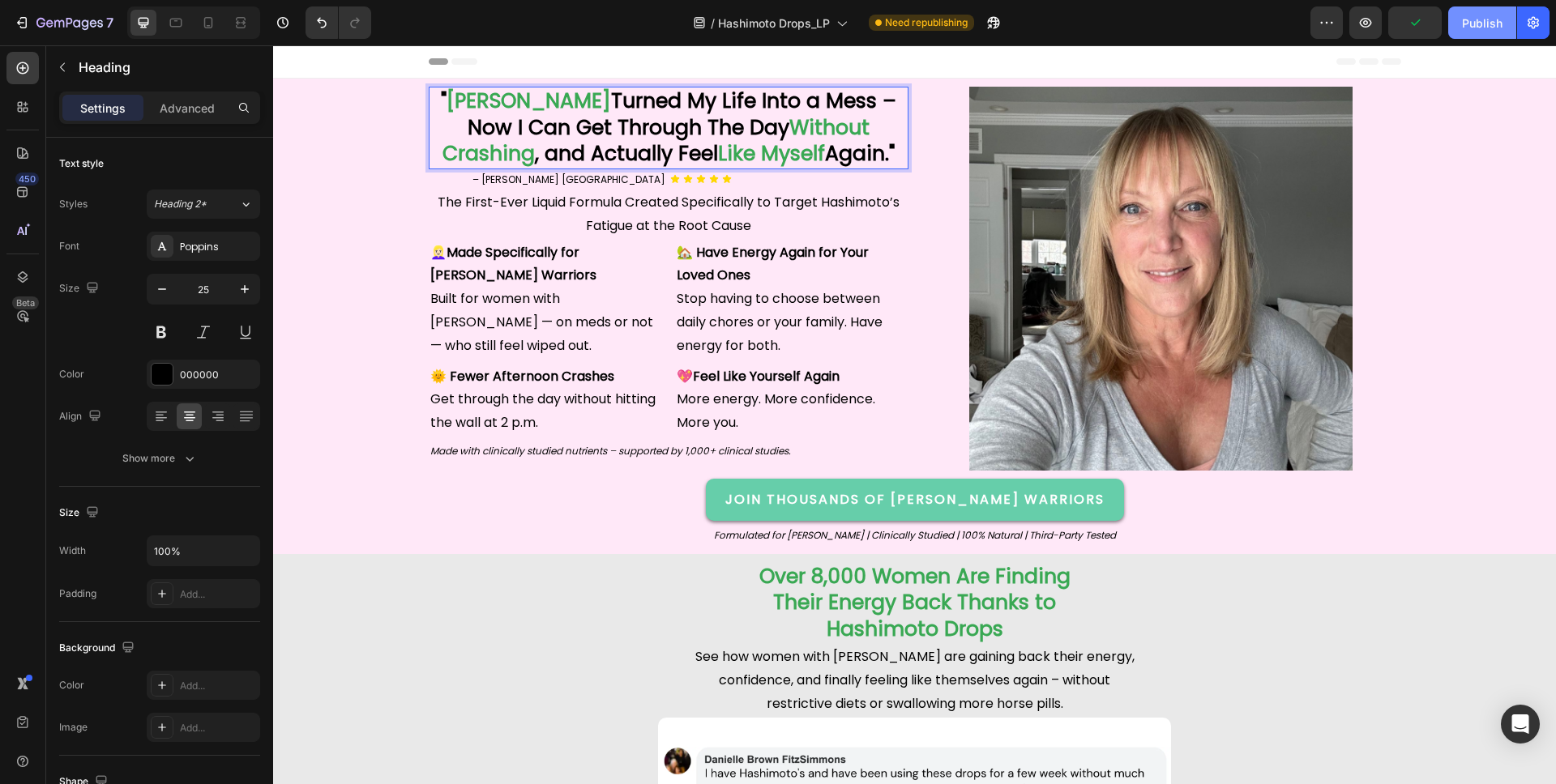
drag, startPoint x: 1475, startPoint y: 24, endPoint x: 1176, endPoint y: 25, distance: 299.0
click at [1475, 24] on div "Publish" at bounding box center [1482, 23] width 41 height 17
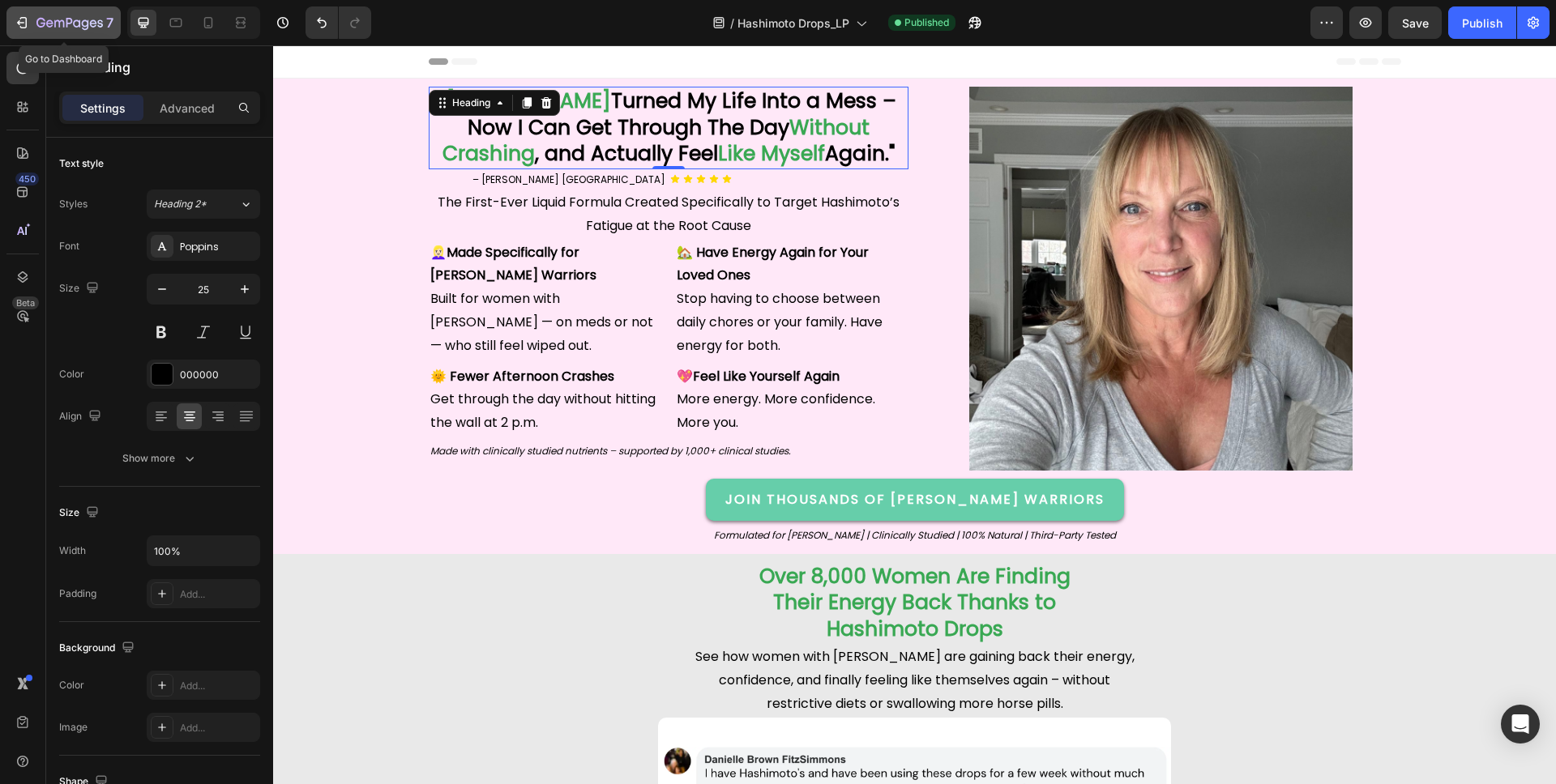
click at [43, 20] on icon "button" at bounding box center [69, 23] width 67 height 14
